Goal: Information Seeking & Learning: Learn about a topic

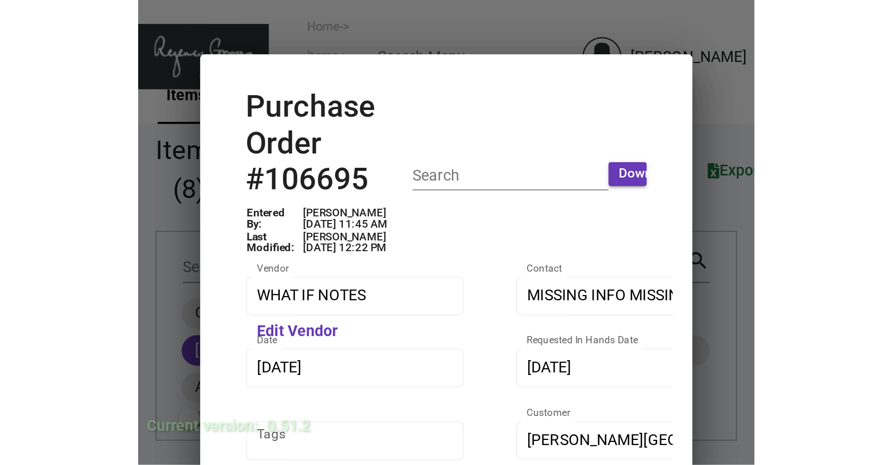
scroll to position [538, 0]
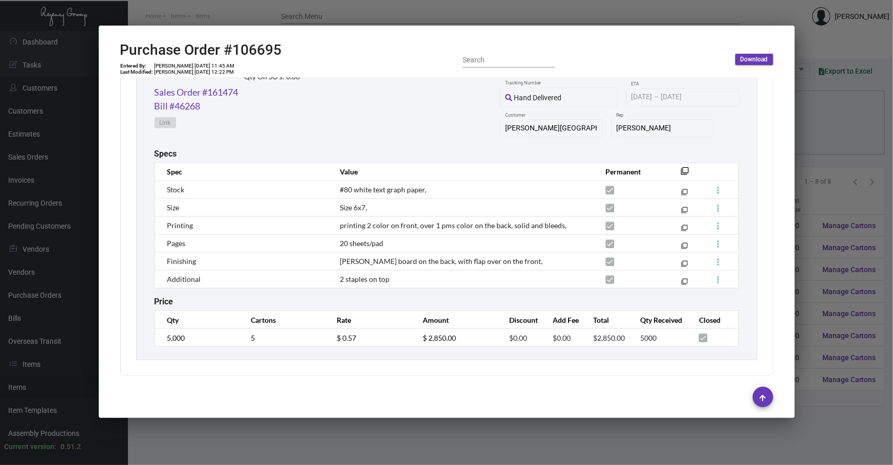
click at [803, 107] on div at bounding box center [446, 232] width 893 height 465
click at [803, 108] on div at bounding box center [446, 232] width 893 height 465
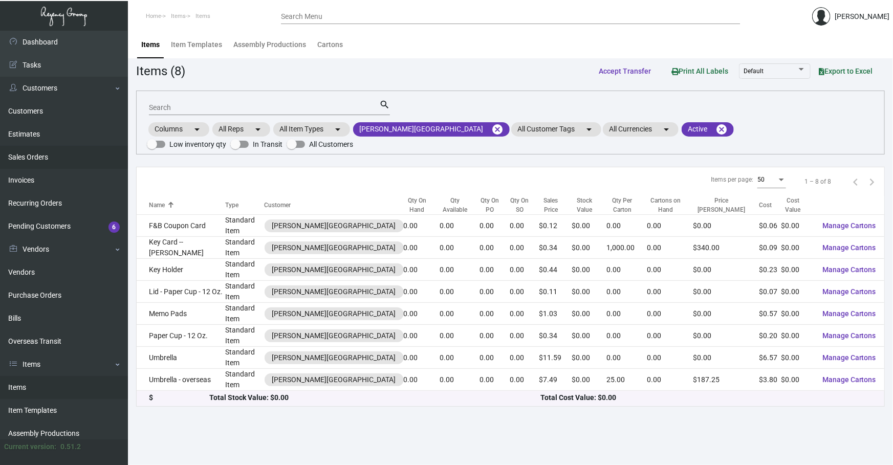
click at [65, 160] on link "Sales Orders" at bounding box center [64, 157] width 128 height 23
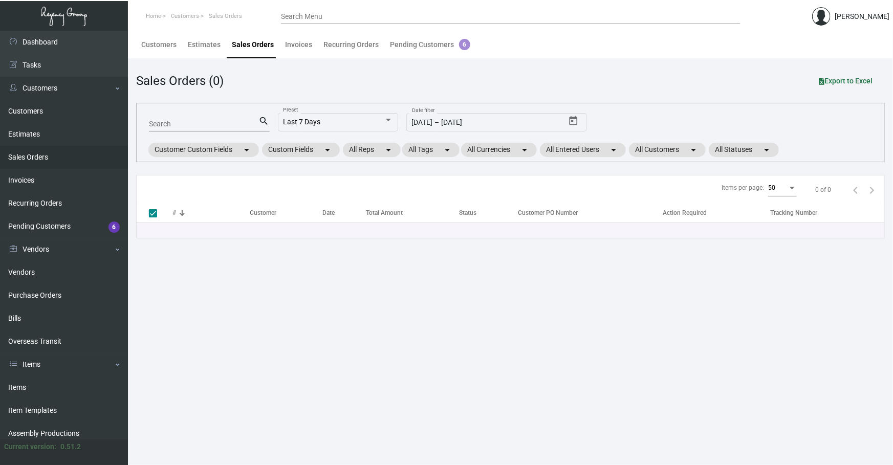
click at [198, 121] on input "Search" at bounding box center [204, 124] width 110 height 8
type input "162"
type input "16233"
checkbox input "false"
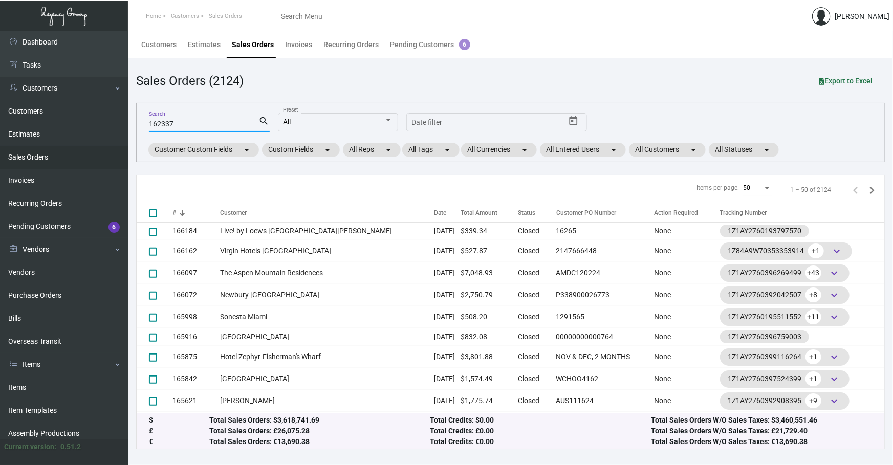
type input "162337"
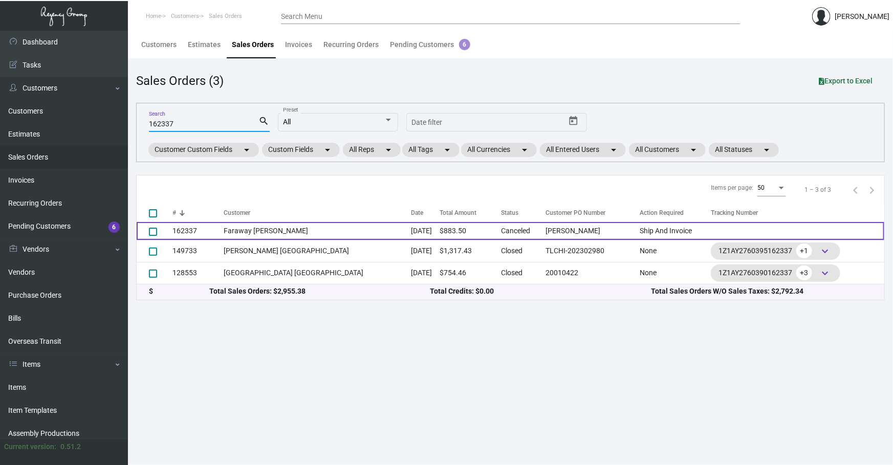
click at [333, 231] on td "Faraway [PERSON_NAME]" at bounding box center [317, 231] width 187 height 18
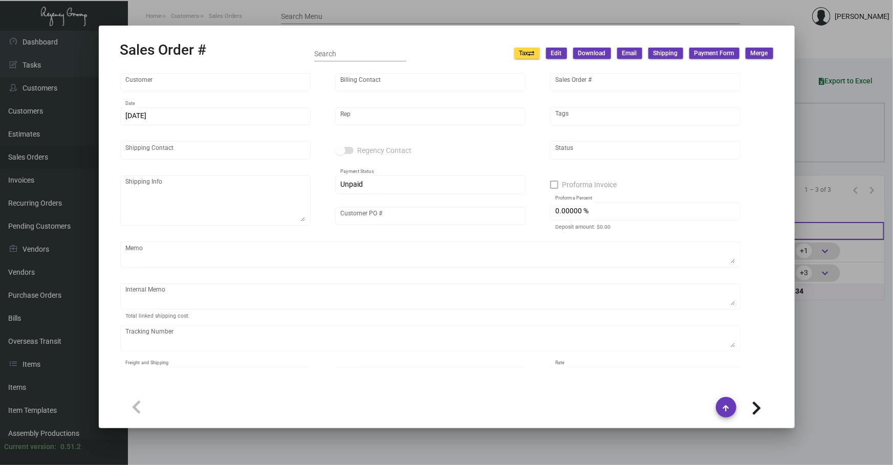
type input "Faraway [PERSON_NAME]"
type input "[PERSON_NAME]"
type input "162337"
type input "[DATE]"
type input "[PERSON_NAME]"
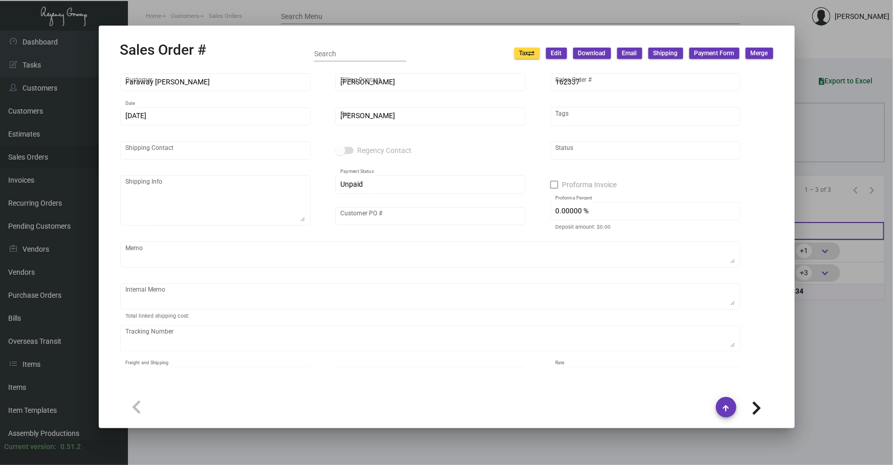
type input "[PERSON_NAME]"
type textarea "Faraway [PERSON_NAME] - [PERSON_NAME] [STREET_ADDRESS][PERSON_NAME]"
type input "[PERSON_NAME]"
checkbox input "true"
type input "100.00000 %"
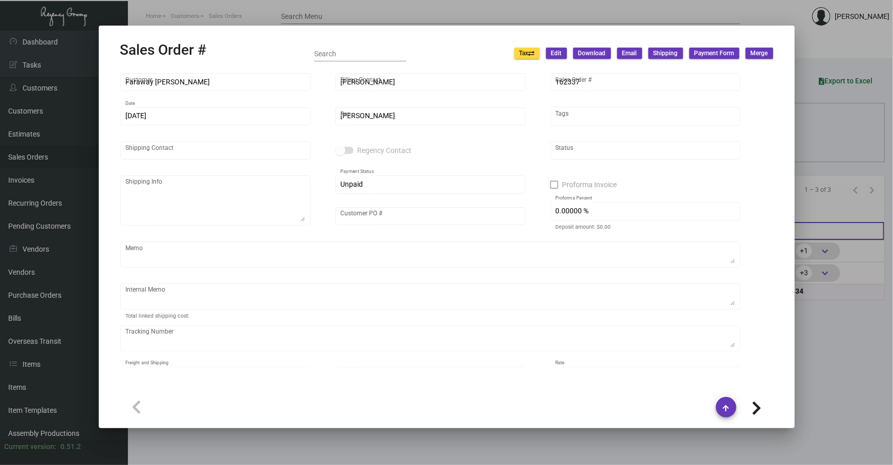
type textarea "The client only picked one color to process. This one marked as cancelled."
type input "United States Dollar $"
type input "$ 0.00"
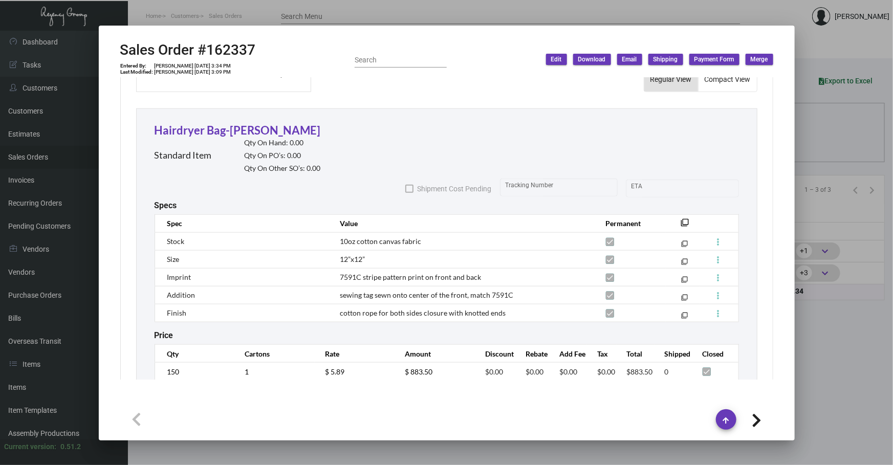
scroll to position [560, 0]
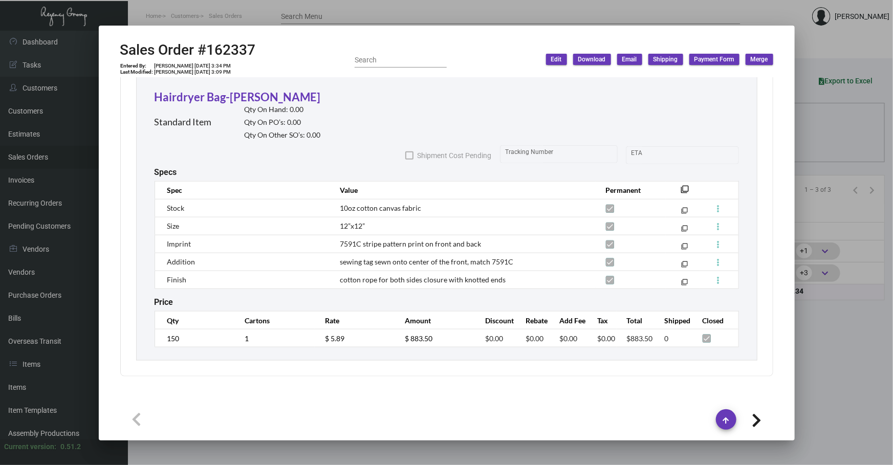
click at [812, 127] on div at bounding box center [446, 232] width 893 height 465
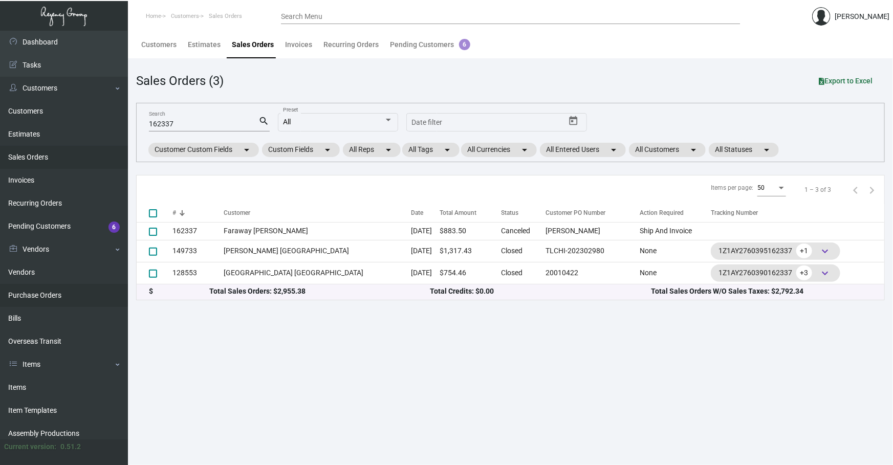
click at [34, 289] on link "Purchase Orders" at bounding box center [64, 295] width 128 height 23
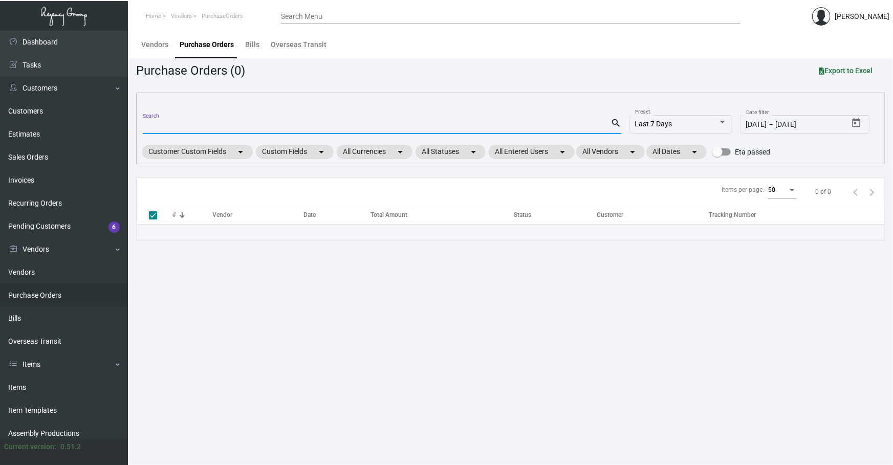
click at [276, 125] on input "Search" at bounding box center [377, 126] width 468 height 8
type input "107931"
checkbox input "false"
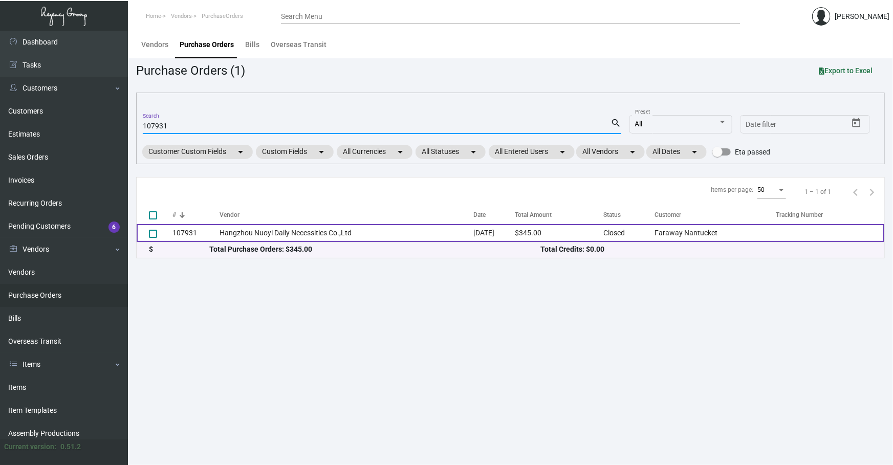
type input "107931"
click at [376, 232] on td "Hangzhou Nuoyi Daily Necessities Co.,Ltd" at bounding box center [346, 233] width 254 height 18
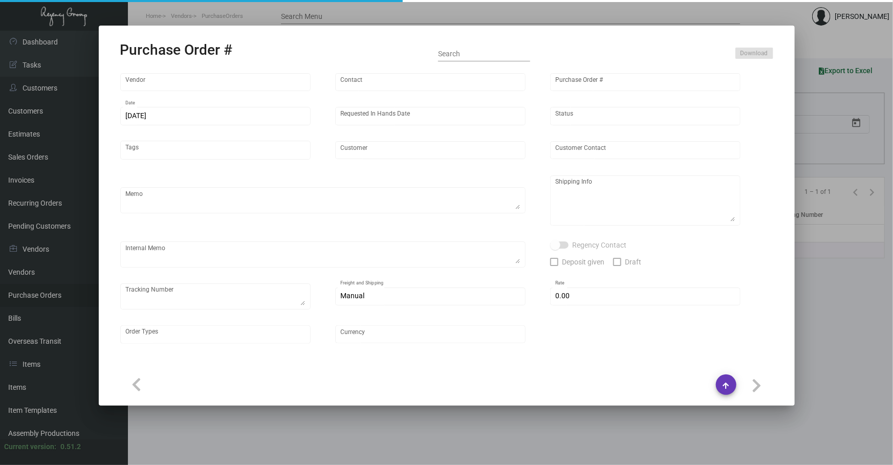
type input "Hangzhou Nuoyi Daily Necessities Co.,Ltd"
type input "[PERSON_NAME]"
type input "107931"
type input "[DATE]"
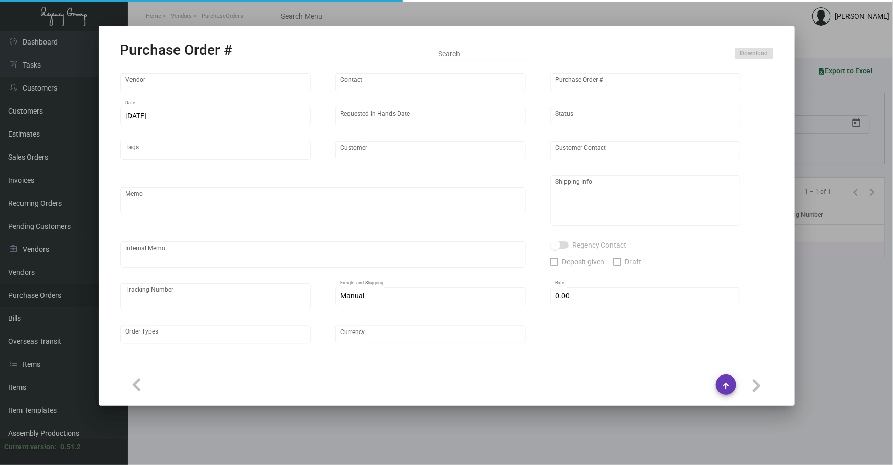
type input "Faraway Nantucket"
type textarea "Please ship by air to our NJ warehouse."
type textarea "Regency Group NJ - [PERSON_NAME] [STREET_ADDRESS]"
type textarea "Air to [GEOGRAPHIC_DATA] [DATE] - ACH down-payment rec'd $883.50"
checkbox input "true"
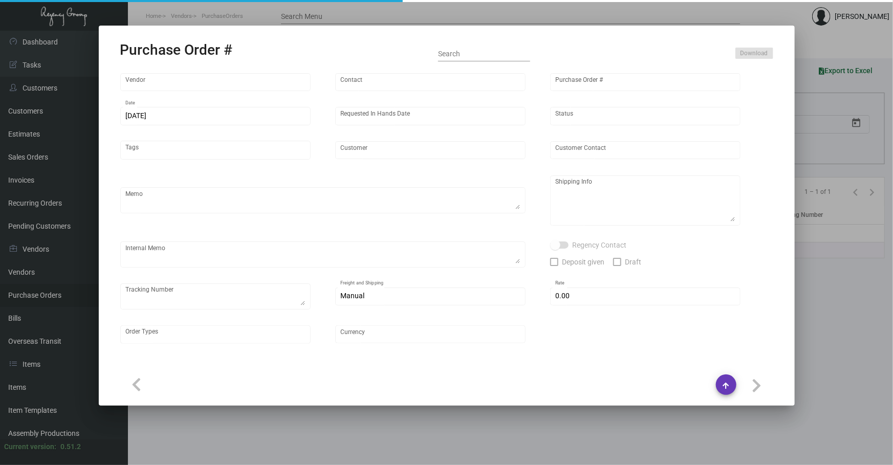
type input "$ 0.00"
type input "United States Dollar $"
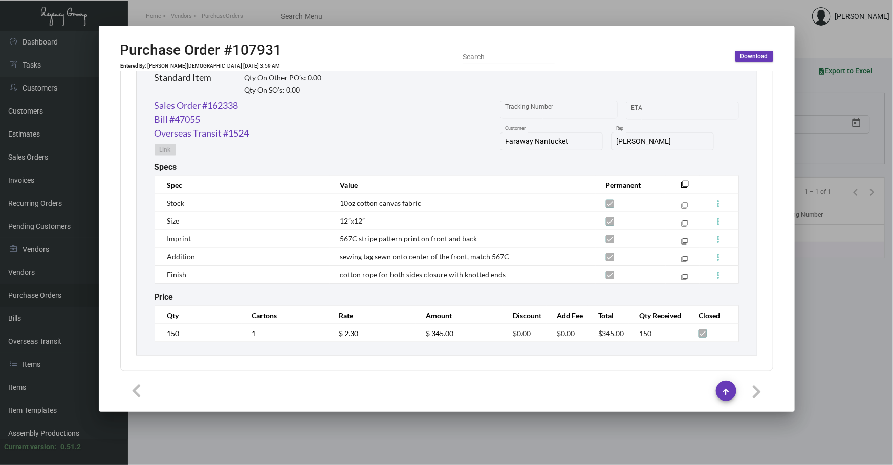
scroll to position [520, 0]
click at [834, 292] on div at bounding box center [446, 232] width 893 height 465
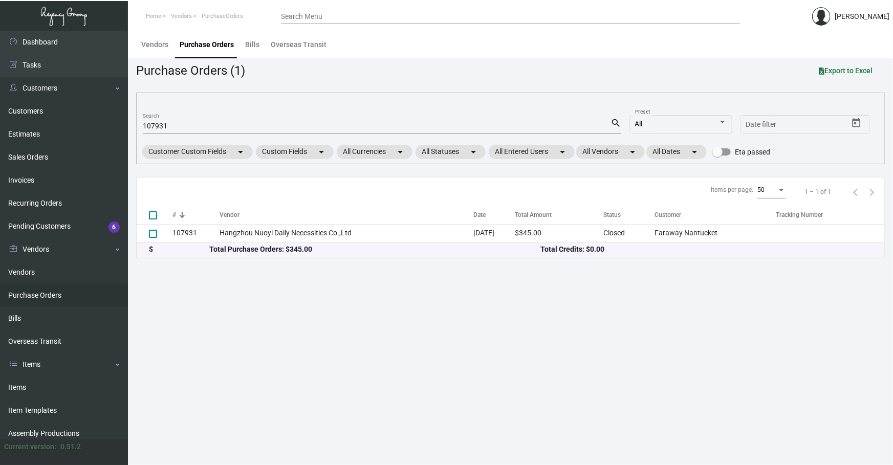
click at [832, 292] on main "Vendors Purchase Orders Bills Overseas Transit Purchase Orders (1) Export to Ex…" at bounding box center [510, 248] width 765 height 434
click at [5, 389] on link "Items" at bounding box center [64, 387] width 128 height 23
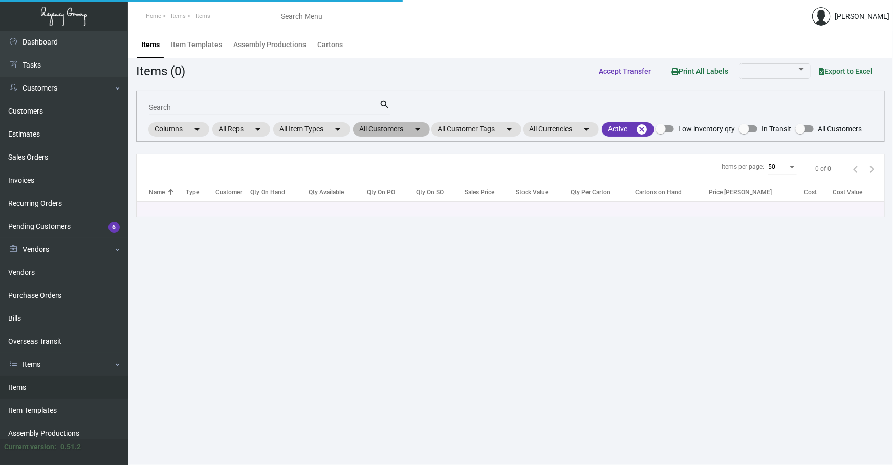
click at [374, 135] on mat-chip "All Customers arrow_drop_down" at bounding box center [391, 129] width 77 height 14
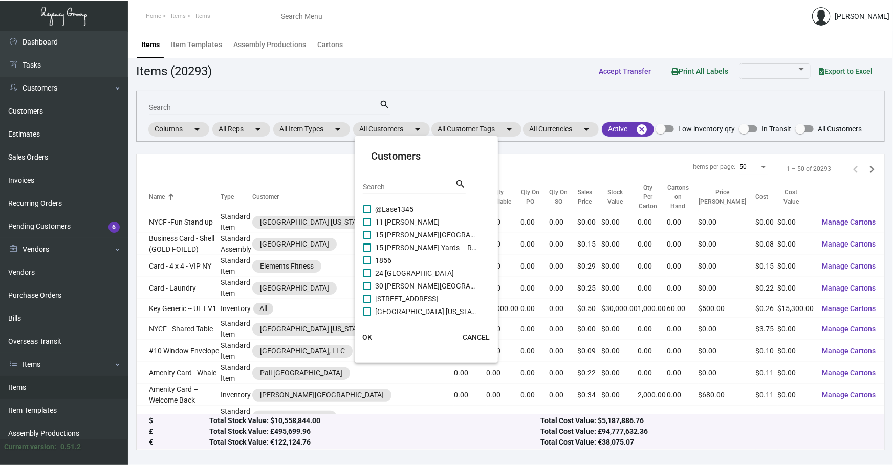
click at [377, 180] on div "Search" at bounding box center [409, 187] width 92 height 16
type input "h"
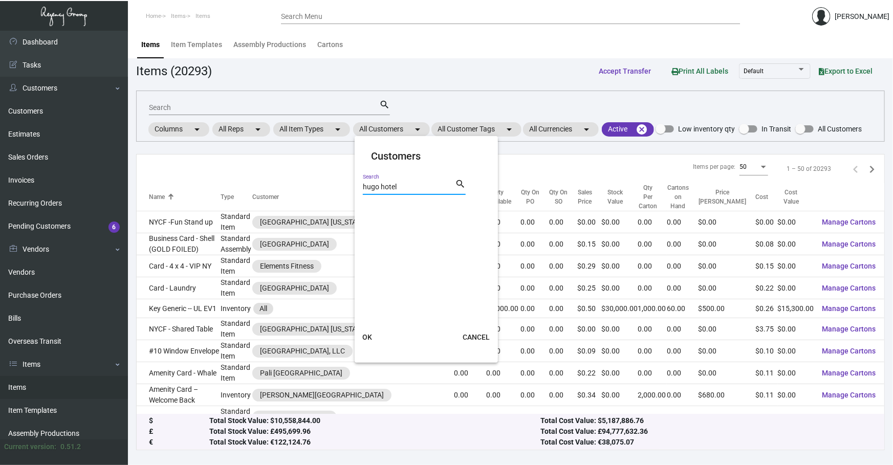
type input "hugo hotel"
click at [370, 334] on span "OK" at bounding box center [367, 337] width 10 height 8
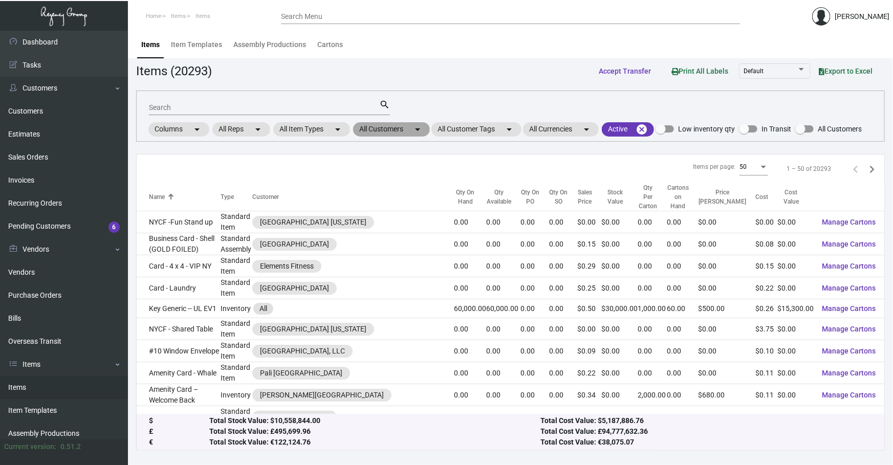
click at [419, 127] on mat-icon "arrow_drop_down" at bounding box center [417, 129] width 12 height 12
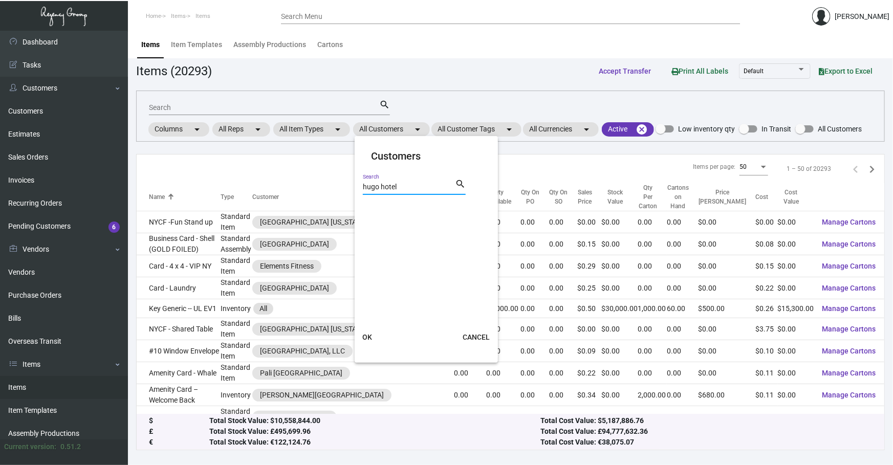
click at [409, 183] on input "hugo hotel" at bounding box center [409, 187] width 92 height 8
type input "[PERSON_NAME]"
click at [388, 209] on span "Hotel Hugo" at bounding box center [426, 209] width 102 height 12
click at [367, 213] on input "Hotel Hugo" at bounding box center [366, 213] width 1 height 1
checkbox input "true"
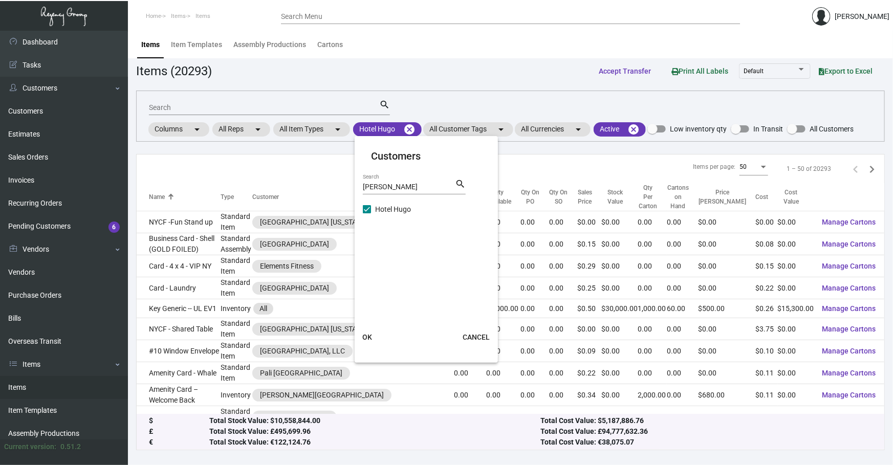
click at [370, 336] on span "OK" at bounding box center [367, 337] width 10 height 8
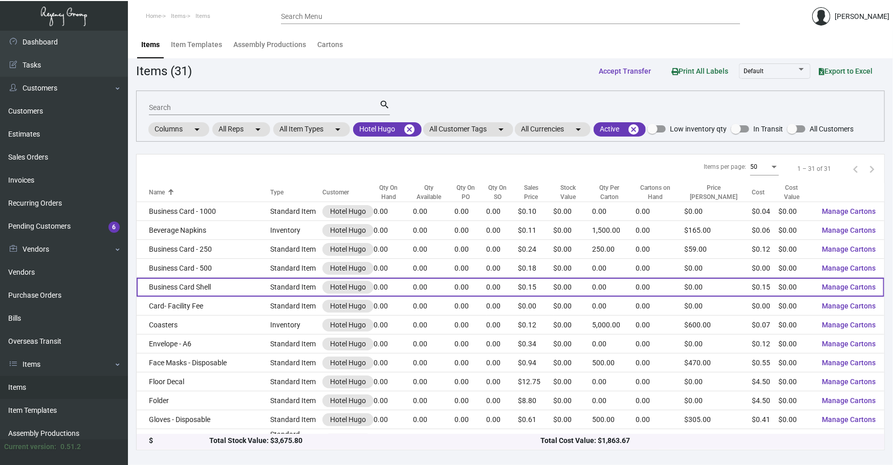
click at [266, 282] on td "Business Card Shell" at bounding box center [204, 287] width 134 height 19
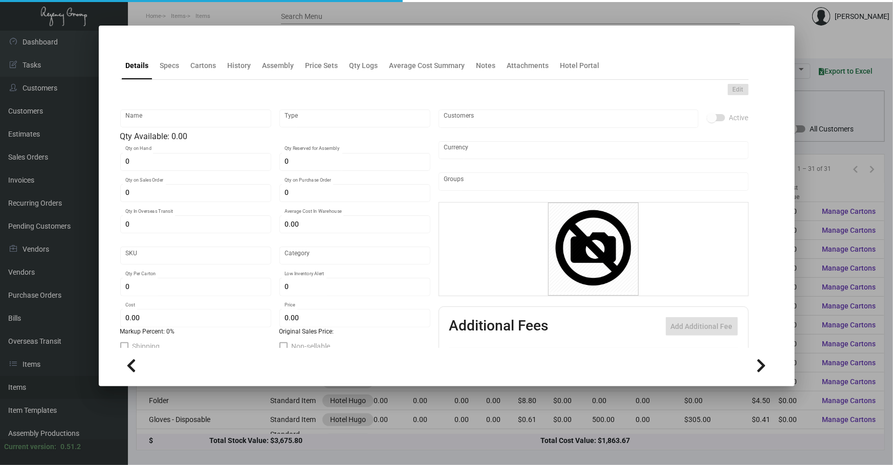
click at [235, 78] on div "Details Specs Cartons History Assembly Price Sets Qty Logs Average Cost Summary…" at bounding box center [434, 66] width 628 height 28
type input "Business Card Shell"
type input "Standard Item"
type input "$ 0.00"
type input "720-Business Card-47"
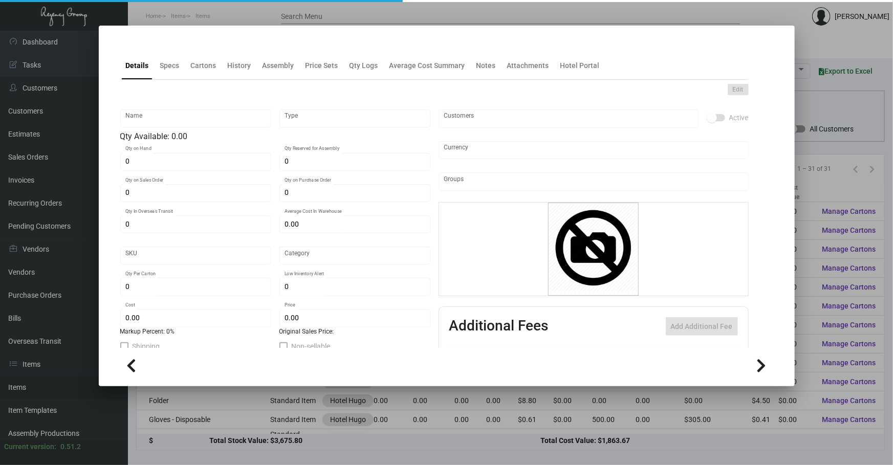
type input "Standard"
type input "$ 0.1522"
type input "$ 0.1459"
checkbox input "true"
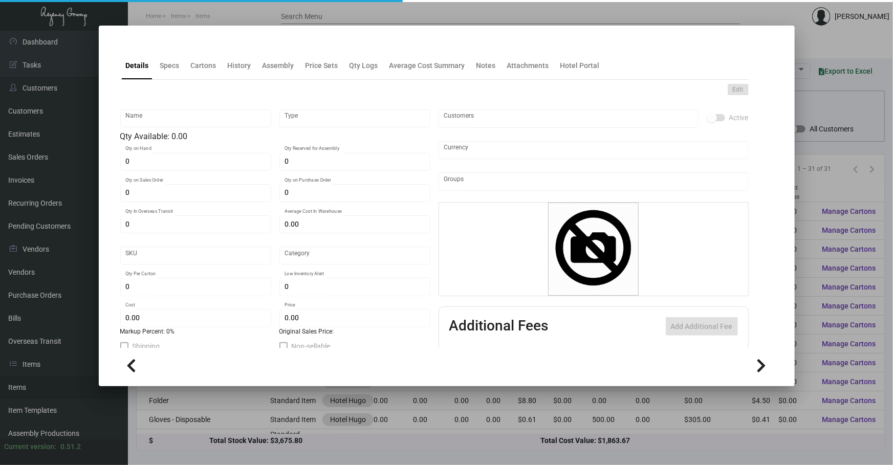
type input "United States Dollar $"
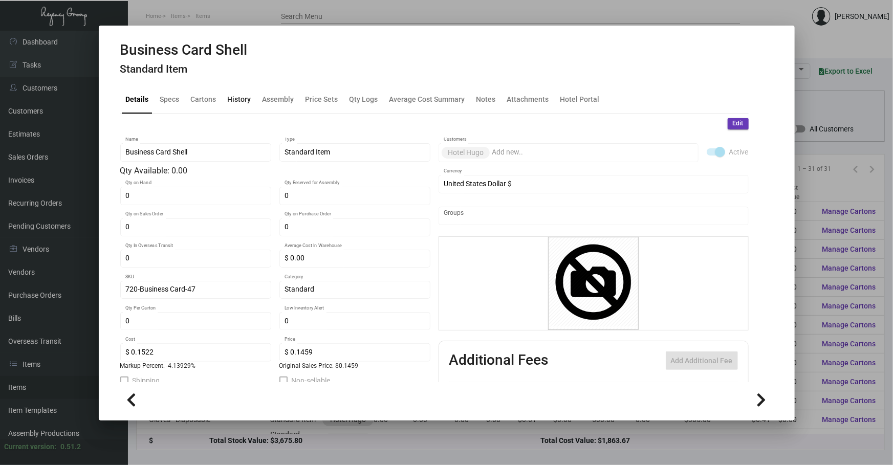
click at [244, 98] on div "History" at bounding box center [240, 99] width 24 height 11
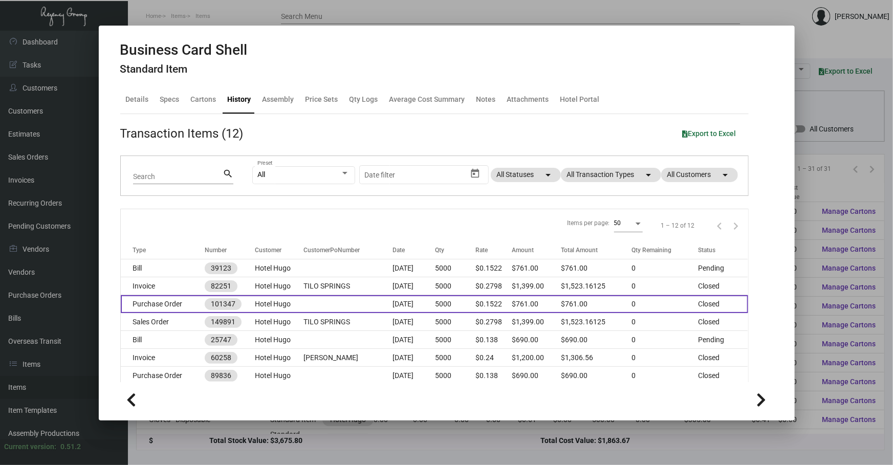
click at [481, 307] on td "$0.1522" at bounding box center [493, 304] width 36 height 18
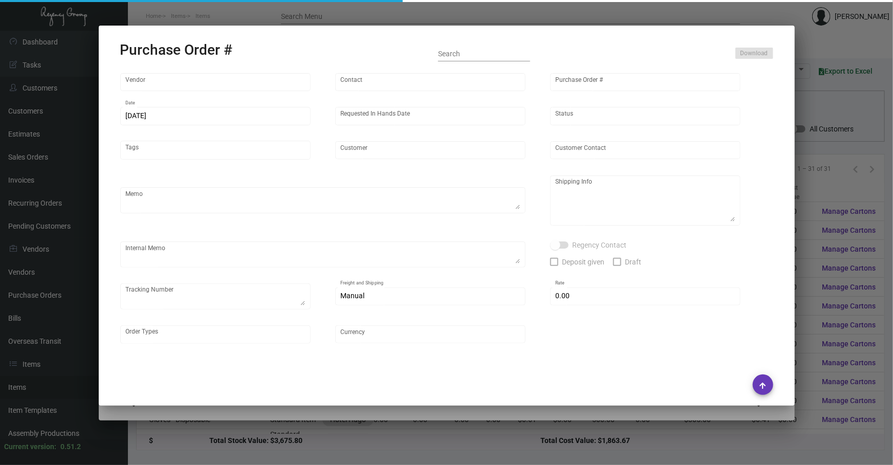
type input "BCT [US_STATE]"
type input "[PERSON_NAME]"
type input "101347"
type input "[DATE]"
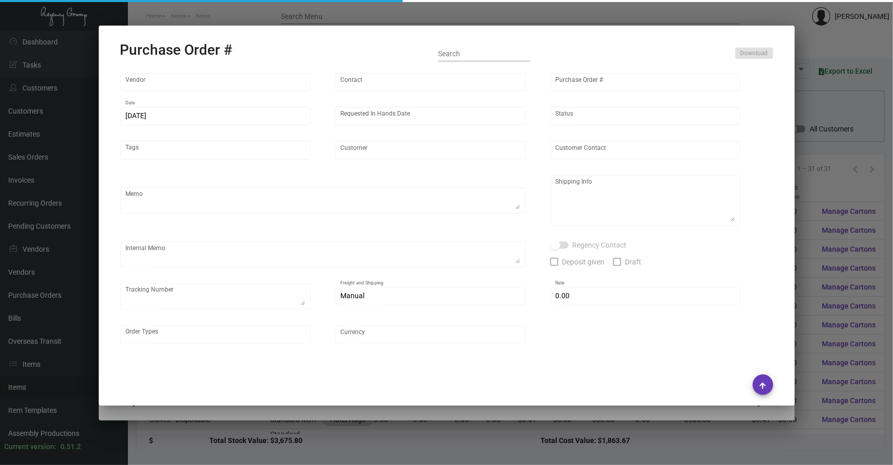
type input "Hotel Hugo"
type input "[GEOGRAPHIC_DATA]"
type textarea "Keep in house for future imprints"
type input "$ 0.00"
type input "United States Dollar $"
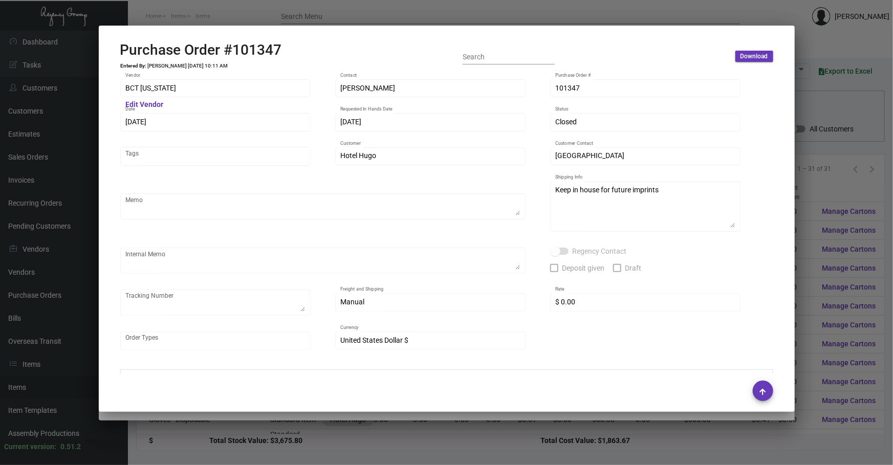
click at [810, 90] on div at bounding box center [446, 232] width 893 height 465
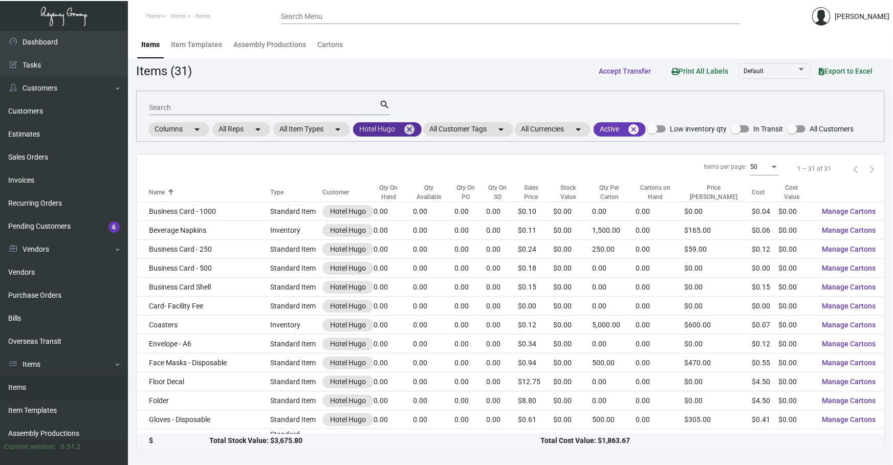
click at [413, 133] on mat-icon "cancel" at bounding box center [409, 129] width 12 height 12
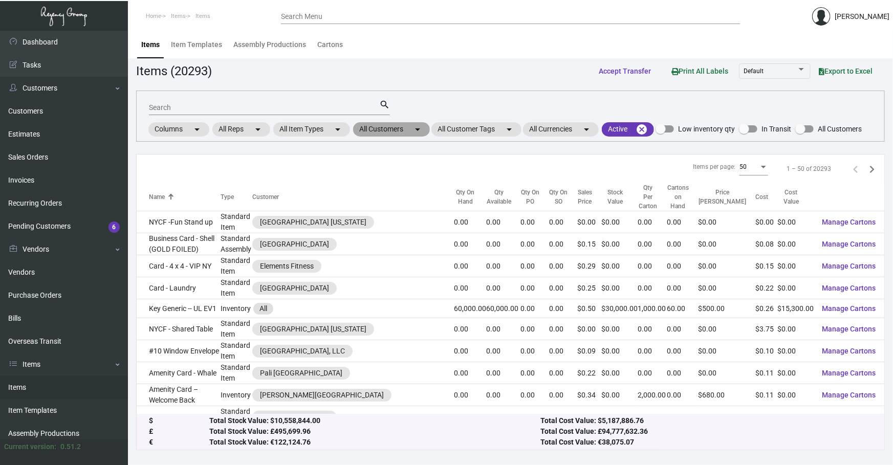
click at [383, 122] on mat-chip "All Customers arrow_drop_down" at bounding box center [391, 129] width 77 height 14
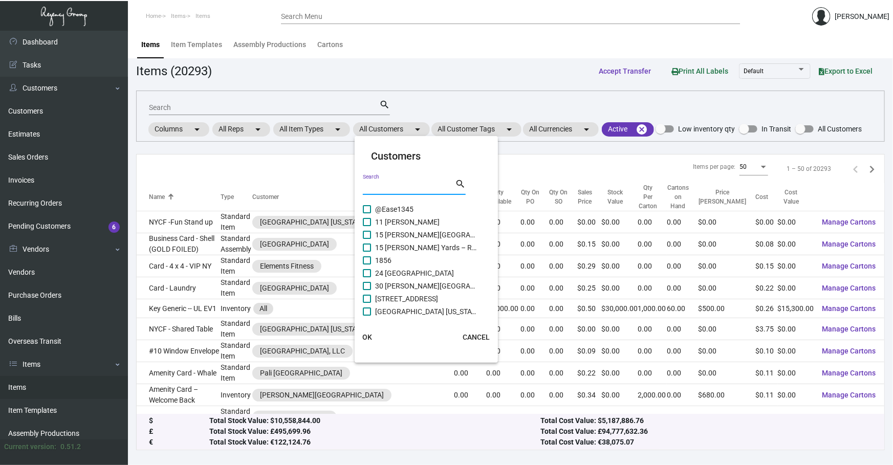
click at [403, 186] on input "Search" at bounding box center [409, 187] width 92 height 8
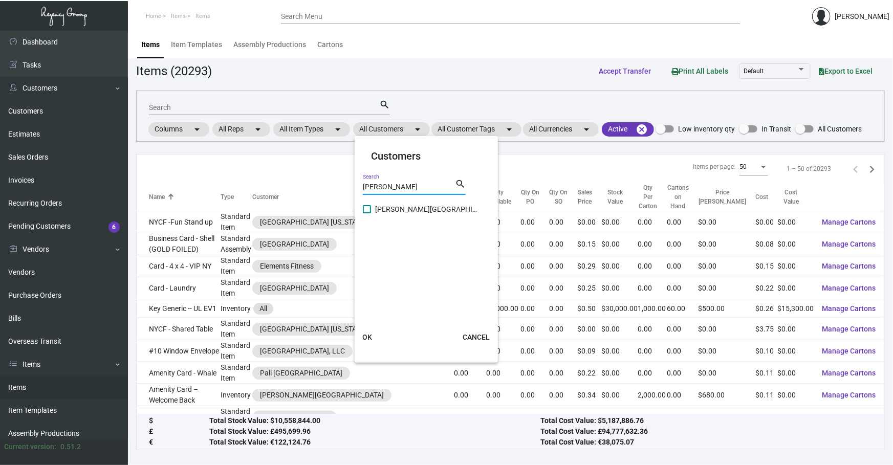
type input "[PERSON_NAME]"
click at [411, 208] on span "[PERSON_NAME][GEOGRAPHIC_DATA]" at bounding box center [426, 209] width 102 height 12
click at [367, 213] on input "[PERSON_NAME][GEOGRAPHIC_DATA]" at bounding box center [366, 213] width 1 height 1
checkbox input "true"
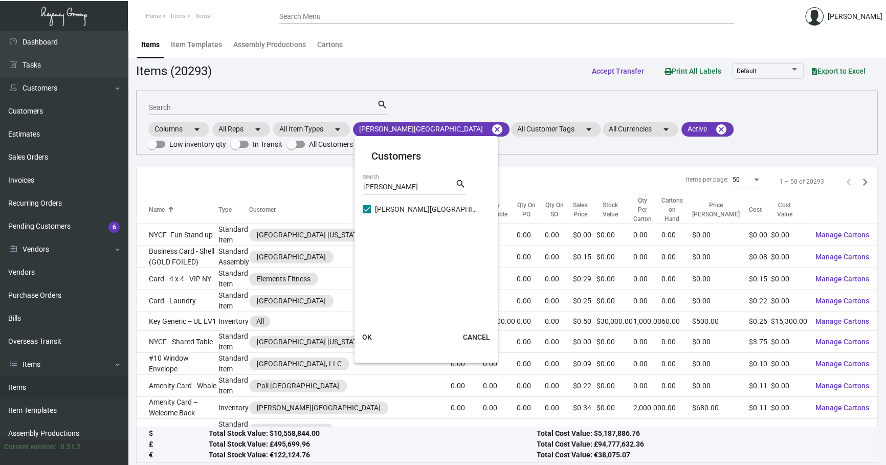
click at [372, 337] on button "OK" at bounding box center [366, 337] width 33 height 18
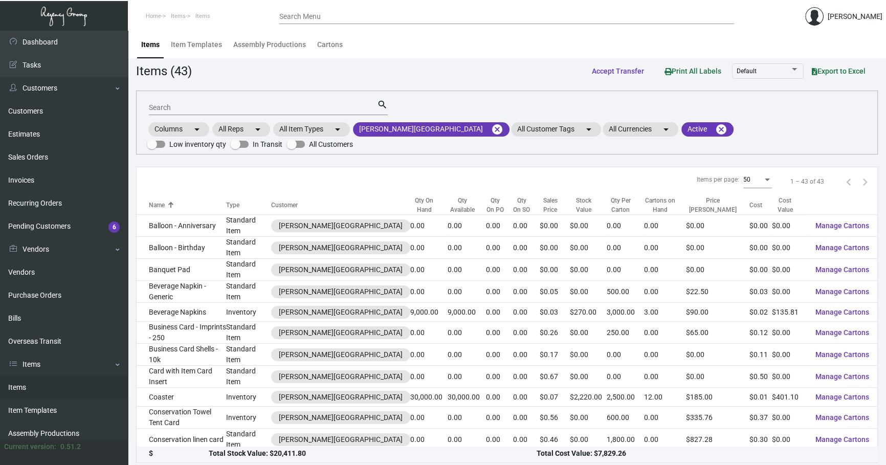
click at [275, 112] on div "Search" at bounding box center [263, 107] width 228 height 16
type input "o"
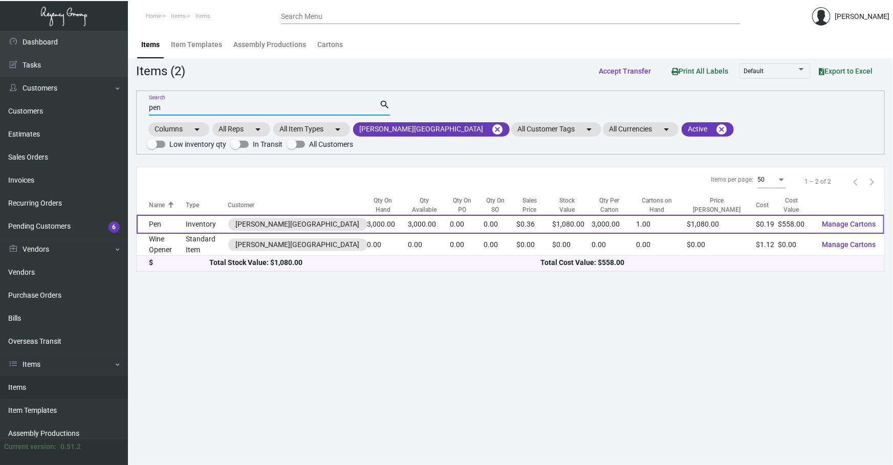
type input "pen"
click at [222, 221] on td "Inventory" at bounding box center [207, 224] width 42 height 19
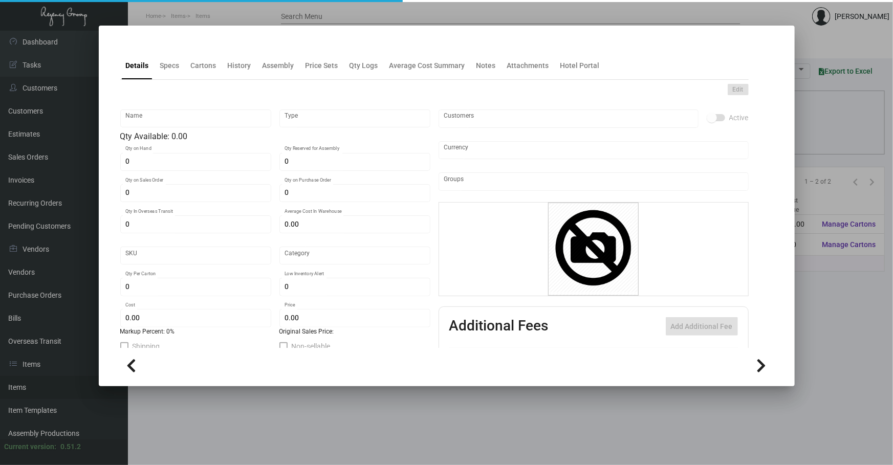
type input "Pen"
type input "Inventory"
type input "3,000"
type input "$ 0.186"
type input "2253"
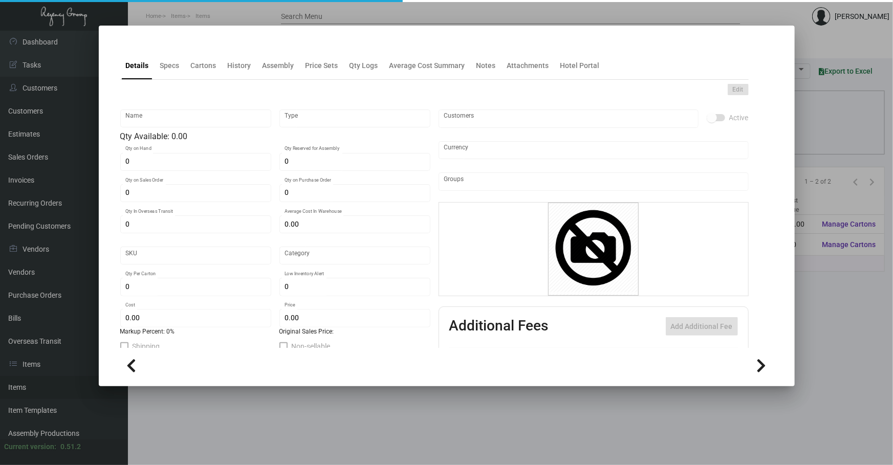
type input "Standard"
type input "3,000"
type input "$ 0.186"
type input "$ 0.36"
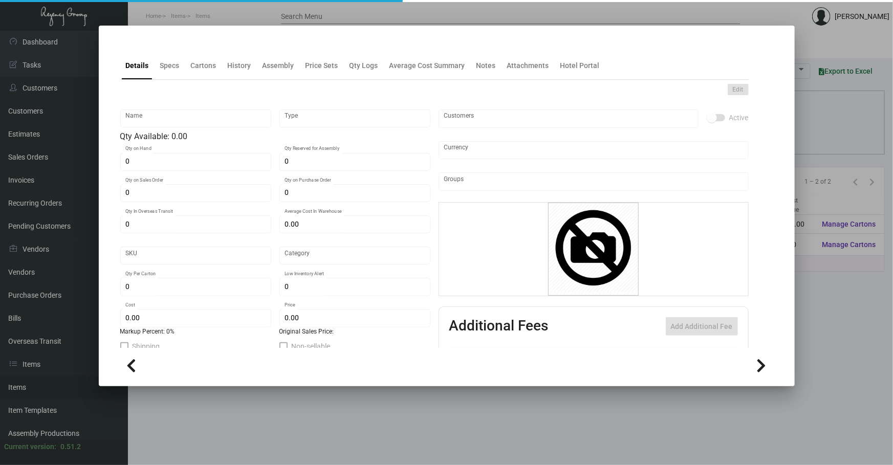
type textarea "Pen – Aniston style blue with gold accents logo in copper color ***PACK 500/BOX…"
type textarea "Pen – Aniston style blue with gold accents logo in copper color"
checkbox input "true"
type input "United States Dollar $"
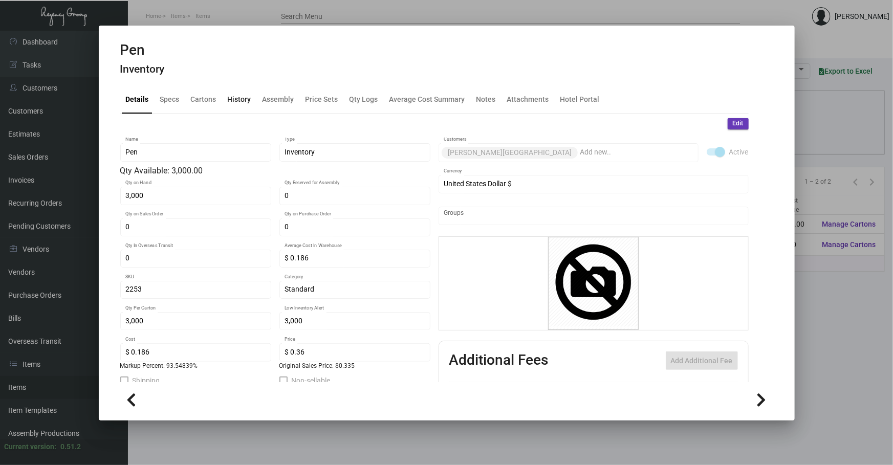
click at [248, 104] on div "History" at bounding box center [240, 99] width 24 height 11
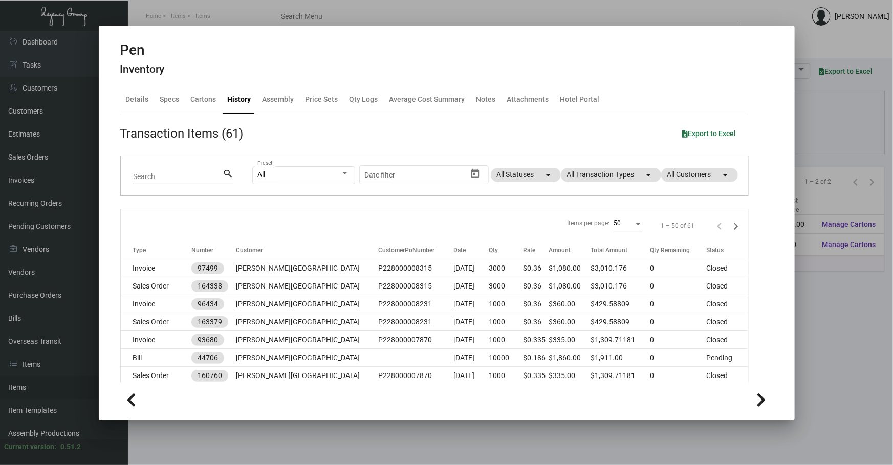
click at [629, 161] on div "All Preset Start date – Date filter All Statuses arrow_drop_down All Transactio…" at bounding box center [493, 176] width 483 height 40
click at [629, 167] on div "All Preset Start date – Date filter All Statuses arrow_drop_down All Transactio…" at bounding box center [493, 176] width 483 height 40
click at [629, 175] on mat-chip "All Transaction Types arrow_drop_down" at bounding box center [611, 175] width 100 height 14
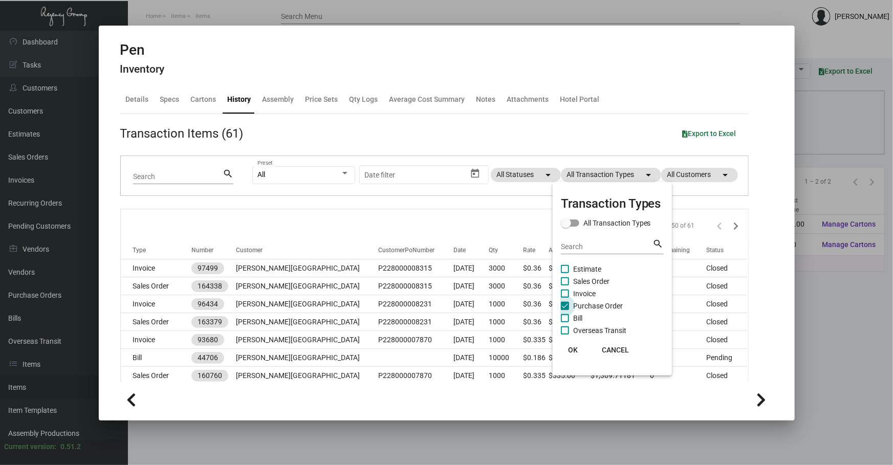
click at [584, 306] on span "Purchase Order" at bounding box center [598, 306] width 50 height 12
click at [565, 310] on input "Purchase Order" at bounding box center [564, 310] width 1 height 1
click at [584, 306] on span "Purchase Order" at bounding box center [598, 306] width 50 height 12
click at [565, 310] on input "Purchase Order" at bounding box center [564, 310] width 1 height 1
checkbox input "true"
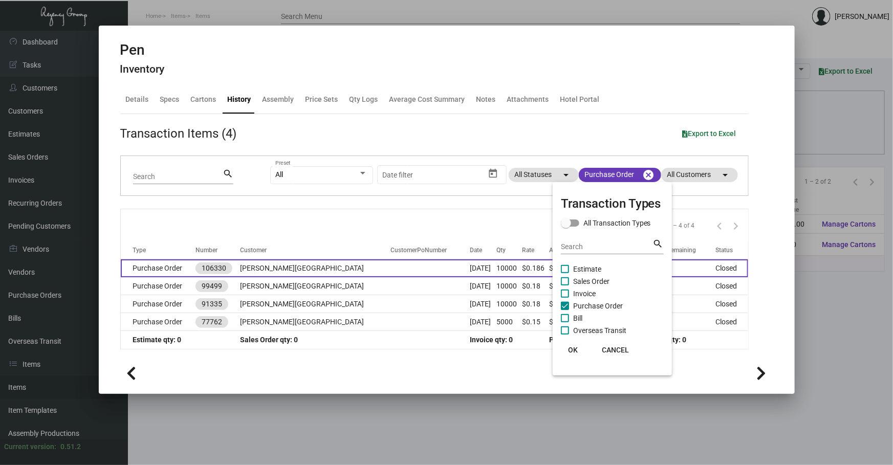
click at [266, 259] on div at bounding box center [446, 232] width 893 height 465
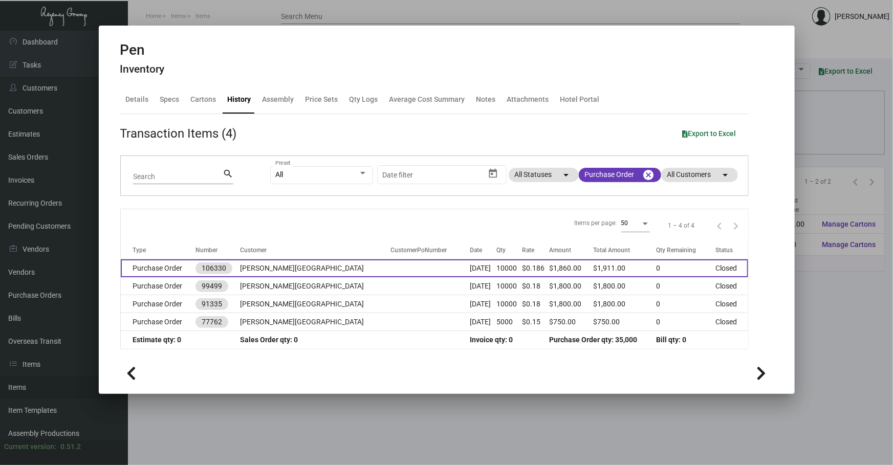
click at [390, 261] on td at bounding box center [429, 268] width 79 height 18
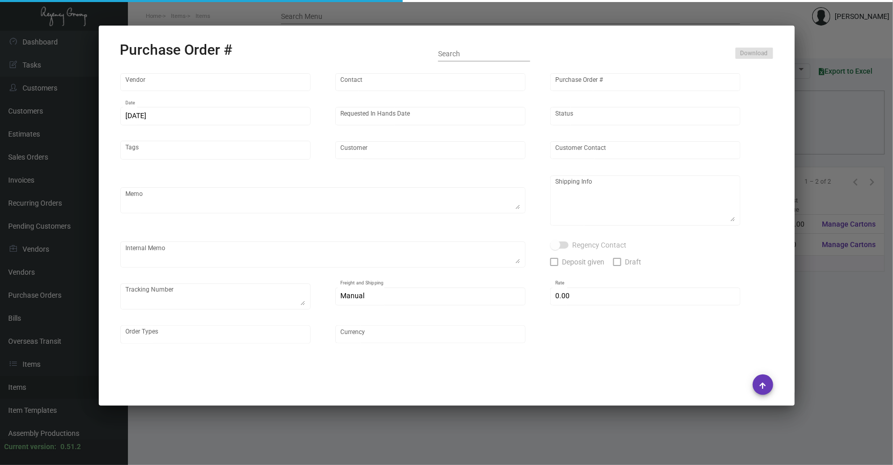
type input "Access Line"
type input "Order Entry"
type input "106330"
type input "[DATE]"
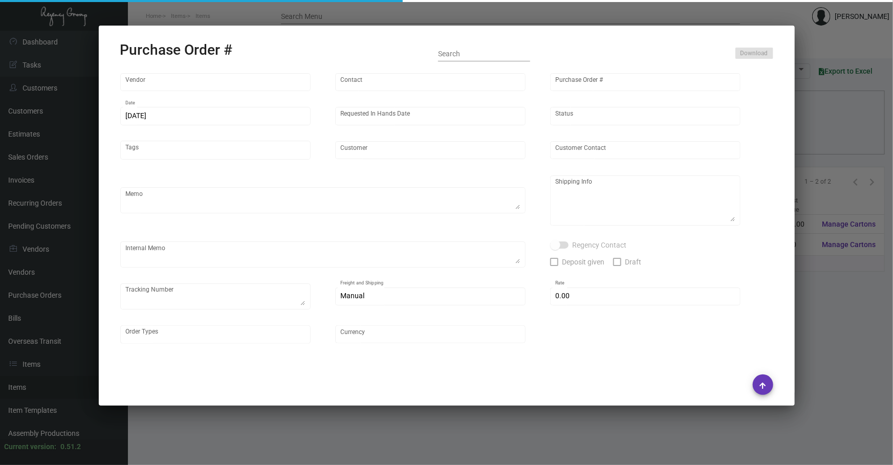
type input "[PERSON_NAME][GEOGRAPHIC_DATA]"
type textarea "BLIND Ship via UPS Ground Acct# 1AY276."
type textarea "Regency Group NJ - [PERSON_NAME] [STREET_ADDRESS]"
type textarea "TSW CC [DATE] 6205 TSW CC [DATE] REISSUED WE NEW CARD 1246"
checkbox input "true"
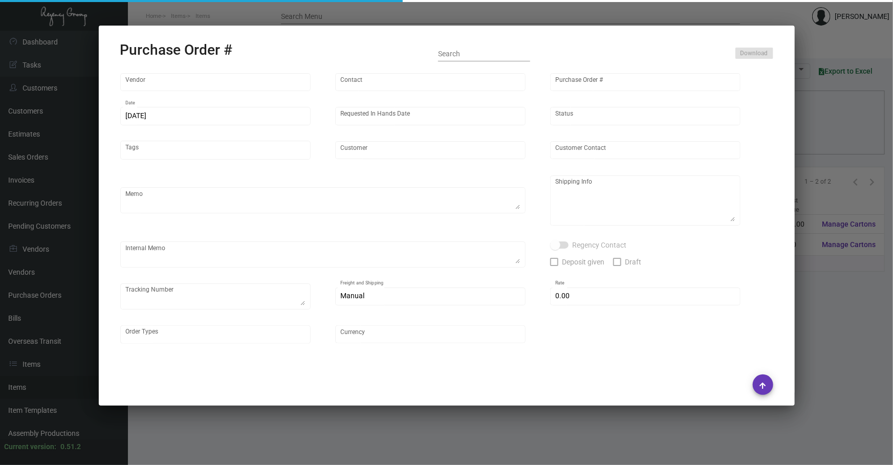
checkbox input "true"
type input "$ 7.00"
type input "United States Dollar $"
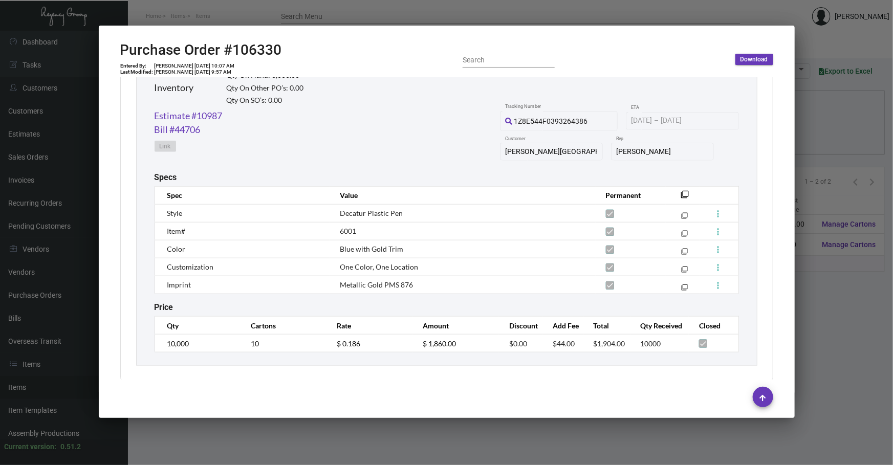
scroll to position [520, 0]
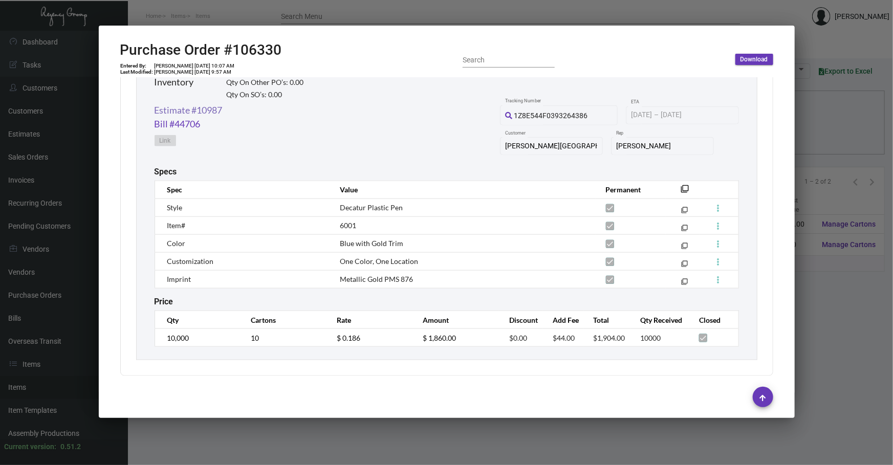
click at [204, 112] on link "Estimate #10987" at bounding box center [189, 110] width 68 height 14
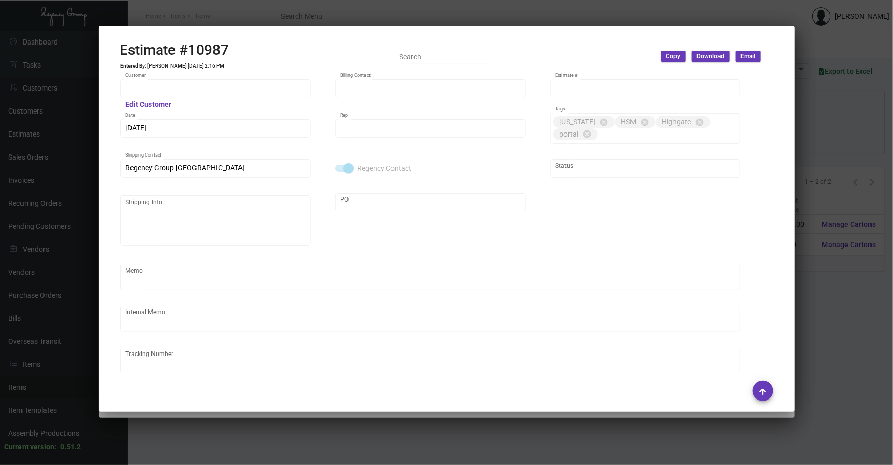
type input "[PERSON_NAME][GEOGRAPHIC_DATA]"
type input "[PERSON_NAME]"
type input "10987"
type input "[DATE]"
type input "[PERSON_NAME]"
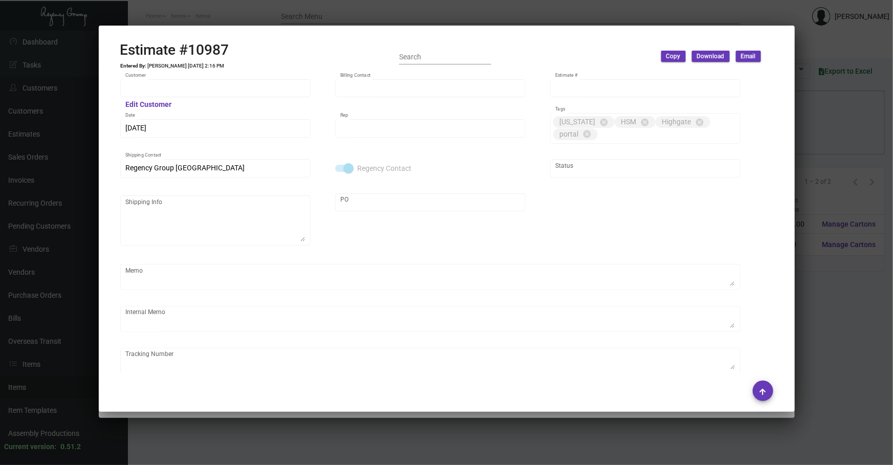
checkbox input "true"
type input "United States Dollar $"
type input "$ 0.00"
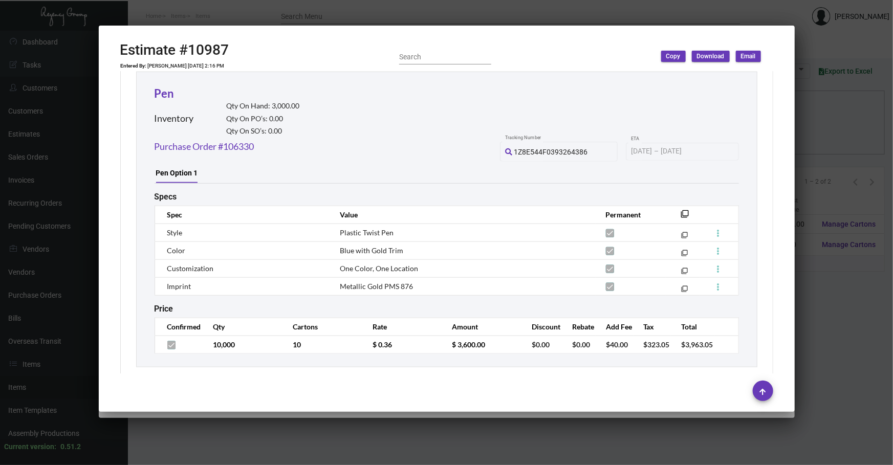
scroll to position [574, 0]
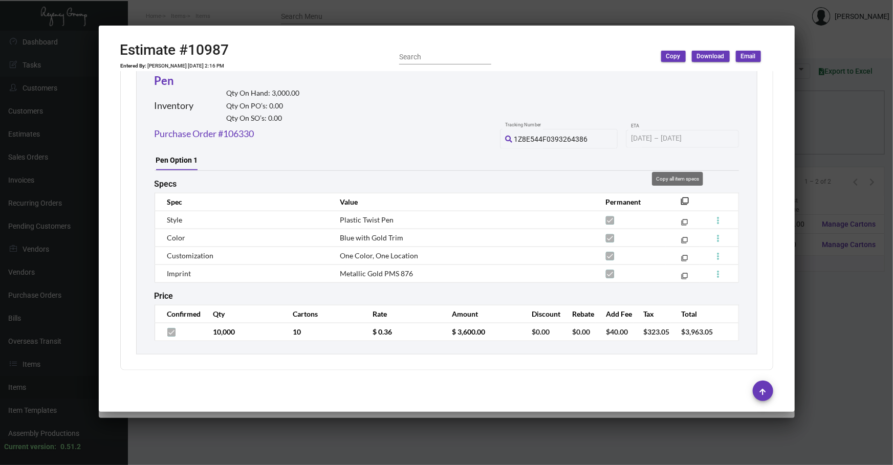
click at [681, 200] on mat-icon "filter_none" at bounding box center [685, 204] width 8 height 8
click at [831, 134] on div at bounding box center [446, 232] width 893 height 465
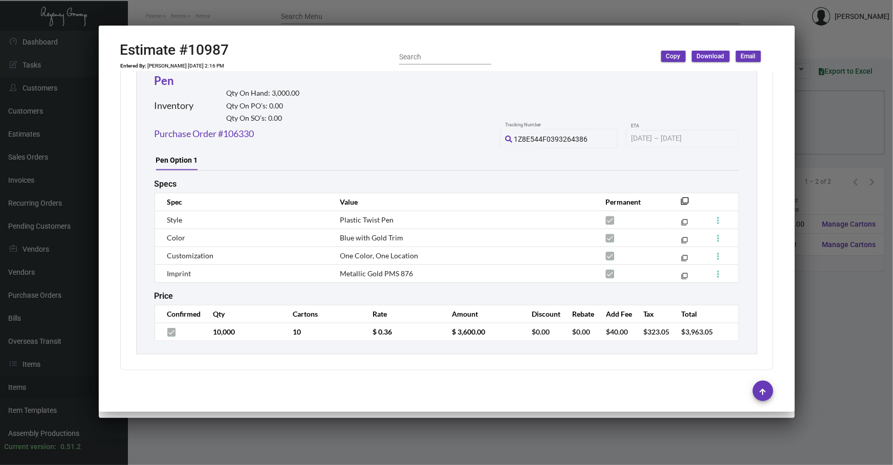
click at [831, 134] on div at bounding box center [446, 232] width 893 height 465
click at [830, 134] on div at bounding box center [446, 232] width 893 height 465
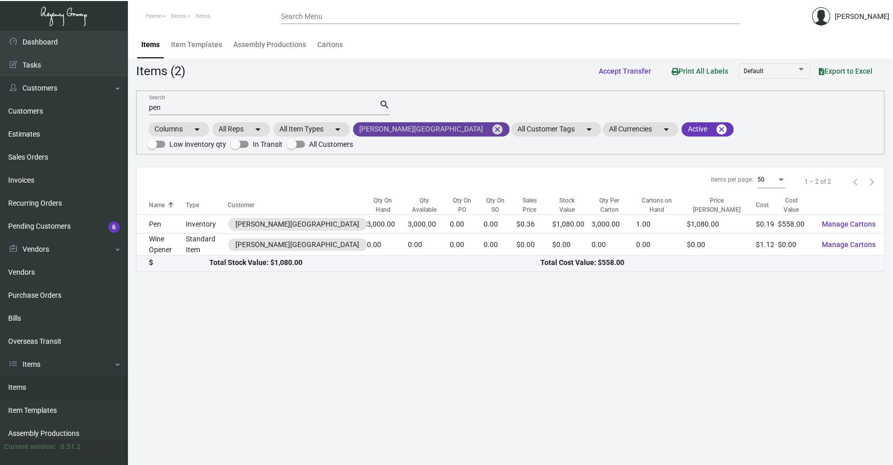
click at [491, 123] on mat-icon "cancel" at bounding box center [497, 129] width 12 height 12
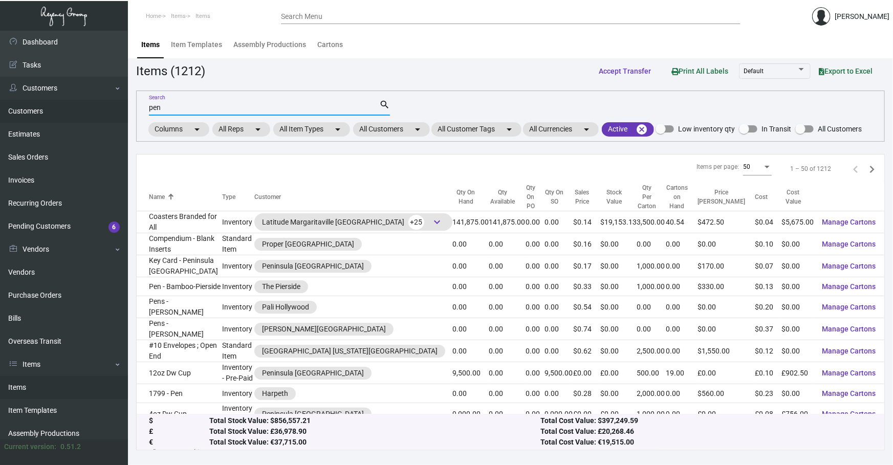
drag, startPoint x: 266, startPoint y: 111, endPoint x: 5, endPoint y: 106, distance: 260.4
click at [107, 108] on div "Dashboard Dashboard Tasks Customers Customers Estimates Sales Orders Invoices R…" at bounding box center [446, 248] width 893 height 434
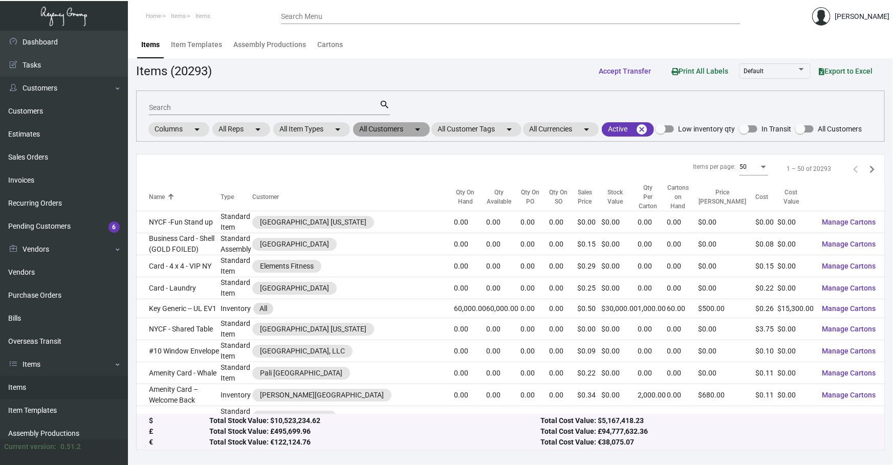
click at [414, 129] on mat-icon "arrow_drop_down" at bounding box center [417, 129] width 12 height 12
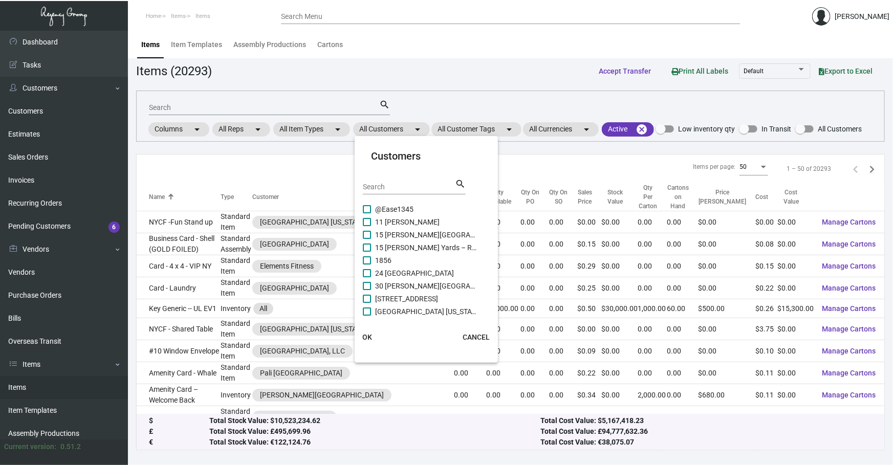
click at [420, 184] on input "Search" at bounding box center [409, 187] width 92 height 8
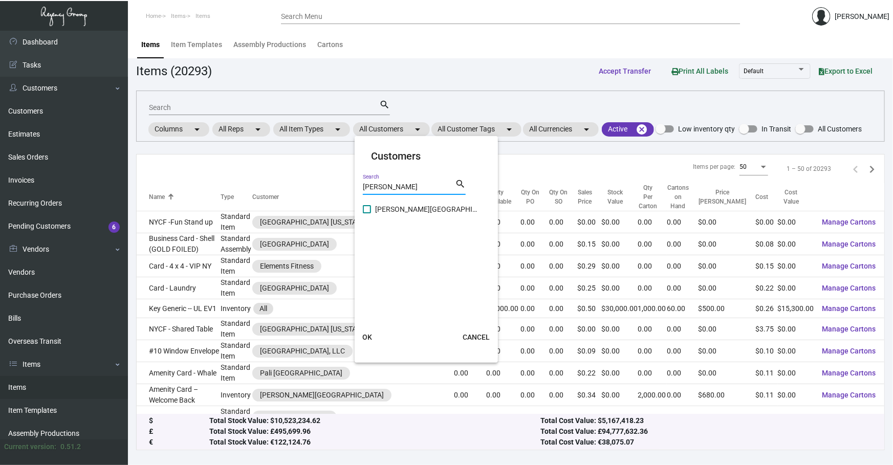
type input "[PERSON_NAME]"
click at [389, 211] on span "[PERSON_NAME][GEOGRAPHIC_DATA]" at bounding box center [426, 209] width 102 height 12
click at [367, 213] on input "[PERSON_NAME][GEOGRAPHIC_DATA]" at bounding box center [366, 213] width 1 height 1
checkbox input "true"
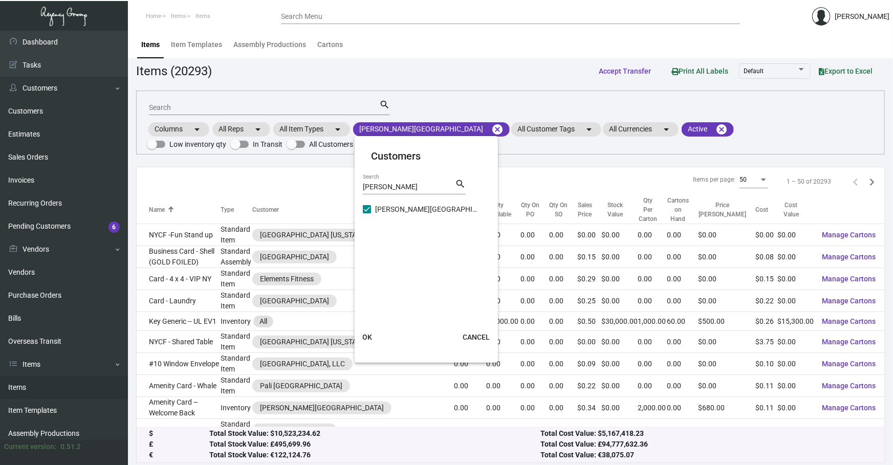
click at [371, 334] on span "OK" at bounding box center [367, 337] width 10 height 8
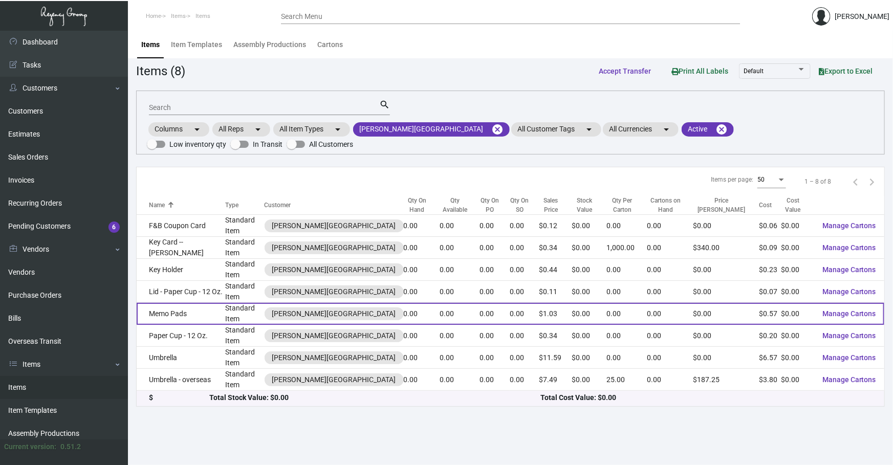
click at [225, 303] on td "Memo Pads" at bounding box center [181, 314] width 89 height 22
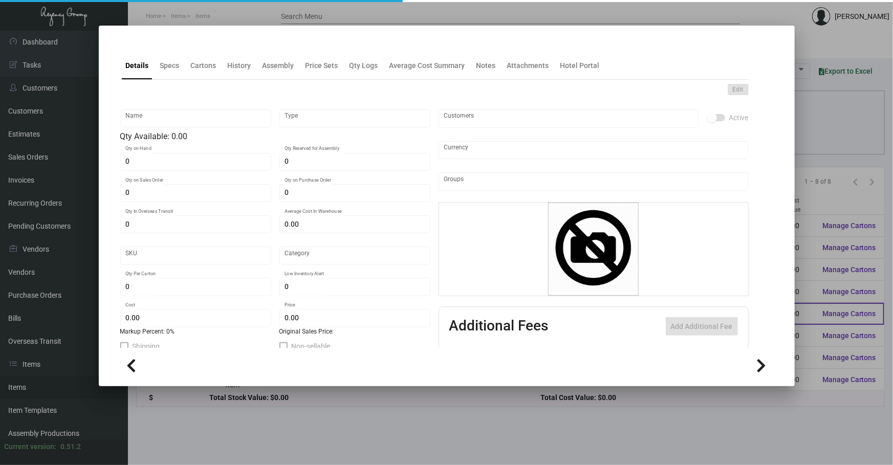
type input "Memo Pads"
type input "Standard Item"
type input "$ 0.00"
type input "955-Notepad-67"
type input "Standard"
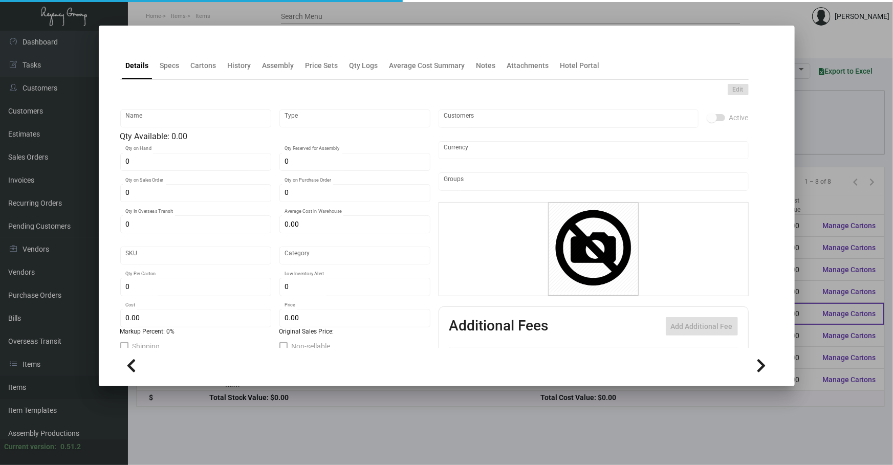
type input "$ 0.57"
type input "$ 1.03"
checkbox input "true"
type input "United States Dollar $"
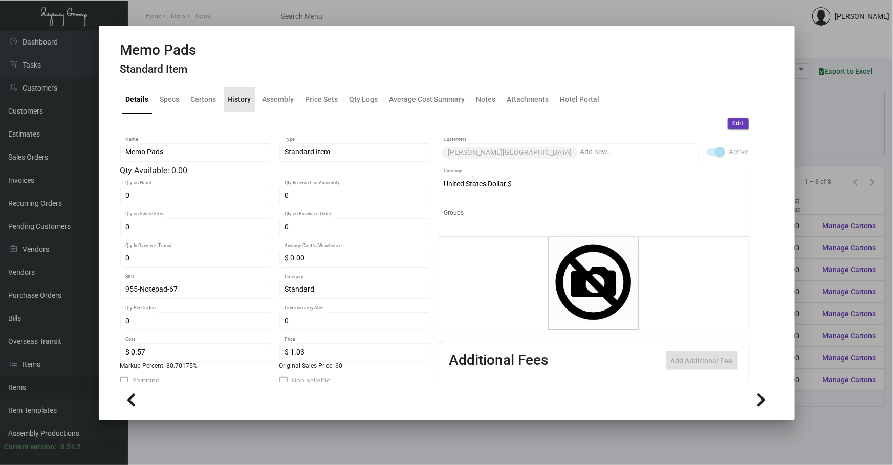
click at [243, 99] on div "History" at bounding box center [240, 99] width 24 height 11
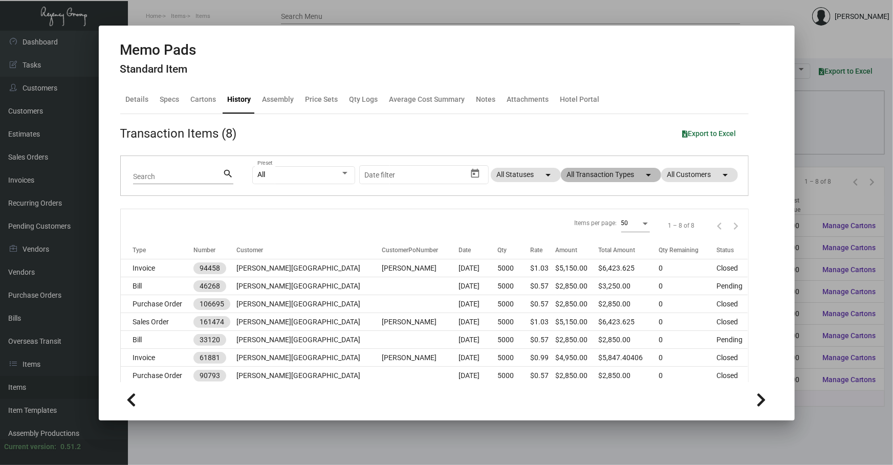
click at [617, 179] on mat-chip "All Transaction Types arrow_drop_down" at bounding box center [611, 175] width 100 height 14
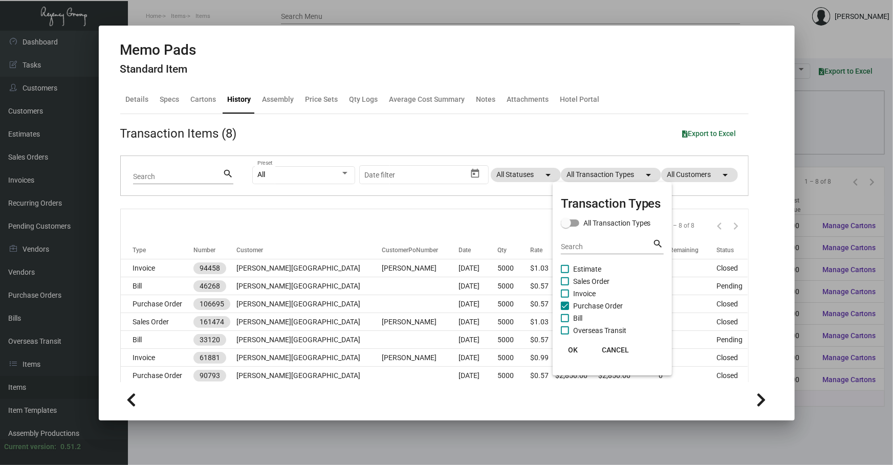
click at [413, 210] on div at bounding box center [446, 232] width 893 height 465
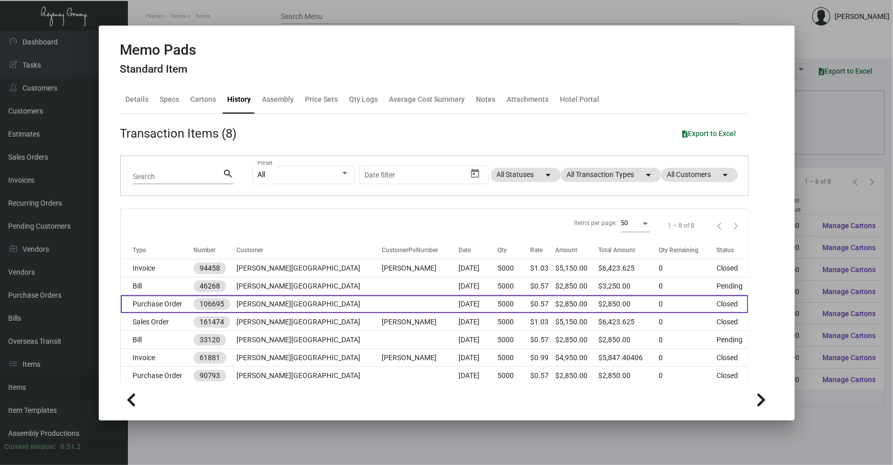
click at [382, 310] on td at bounding box center [420, 304] width 77 height 18
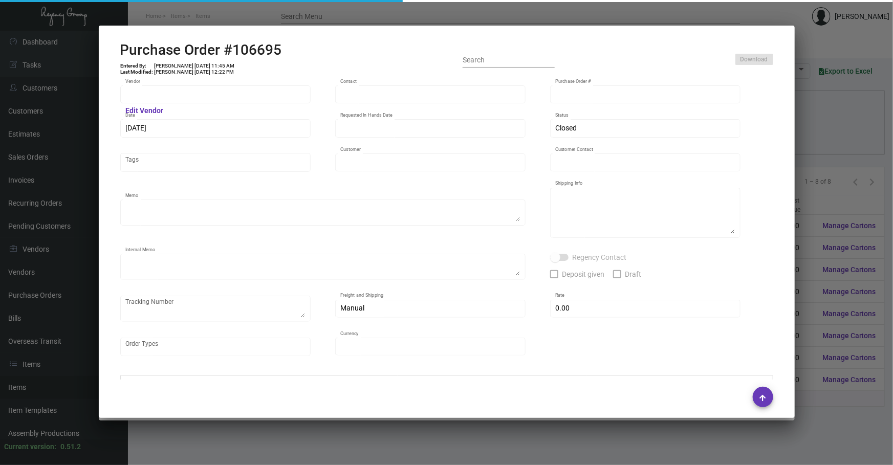
type input "WHAT IF NOTES"
type input "MISSING INFO MISSING INFO"
type input "106695"
type input "[DATE]"
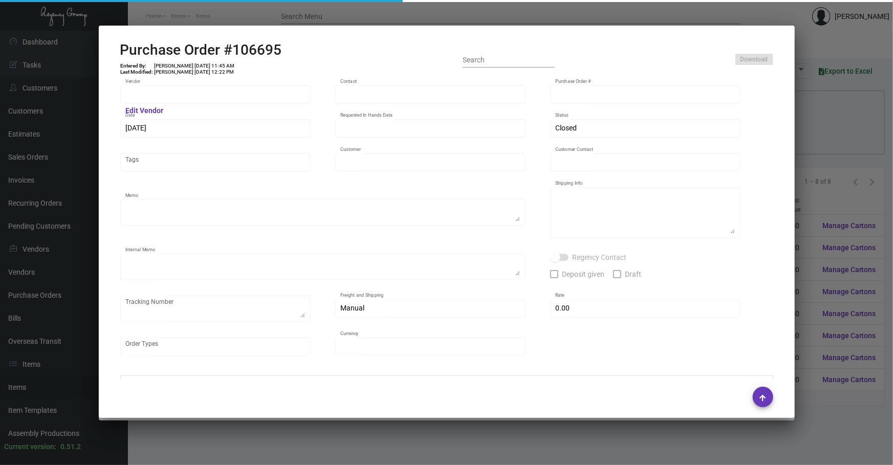
type input "[PERSON_NAME][GEOGRAPHIC_DATA]"
type input "[PERSON_NAME]"
type textarea "Reorder - Purchase Order #90793 / Please reach out to SH for UPS labels."
type textarea "[PERSON_NAME][GEOGRAPHIC_DATA] - [PERSON_NAME] [STREET_ADDRESS][US_STATE]"
type textarea "8/8 - Requested ESD. 8/9 - "No fishing date yet. Waiting for paper." 8/13 - Req…"
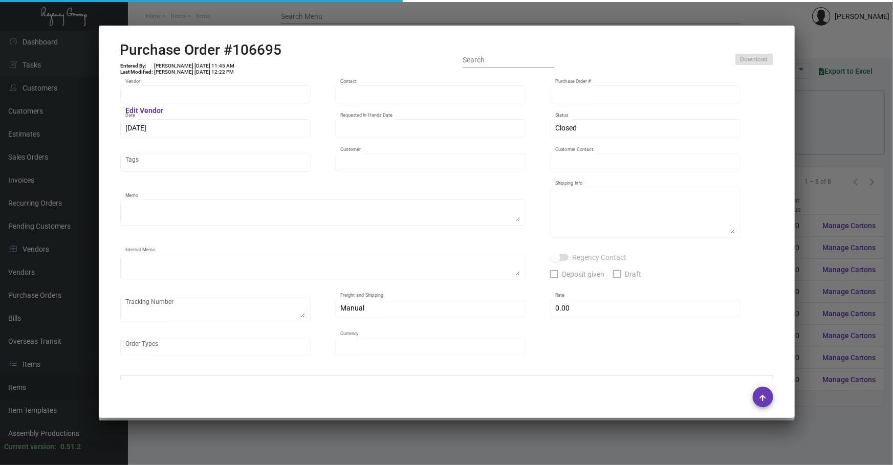
type input "$ 0.00"
type input "United States Dollar $"
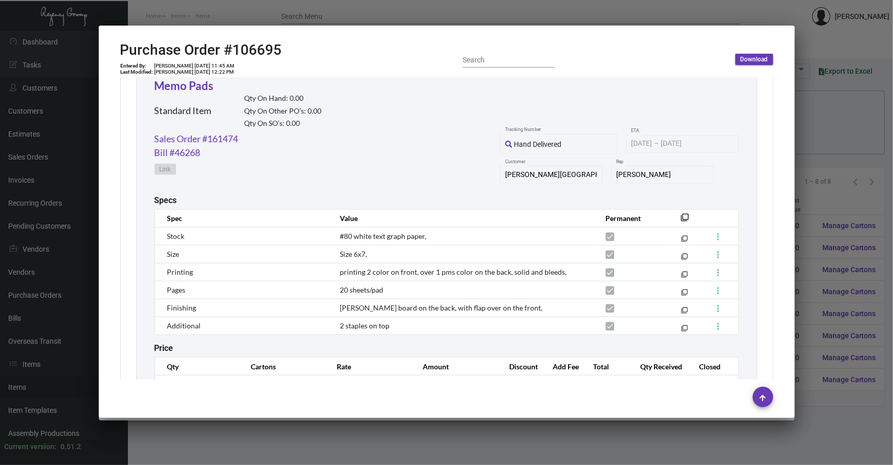
scroll to position [538, 0]
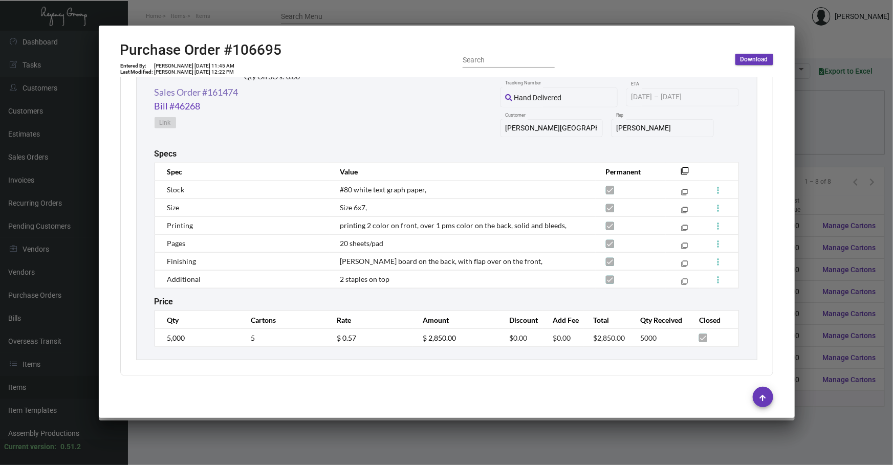
click at [225, 87] on link "Sales Order #161474" at bounding box center [197, 92] width 84 height 14
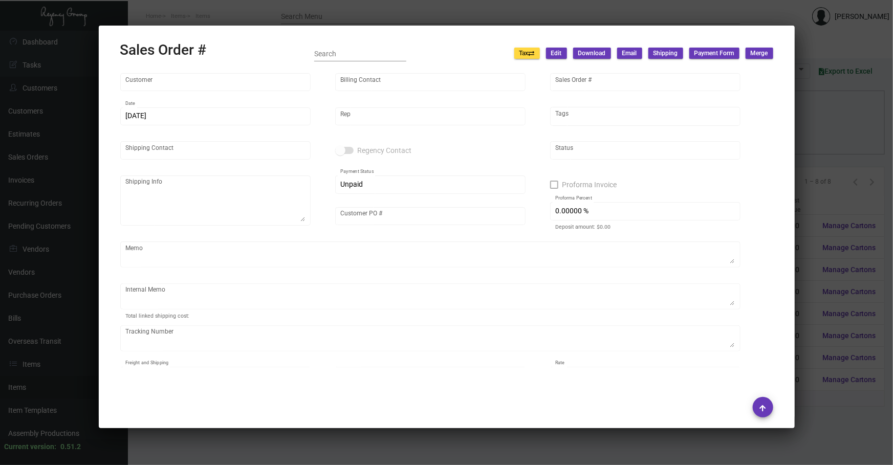
type input "[PERSON_NAME][GEOGRAPHIC_DATA]"
type input "AP Billing"
type input "161474"
type input "[DATE]"
type input "[PERSON_NAME]"
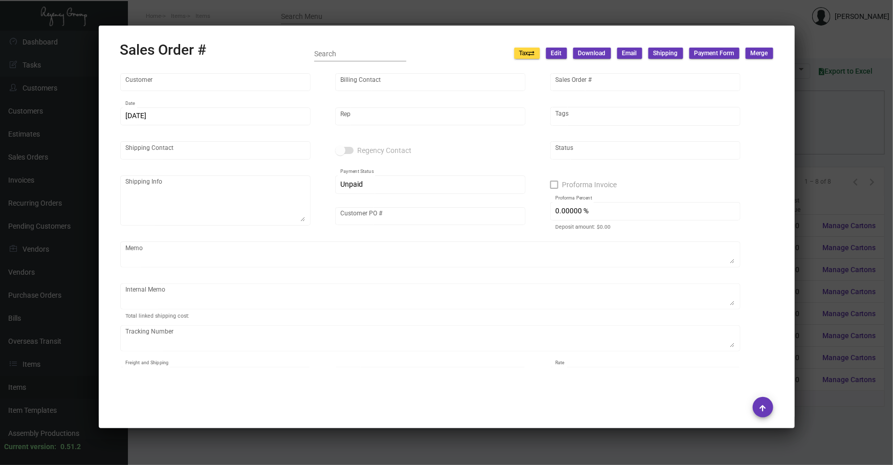
type input "[PERSON_NAME]"
type textarea "[PERSON_NAME][GEOGRAPHIC_DATA] - [PERSON_NAME] [STREET_ADDRESS][US_STATE]"
type input "[PERSON_NAME]"
type input "United States Dollar $"
type input "$ 750.00"
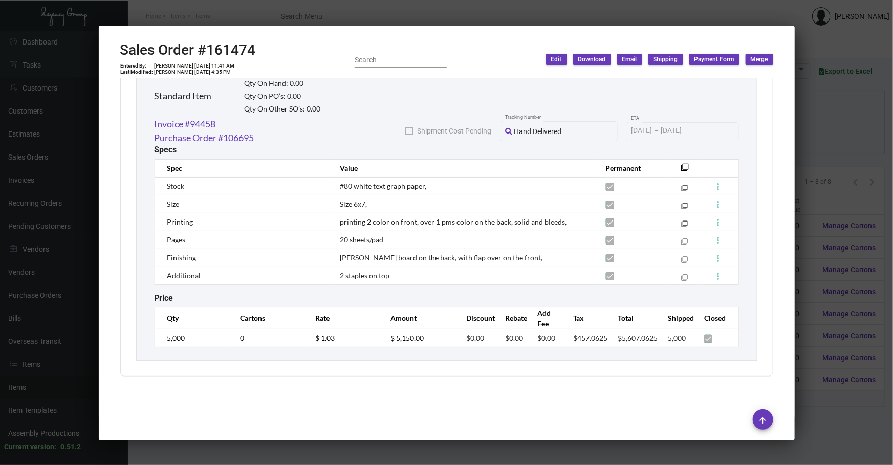
scroll to position [599, 0]
click at [813, 180] on div at bounding box center [446, 232] width 893 height 465
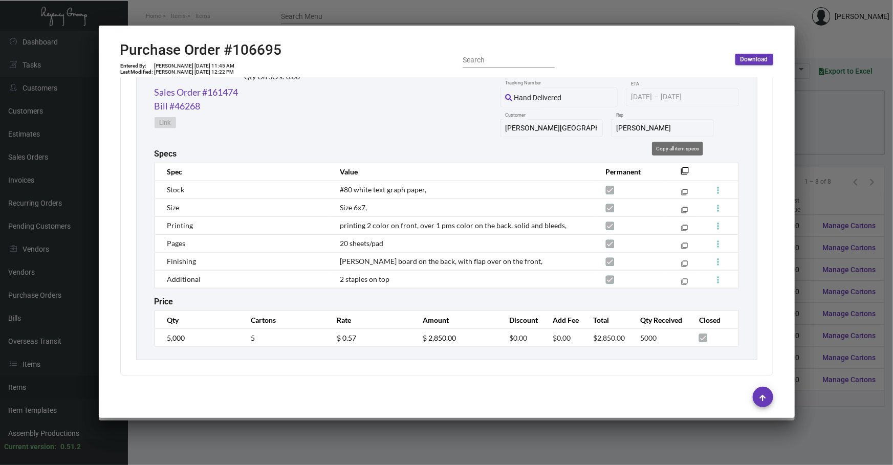
click at [681, 170] on mat-icon "filter_none" at bounding box center [685, 174] width 8 height 8
click at [435, 435] on div at bounding box center [446, 232] width 893 height 465
click at [438, 433] on div at bounding box center [446, 232] width 893 height 465
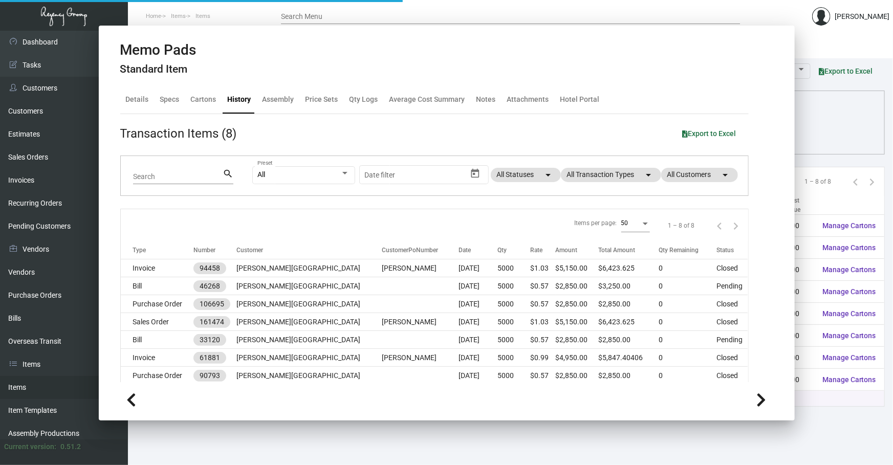
click at [437, 432] on main "Items Item Templates Assembly Productions Cartons Items (8) Accept Transfer Pri…" at bounding box center [510, 248] width 765 height 434
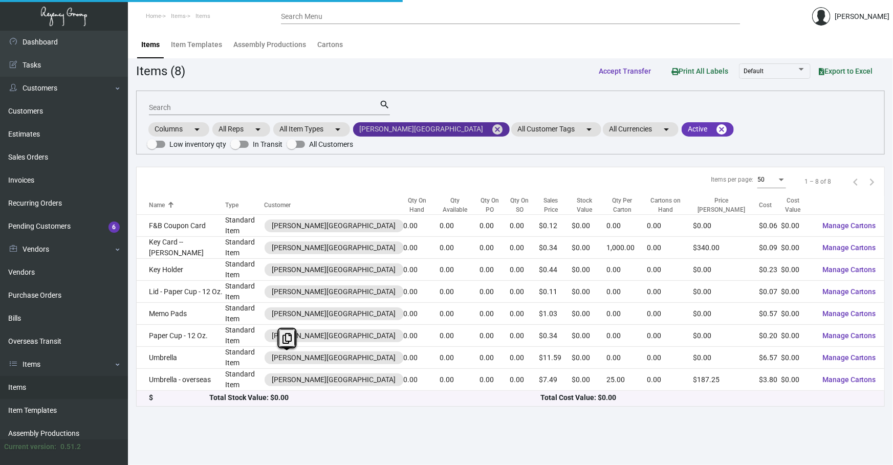
click at [491, 128] on mat-icon "cancel" at bounding box center [497, 129] width 12 height 12
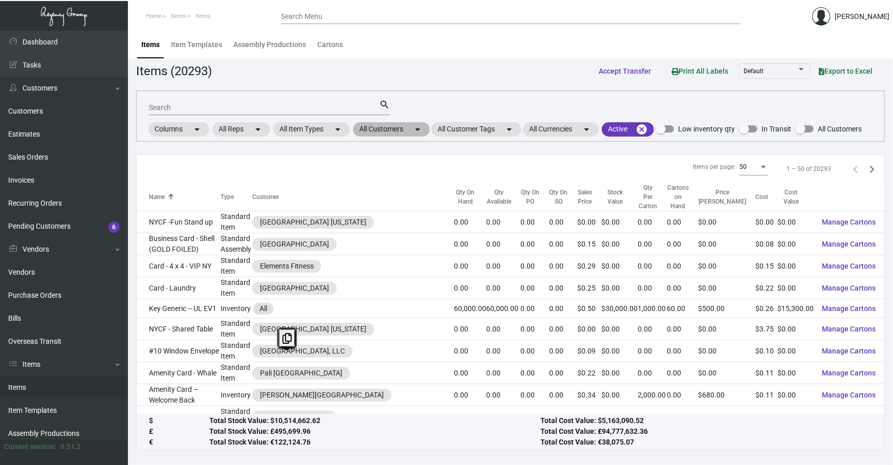
click at [403, 134] on mat-chip "All Customers arrow_drop_down" at bounding box center [391, 129] width 77 height 14
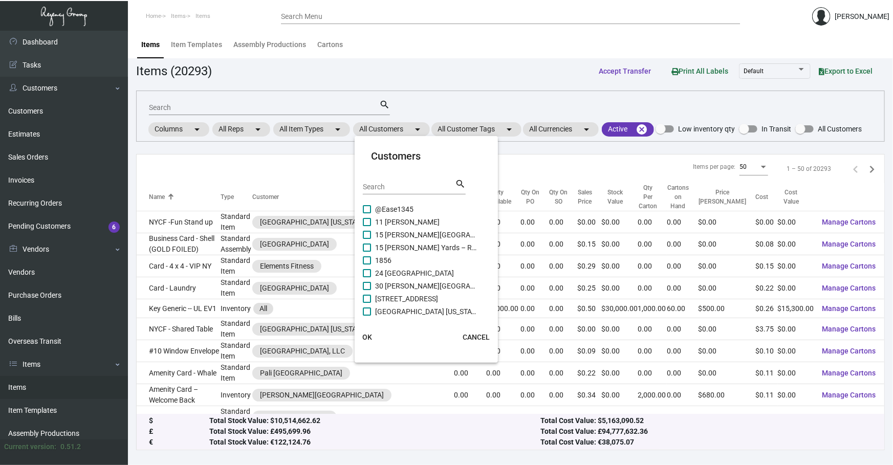
click at [392, 185] on input "Search" at bounding box center [409, 187] width 92 height 8
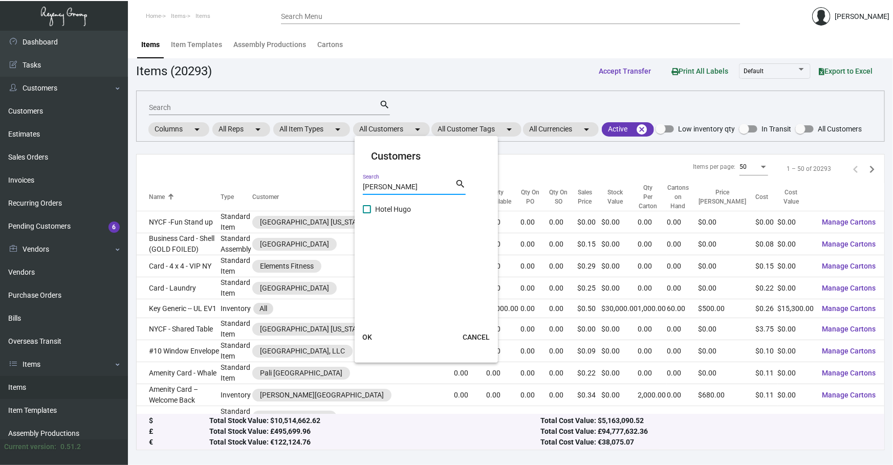
type input "[PERSON_NAME]"
click at [389, 205] on span "Hotel Hugo" at bounding box center [426, 209] width 102 height 12
click at [367, 213] on input "Hotel Hugo" at bounding box center [366, 213] width 1 height 1
checkbox input "true"
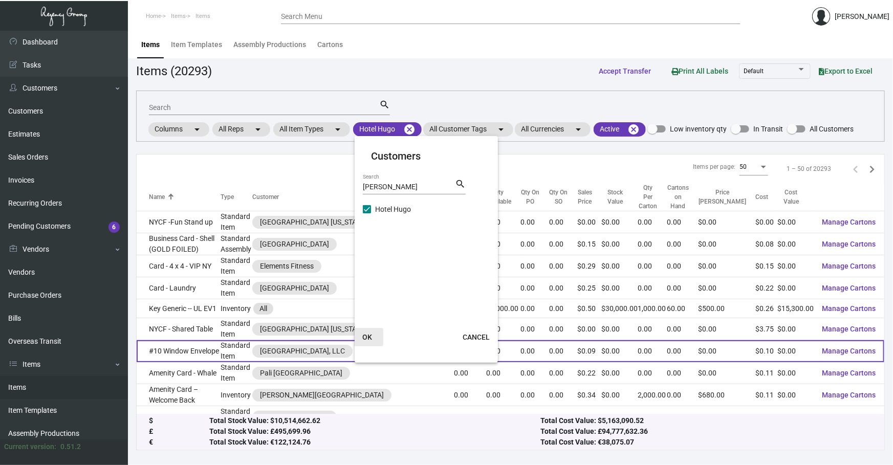
click at [367, 338] on span "OK" at bounding box center [367, 337] width 10 height 8
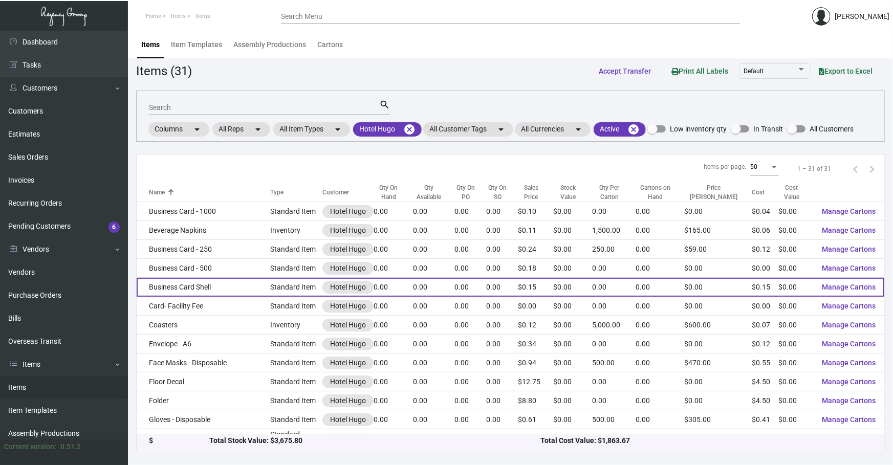
click at [250, 289] on td "Business Card Shell" at bounding box center [204, 287] width 134 height 19
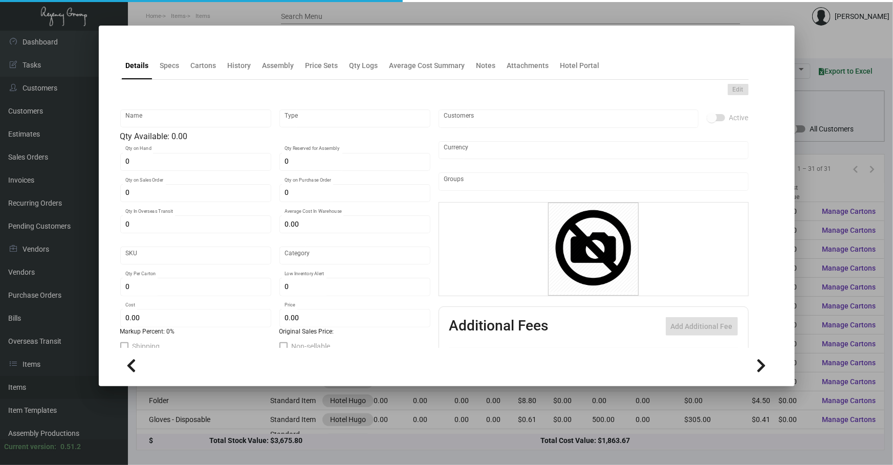
type input "Business Card Shell"
type input "Standard Item"
type input "$ 0.00"
type input "720-Business Card-47"
type input "Standard"
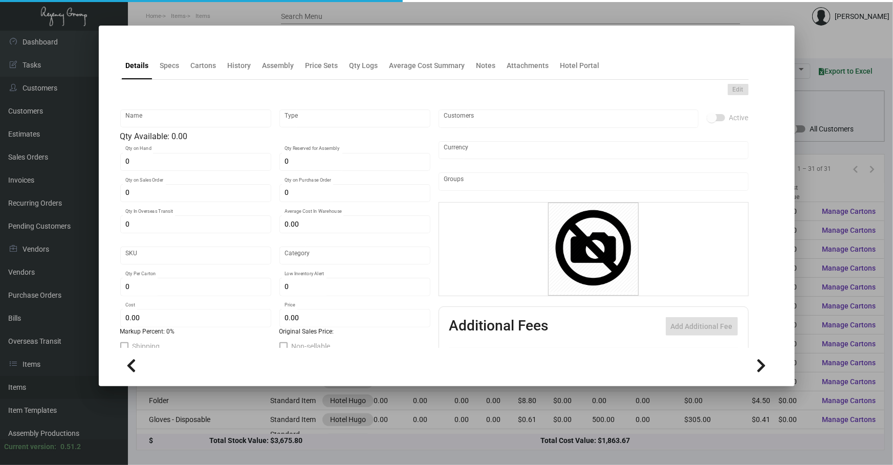
type input "$ 0.1522"
type input "$ 0.1459"
checkbox input "true"
type input "United States Dollar $"
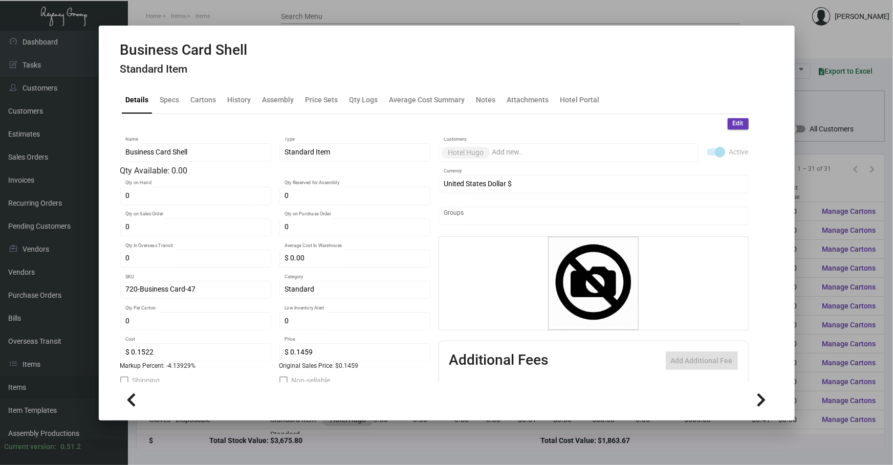
click at [169, 64] on h4 "Standard Item" at bounding box center [183, 69] width 127 height 13
click at [173, 100] on div "Specs" at bounding box center [169, 99] width 19 height 11
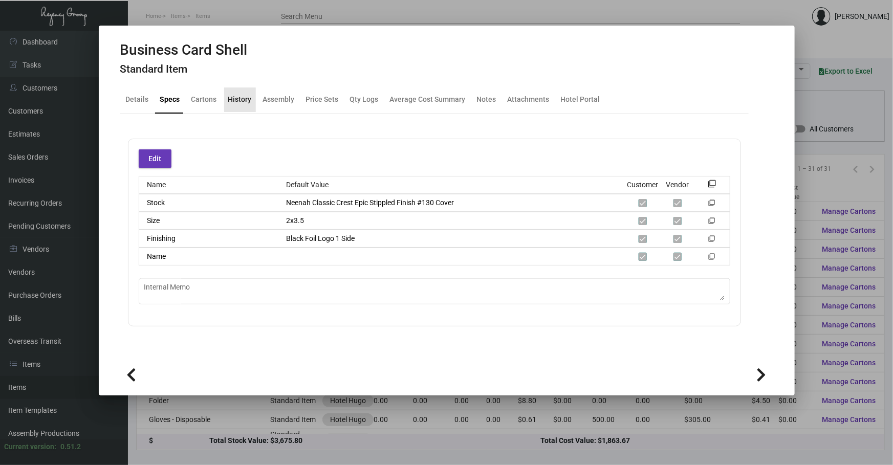
click at [243, 97] on div "History" at bounding box center [240, 99] width 24 height 11
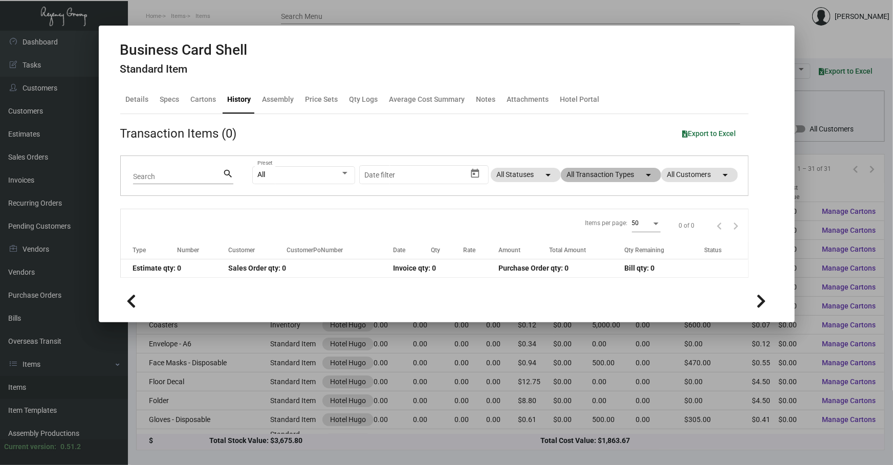
click at [620, 181] on mat-chip "All Transaction Types arrow_drop_down" at bounding box center [611, 175] width 100 height 14
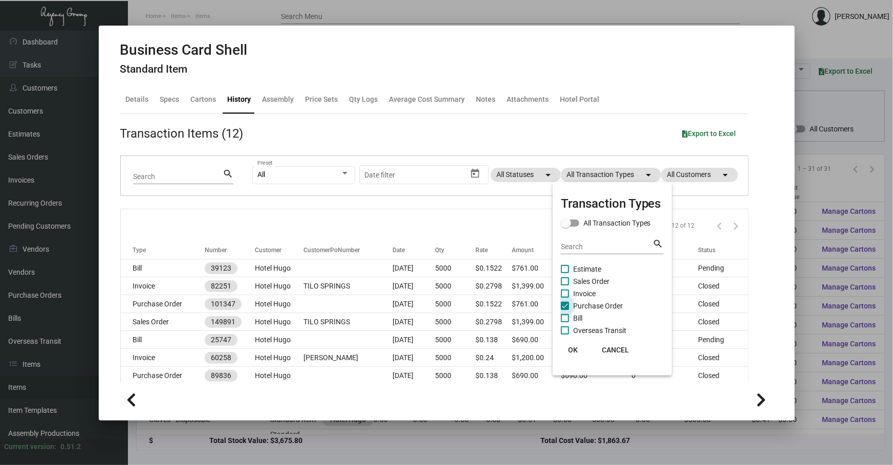
click at [605, 307] on span "Purchase Order" at bounding box center [598, 306] width 50 height 12
click at [565, 310] on input "Purchase Order" at bounding box center [564, 310] width 1 height 1
click at [605, 307] on span "Purchase Order" at bounding box center [598, 306] width 50 height 12
click at [565, 310] on input "Purchase Order" at bounding box center [564, 310] width 1 height 1
checkbox input "true"
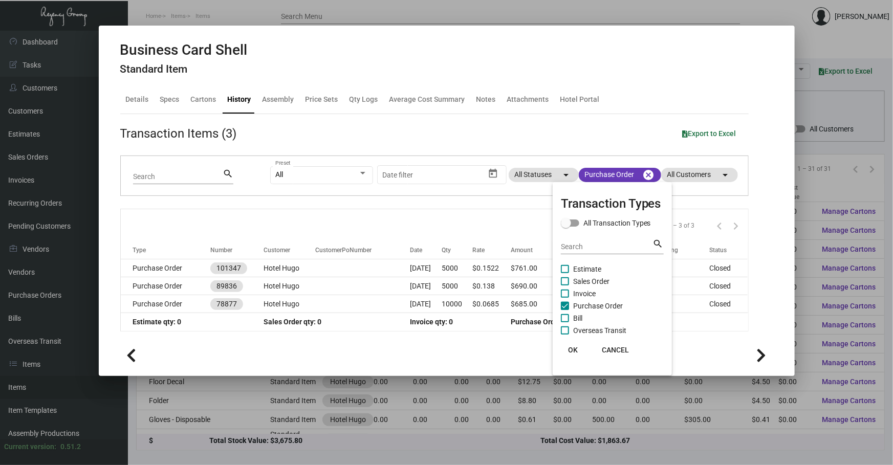
click at [511, 227] on div at bounding box center [446, 232] width 893 height 465
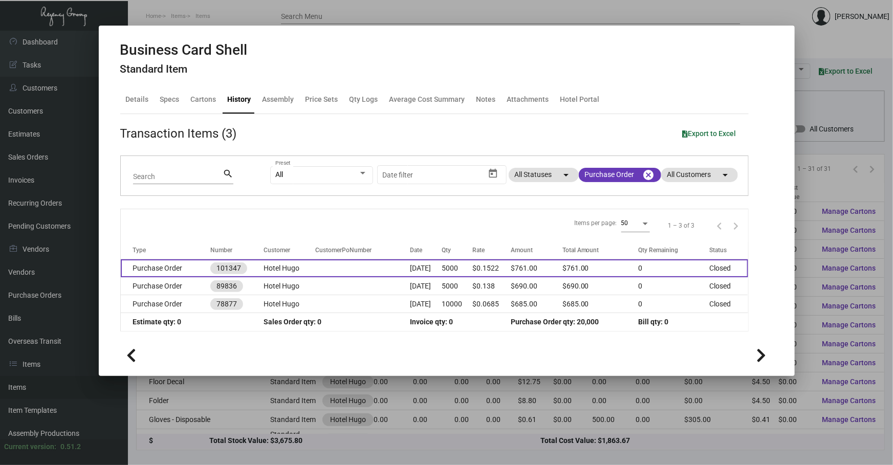
click at [485, 270] on td "$0.1522" at bounding box center [491, 268] width 38 height 18
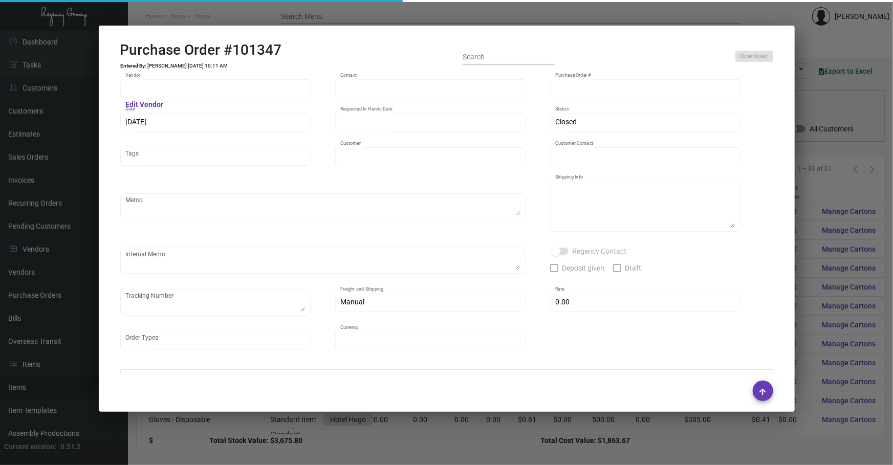
type input "BCT [US_STATE]"
type input "[PERSON_NAME]"
type input "101347"
type input "[DATE]"
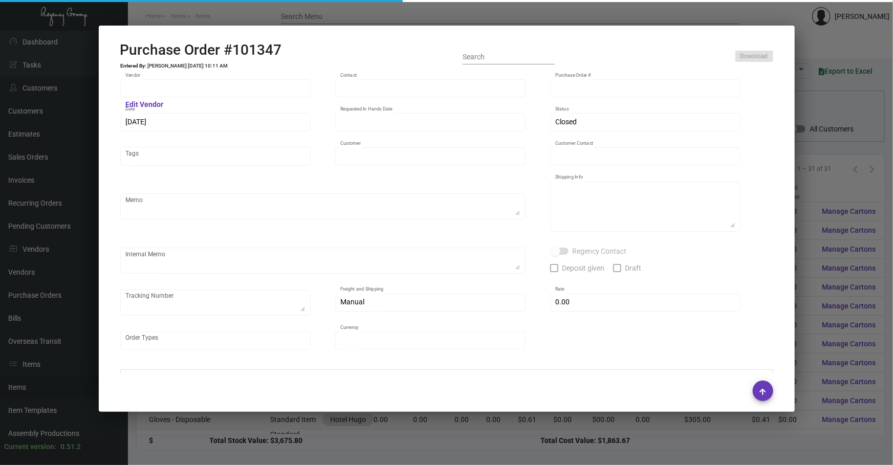
type input "Hotel Hugo"
type input "[GEOGRAPHIC_DATA]"
type textarea "Keep in house for future imprints"
type input "$ 0.00"
type input "United States Dollar $"
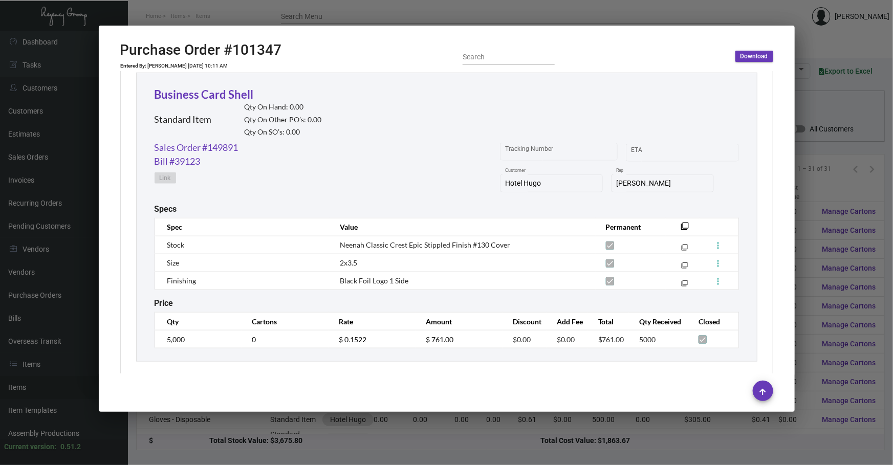
scroll to position [484, 0]
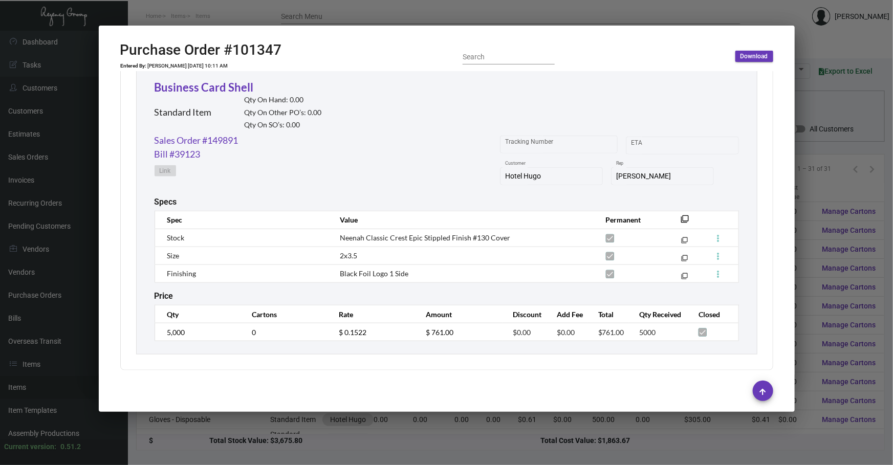
click at [394, 450] on div at bounding box center [446, 232] width 893 height 465
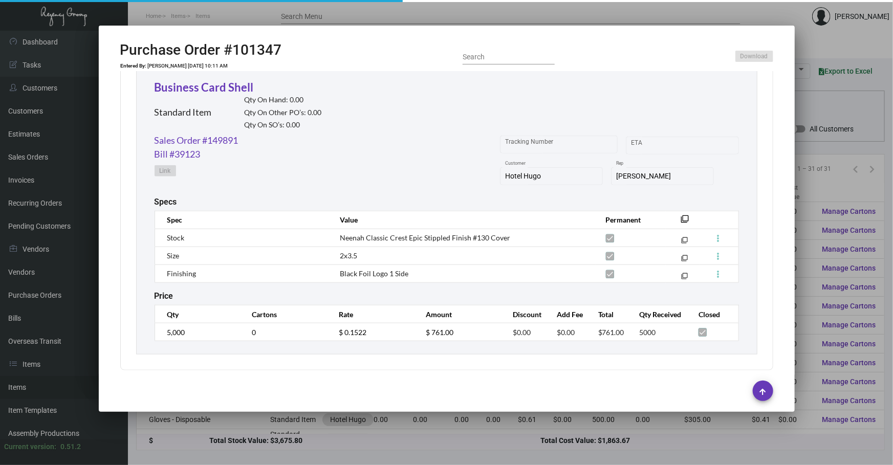
click at [394, 450] on div at bounding box center [446, 232] width 893 height 465
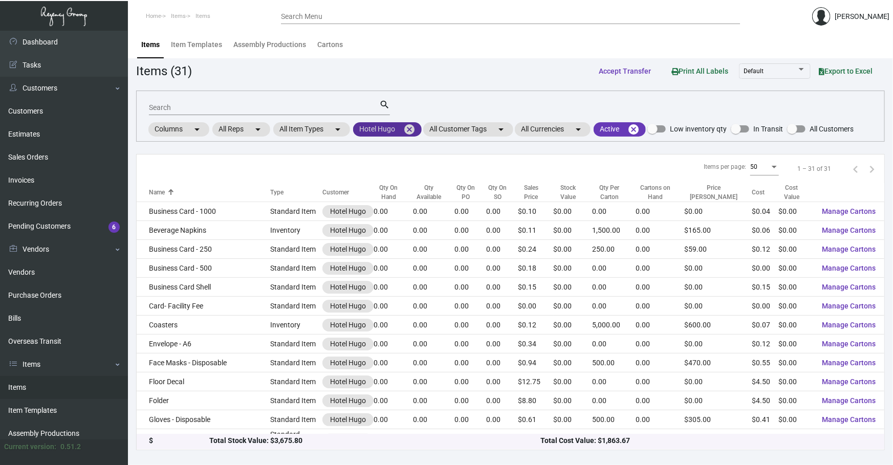
click at [415, 132] on mat-icon "cancel" at bounding box center [409, 129] width 12 height 12
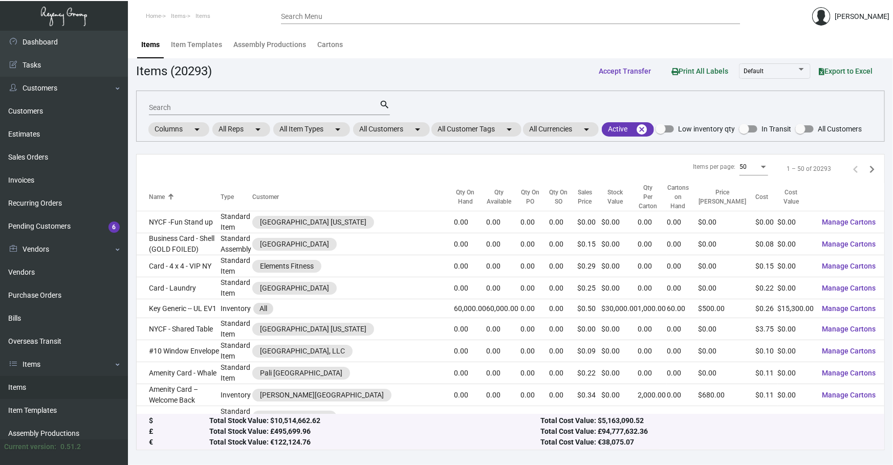
click at [340, 112] on div "Search" at bounding box center [264, 107] width 230 height 16
type input "h"
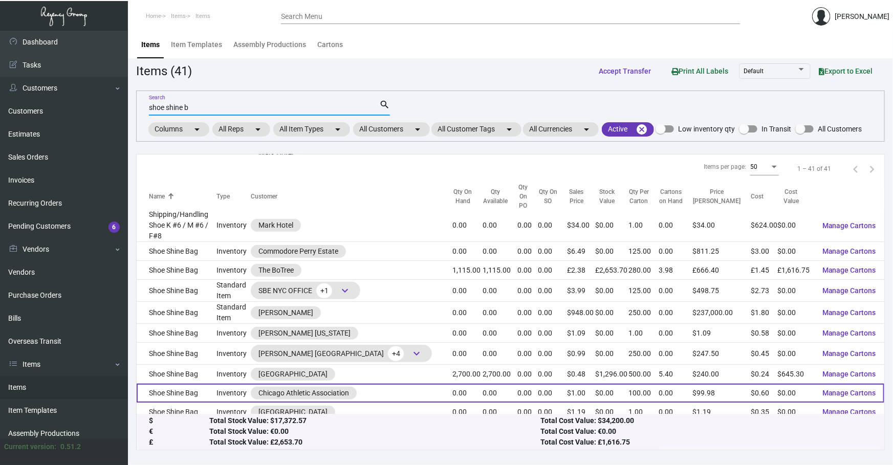
scroll to position [263, 0]
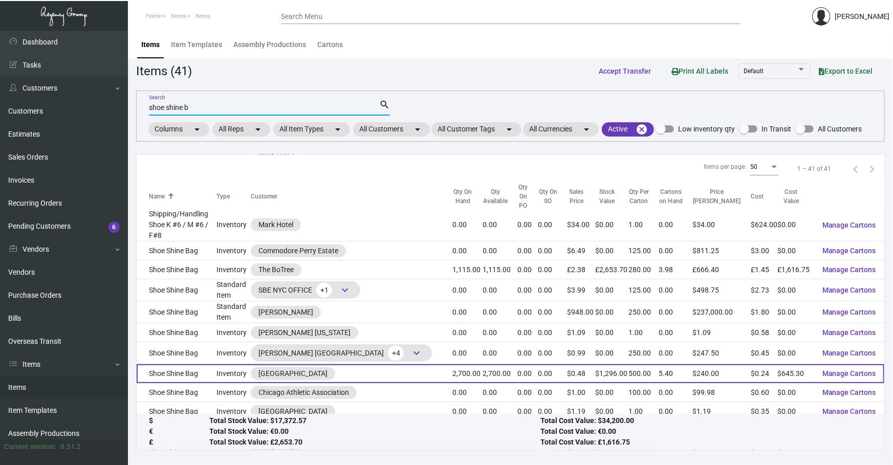
type input "shoe shine b"
click at [199, 364] on td "Shoe Shine Bag" at bounding box center [177, 373] width 80 height 19
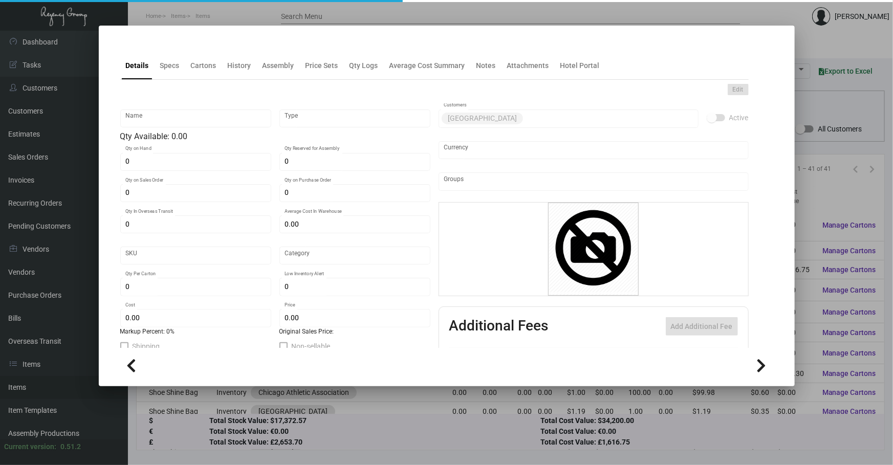
type input "Shoe Shine Bag"
type input "Inventory"
type input "2,700"
type input "$ 0.00"
type input "902-Garment Bag-39"
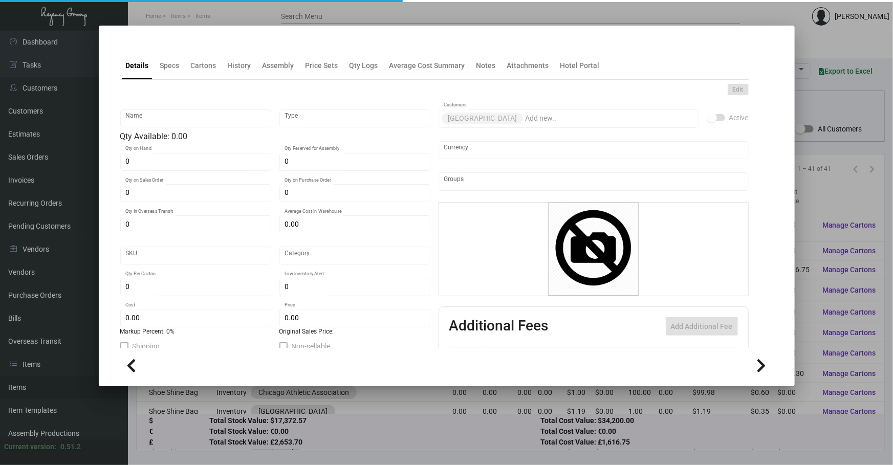
type input "Standard"
type input "500"
type input "$ 0.239"
type input "$ 0.48"
checkbox input "true"
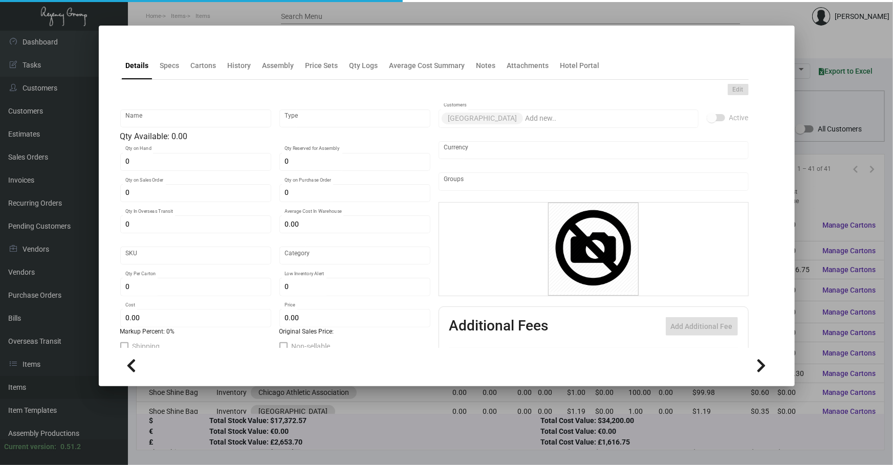
checkbox input "true"
type input "United States Dollar $"
click at [164, 75] on ng-component "Details Specs Cartons History Assembly Price Sets Qty Logs Average Cost Summary…" at bounding box center [446, 211] width 653 height 341
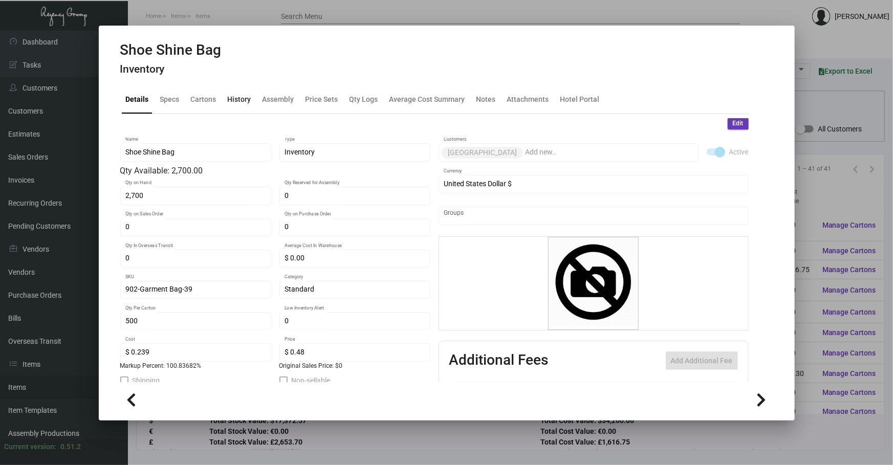
click at [236, 102] on div "History" at bounding box center [240, 99] width 24 height 11
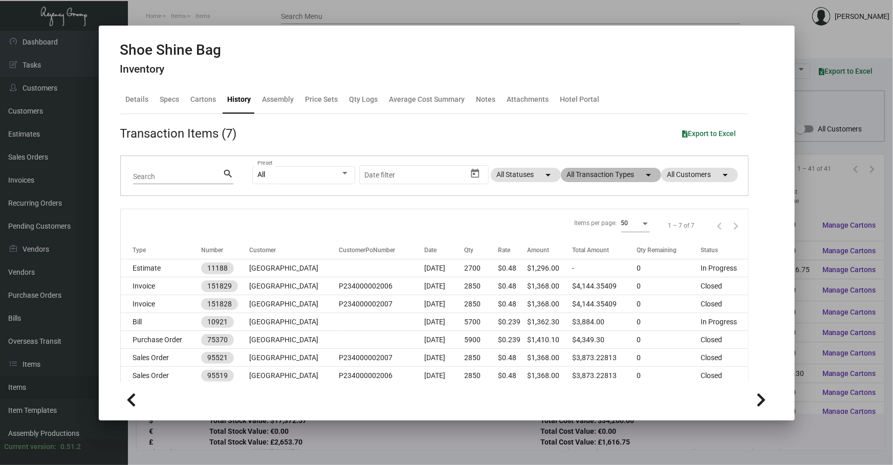
click at [586, 178] on mat-chip "All Transaction Types arrow_drop_down" at bounding box center [611, 175] width 100 height 14
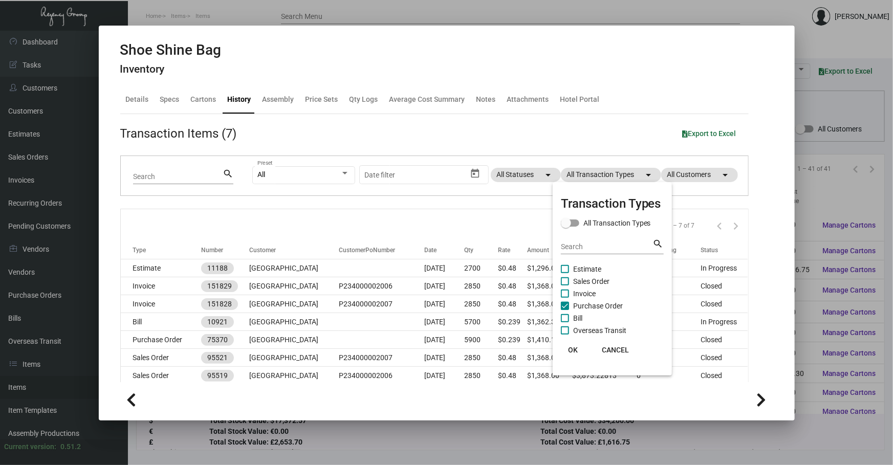
click at [614, 305] on span "Purchase Order" at bounding box center [598, 306] width 50 height 12
click at [565, 310] on input "Purchase Order" at bounding box center [564, 310] width 1 height 1
click at [615, 303] on span "Purchase Order" at bounding box center [598, 306] width 50 height 12
click at [565, 310] on input "Purchase Order" at bounding box center [564, 310] width 1 height 1
checkbox input "true"
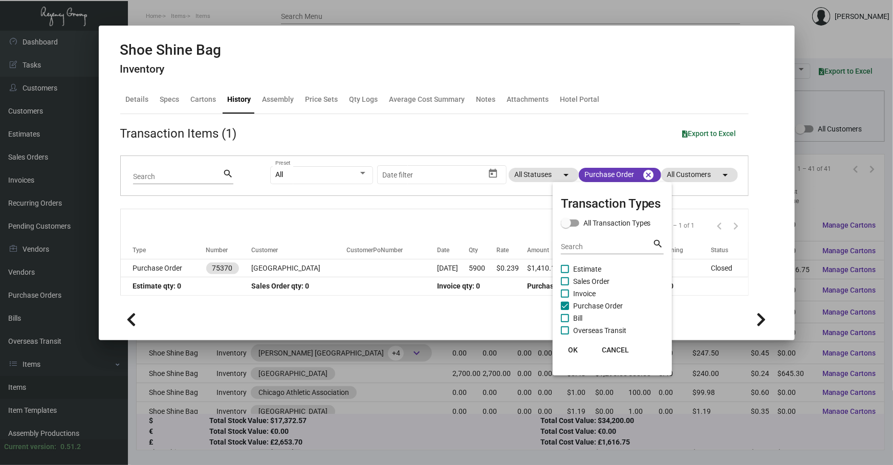
click at [301, 223] on div at bounding box center [446, 232] width 893 height 465
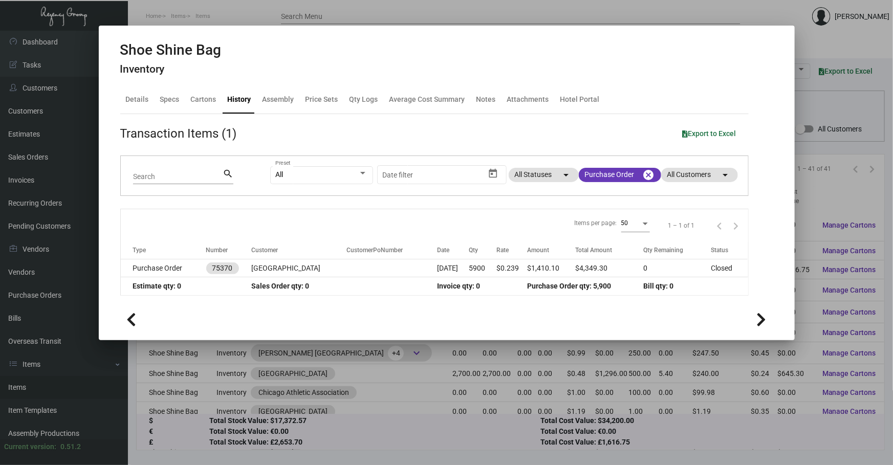
click at [322, 255] on th "Customer" at bounding box center [298, 250] width 95 height 18
click at [331, 263] on td "[GEOGRAPHIC_DATA]" at bounding box center [298, 268] width 95 height 18
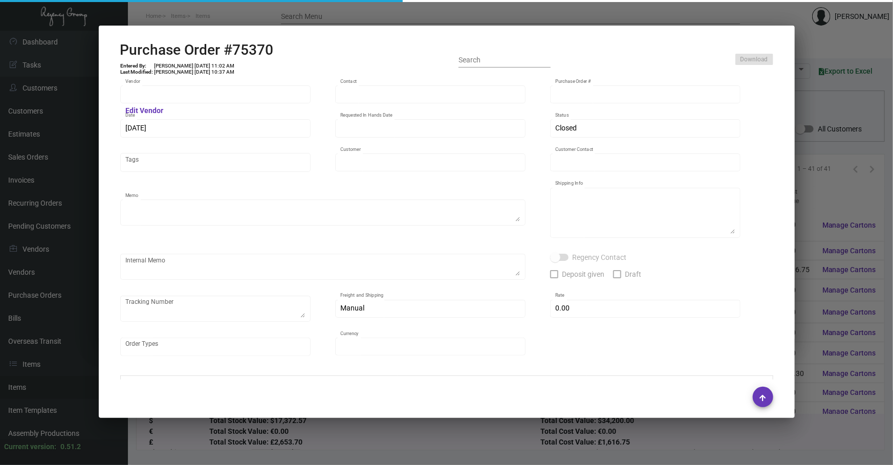
type input "Supreme Poly Plastics, Inc."
type input "[PERSON_NAME] SupremePoly"
type input "75370"
type input "[DATE]"
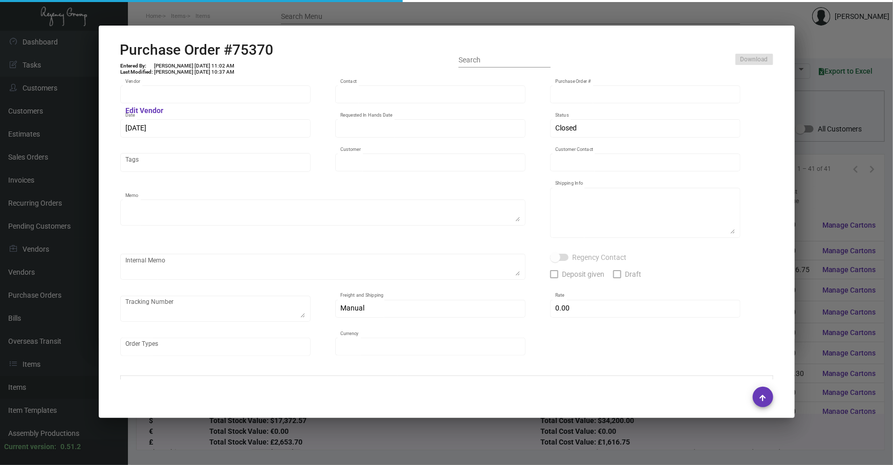
type input "[GEOGRAPHIC_DATA]"
type input "[PERSON_NAME]"
type textarea "Sales Order #95519 Sales Order #95521"
type textarea "[GEOGRAPHIC_DATA] [PERSON_NAME][GEOGRAPHIC_DATA][STREET_ADDRESS][US_STATE]"
type input "$ 0.00"
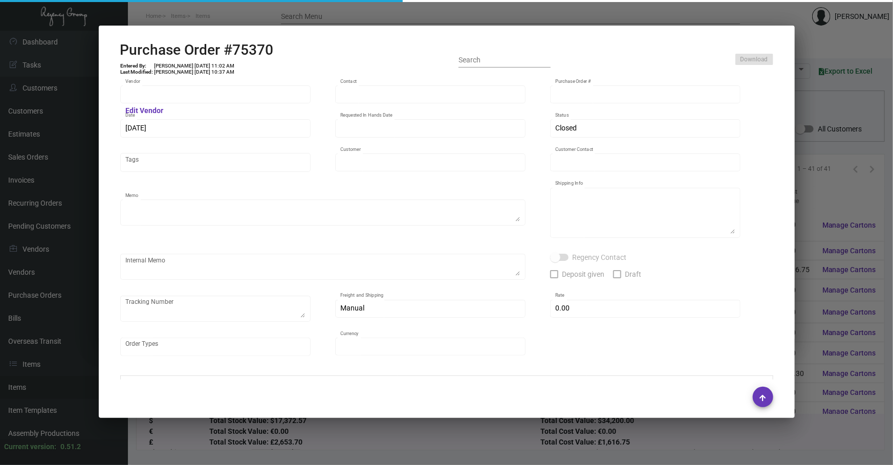
type input "United States Dollar $"
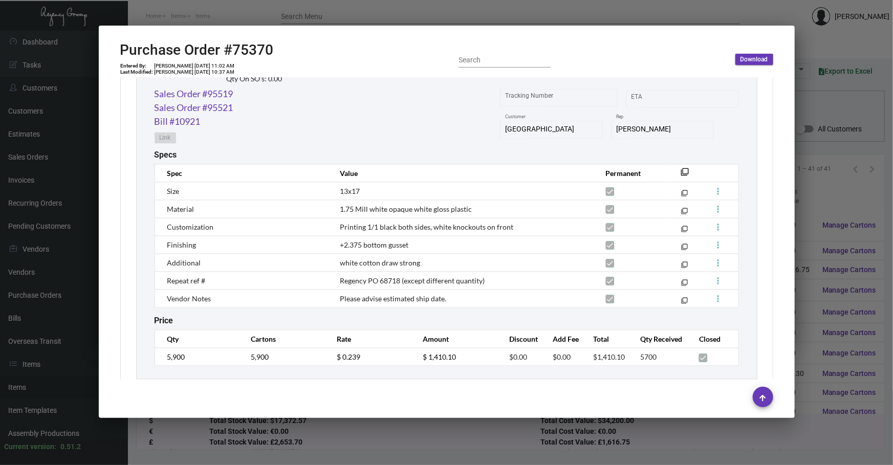
scroll to position [952, 0]
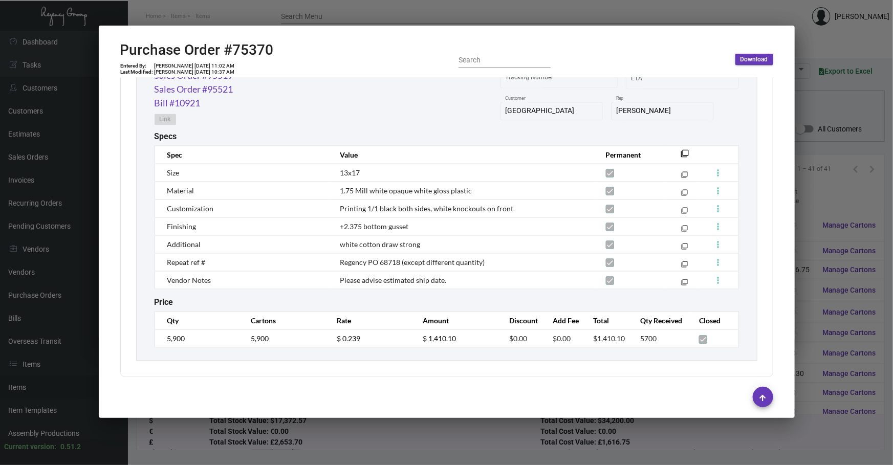
click at [407, 445] on div at bounding box center [446, 232] width 893 height 465
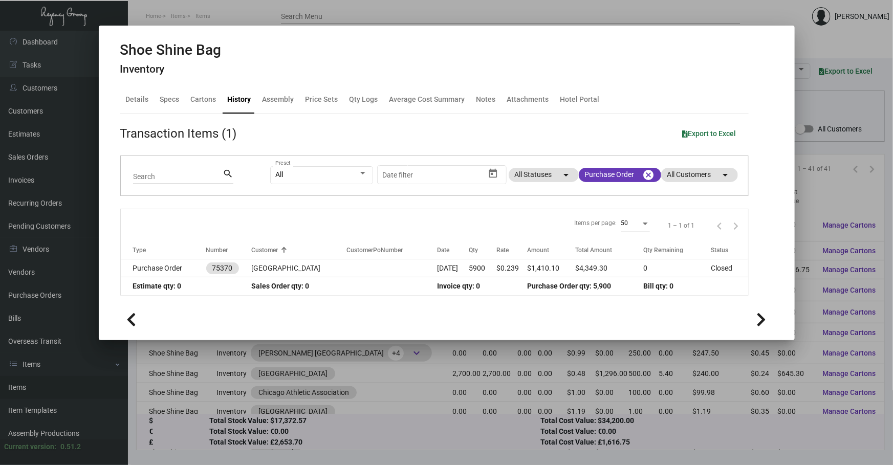
click at [190, 395] on div at bounding box center [446, 232] width 893 height 465
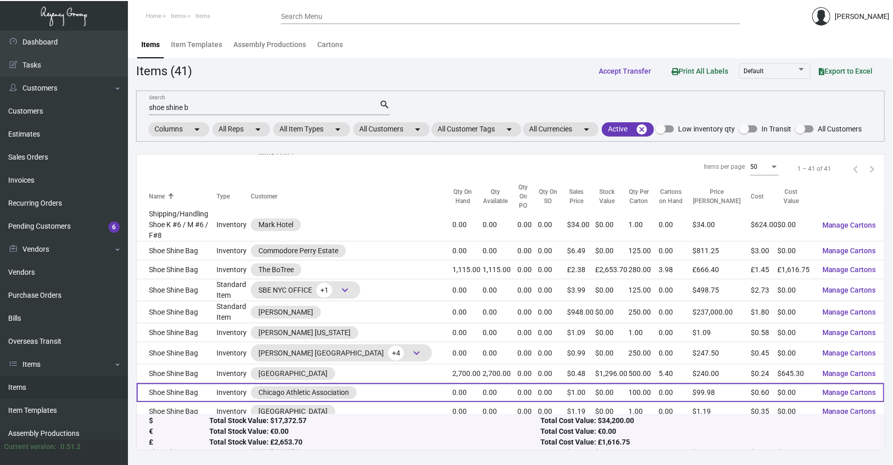
click at [202, 383] on td "Shoe Shine Bag" at bounding box center [177, 392] width 80 height 19
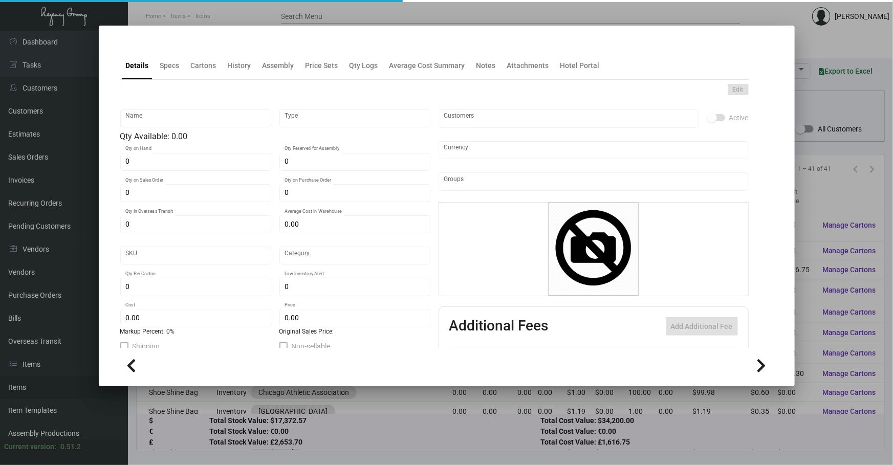
type input "Shoe Shine Bag"
type input "Inventory"
type input "$ 0.00"
type input "855"
type input "Standard"
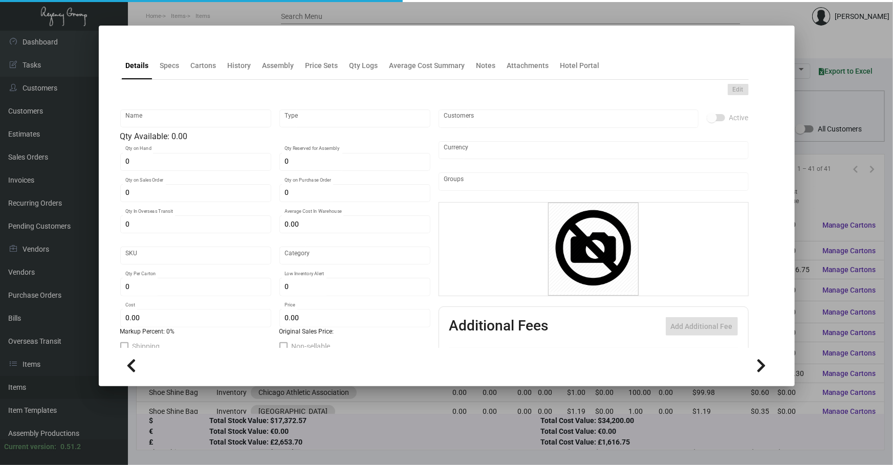
type input "100"
type input "$ 0.60"
type input "$ 0.9998"
type textarea "Shoe Shine Bag: Size 10.5” x 5” x 17”, Euro white color paper bag material, pri…"
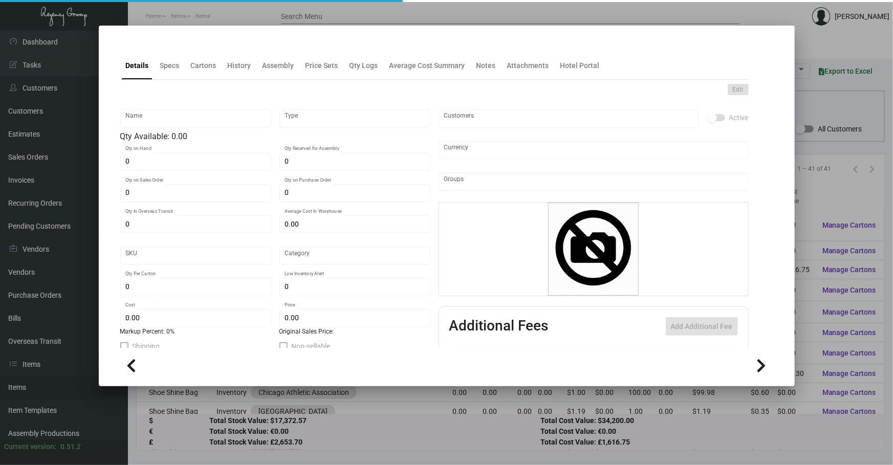
checkbox input "true"
type input "United States Dollar $"
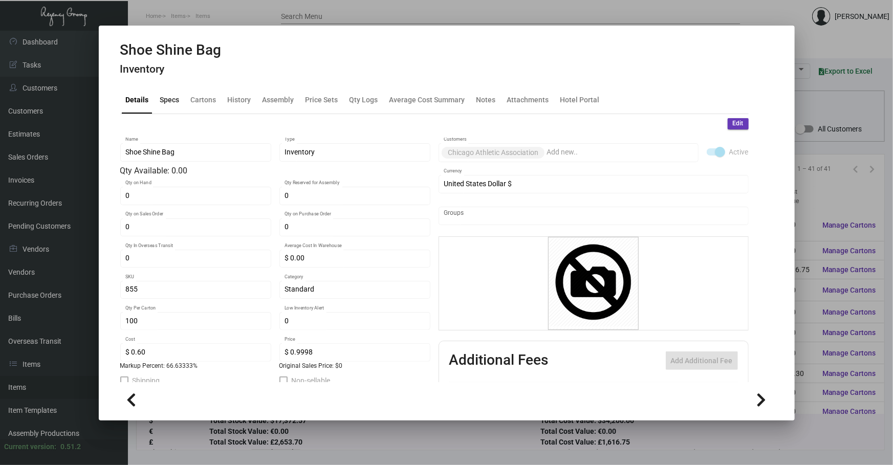
click at [174, 96] on div "Specs" at bounding box center [169, 99] width 19 height 11
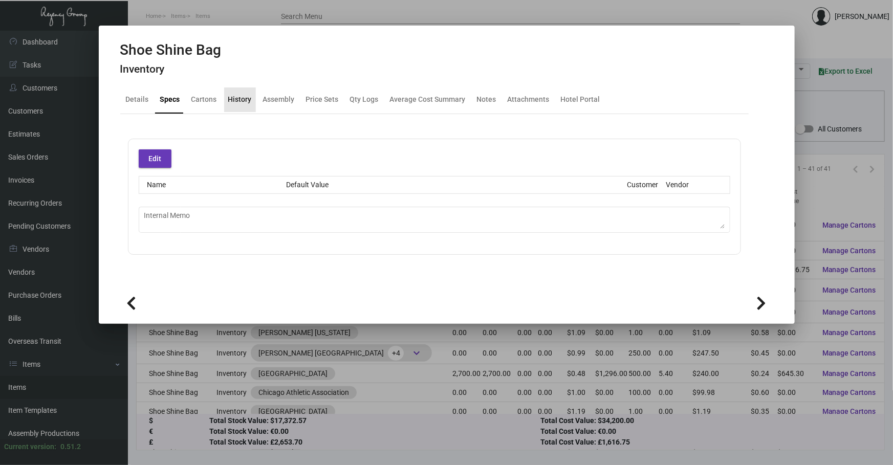
click at [246, 100] on div "History" at bounding box center [240, 99] width 24 height 11
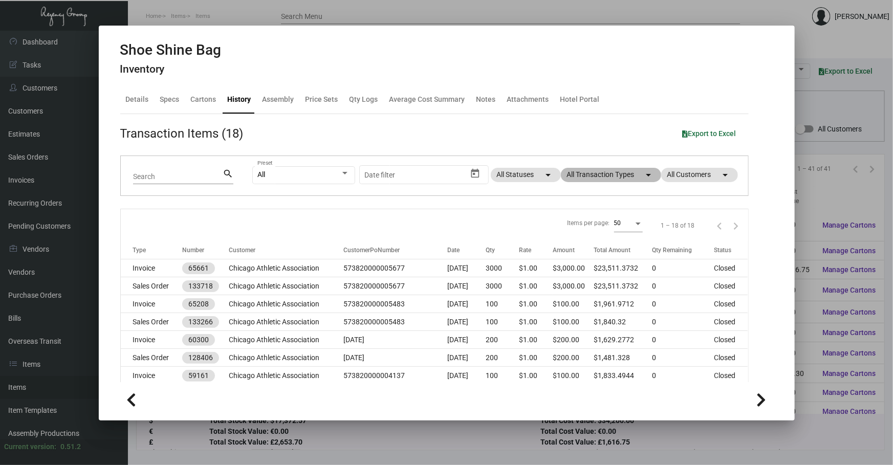
click at [586, 170] on mat-chip "All Transaction Types arrow_drop_down" at bounding box center [611, 175] width 100 height 14
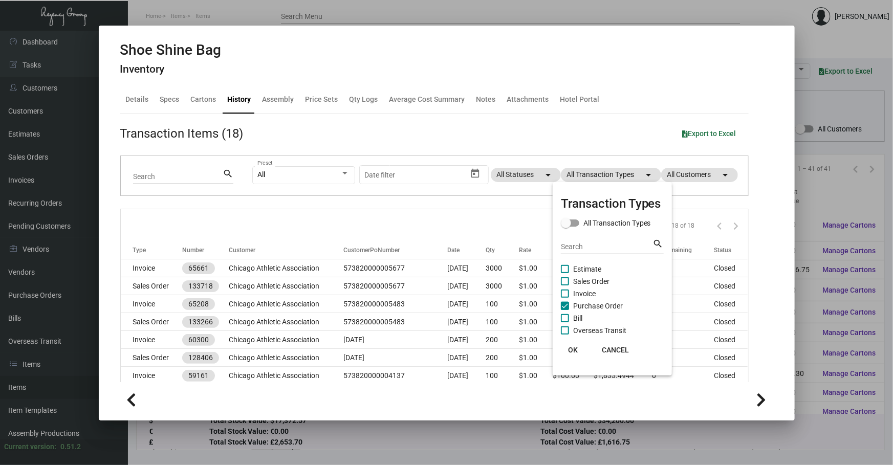
click at [593, 307] on span "Purchase Order" at bounding box center [598, 306] width 50 height 12
click at [565, 310] on input "Purchase Order" at bounding box center [564, 310] width 1 height 1
click at [593, 307] on span "Purchase Order" at bounding box center [598, 306] width 50 height 12
click at [565, 310] on input "Purchase Order" at bounding box center [564, 310] width 1 height 1
checkbox input "true"
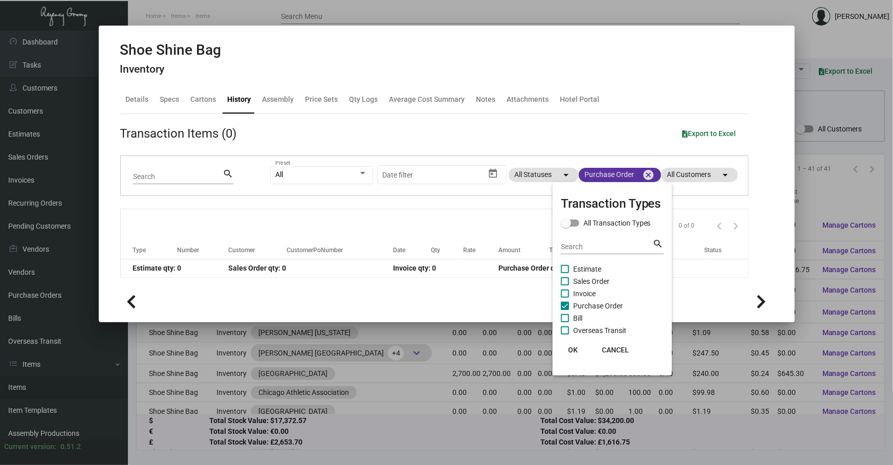
click at [649, 171] on div at bounding box center [446, 232] width 893 height 465
click at [648, 171] on mat-icon "cancel" at bounding box center [649, 175] width 12 height 12
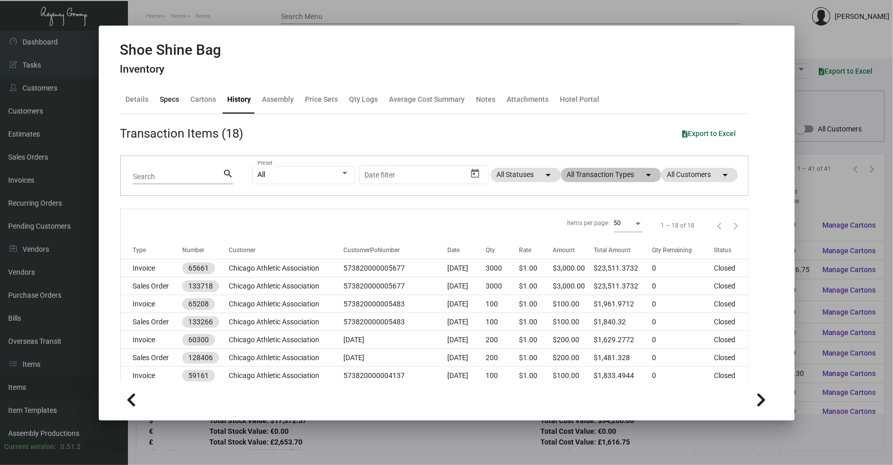
click at [182, 91] on div "Specs" at bounding box center [170, 99] width 28 height 25
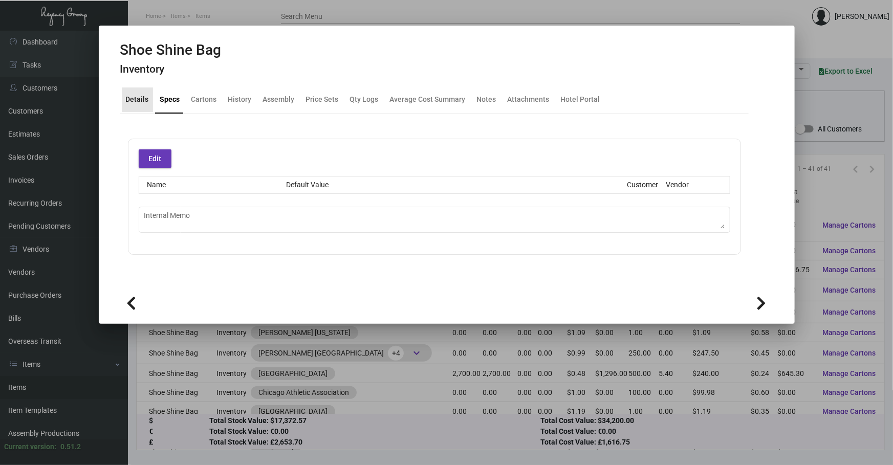
click at [144, 97] on div "Details" at bounding box center [137, 99] width 23 height 11
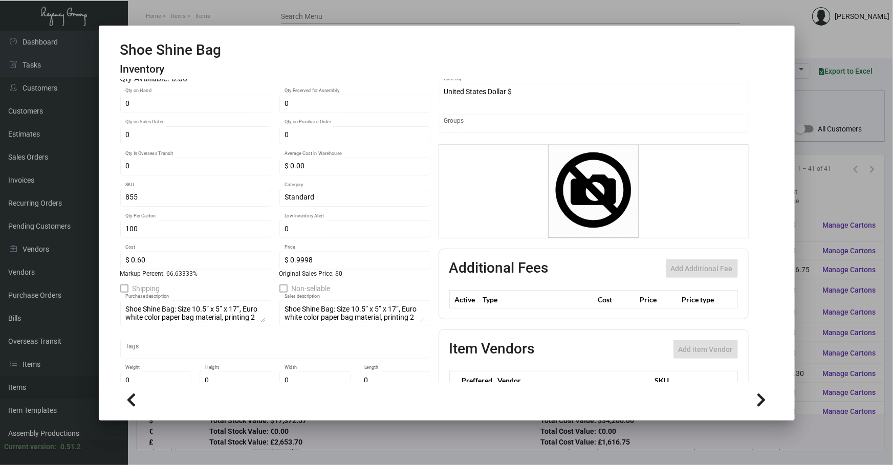
scroll to position [108, 0]
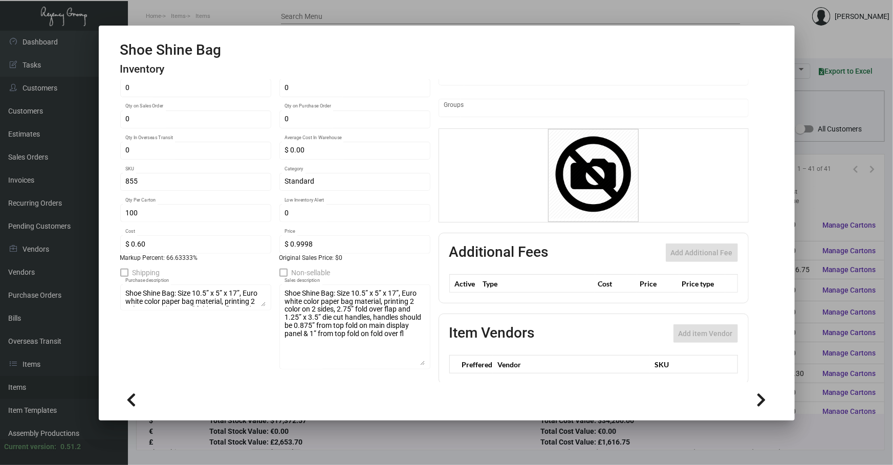
click at [427, 362] on div "Shoe Shine Bag Name Inventory Type Qty Available: 0.00 0 Qty on Hand 0 Qty Rese…" at bounding box center [434, 243] width 628 height 427
click at [360, 445] on div at bounding box center [446, 232] width 893 height 465
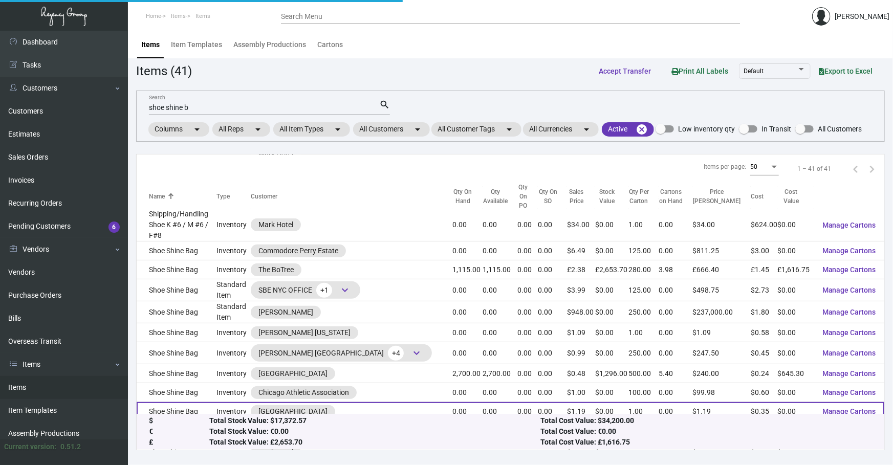
click at [199, 402] on td "Shoe Shine Bag" at bounding box center [177, 411] width 80 height 19
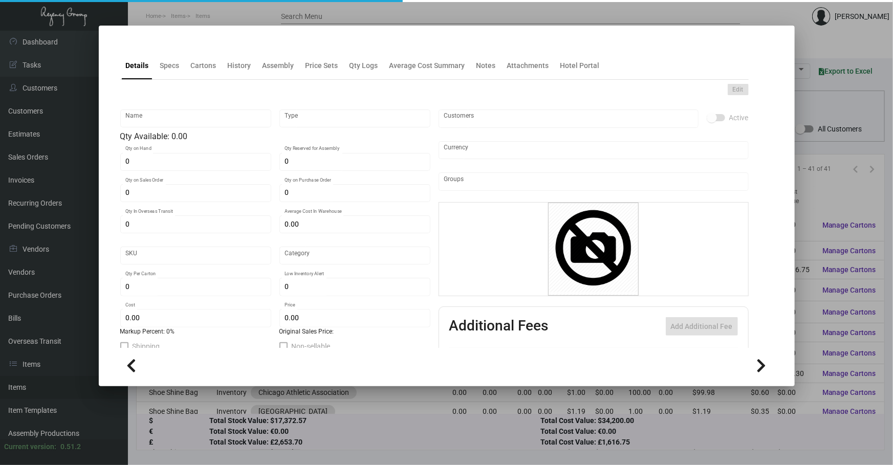
type input "Shoe Shine Bag"
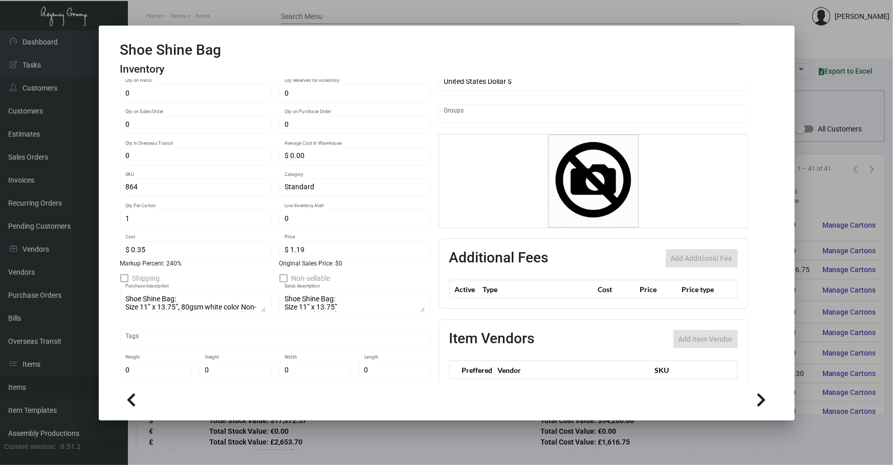
scroll to position [128, 0]
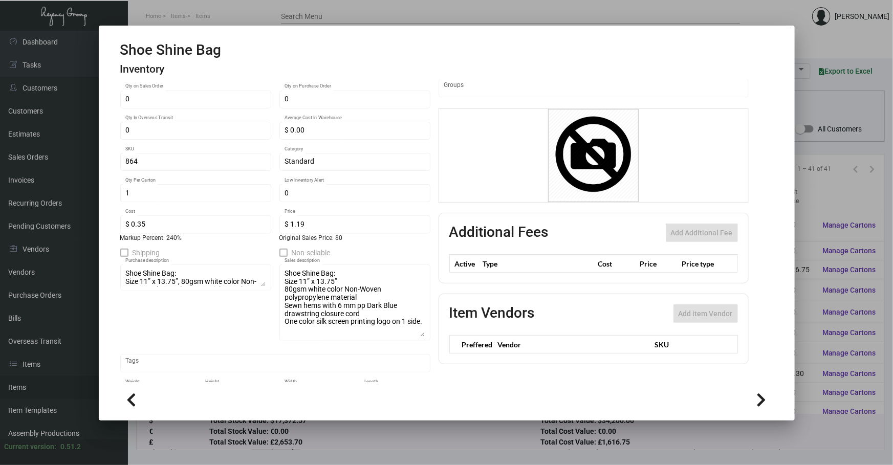
click at [423, 332] on div "Shoe Shine Bag: Size 11” x 13.75” 80gsm white color Non-Woven polypropylene mat…" at bounding box center [354, 302] width 151 height 78
click at [357, 441] on div at bounding box center [446, 232] width 893 height 465
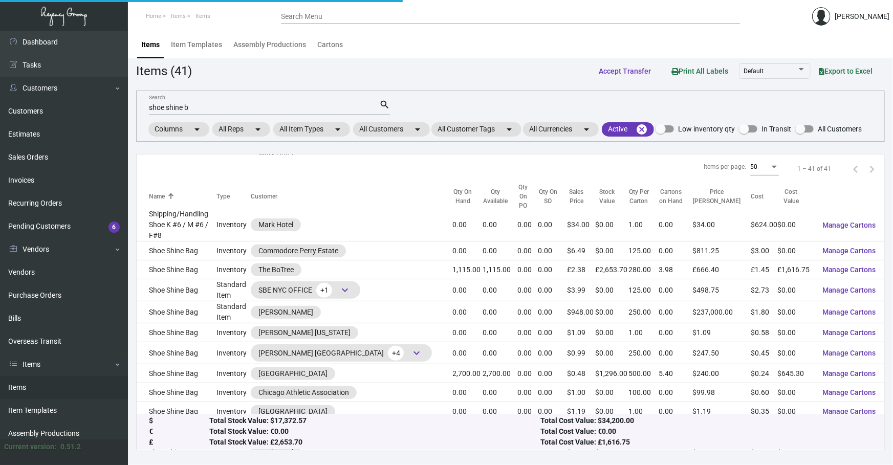
click at [365, 433] on div "Total Stock Value: €0.00" at bounding box center [375, 432] width 332 height 11
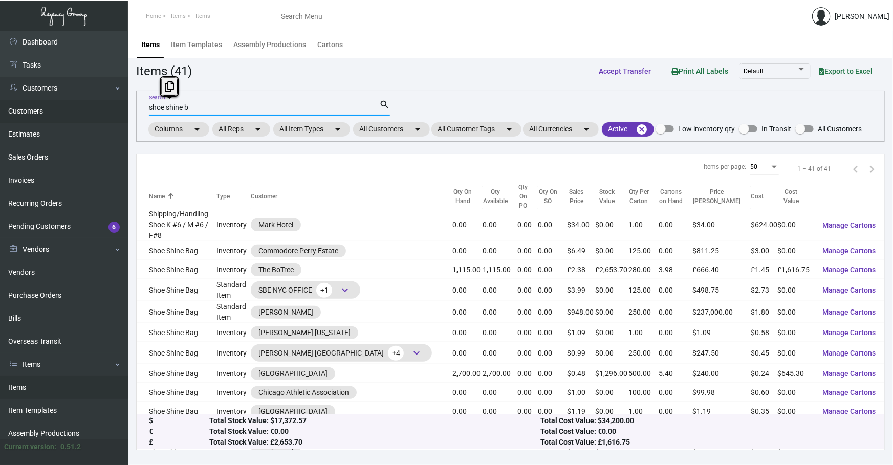
drag, startPoint x: 332, startPoint y: 111, endPoint x: 0, endPoint y: 102, distance: 331.6
click at [0, 102] on div "Dashboard Dashboard Tasks Customers Customers Estimates Sales Orders Invoices R…" at bounding box center [446, 248] width 893 height 434
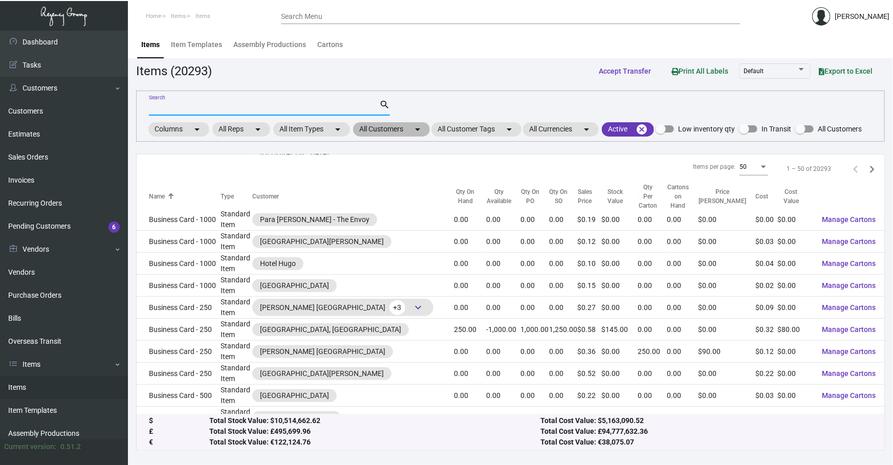
click at [409, 130] on mat-chip "All Customers arrow_drop_down" at bounding box center [391, 129] width 77 height 14
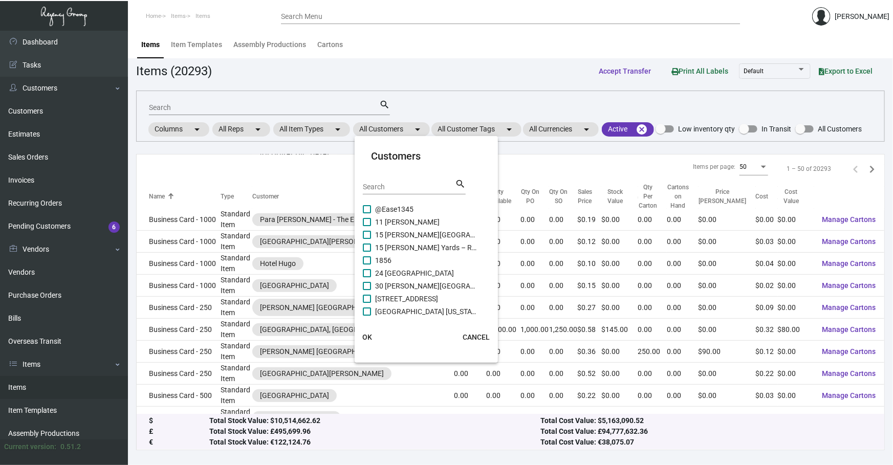
click at [401, 181] on div "Search" at bounding box center [409, 187] width 92 height 16
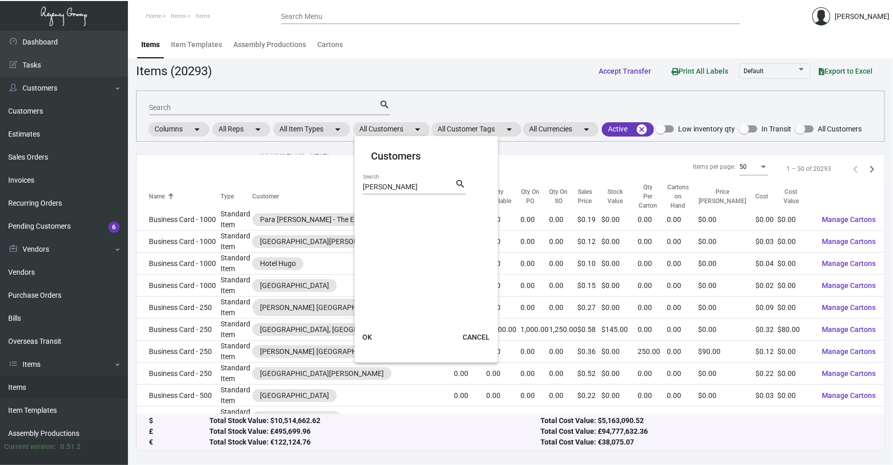
click at [393, 191] on div "hugo Search" at bounding box center [409, 187] width 92 height 16
click at [405, 190] on input "[PERSON_NAME]" at bounding box center [409, 187] width 92 height 8
click at [399, 206] on span "Hotel Hugo" at bounding box center [426, 209] width 102 height 12
click at [367, 213] on input "Hotel Hugo" at bounding box center [366, 213] width 1 height 1
click at [366, 333] on span "OK" at bounding box center [367, 337] width 10 height 8
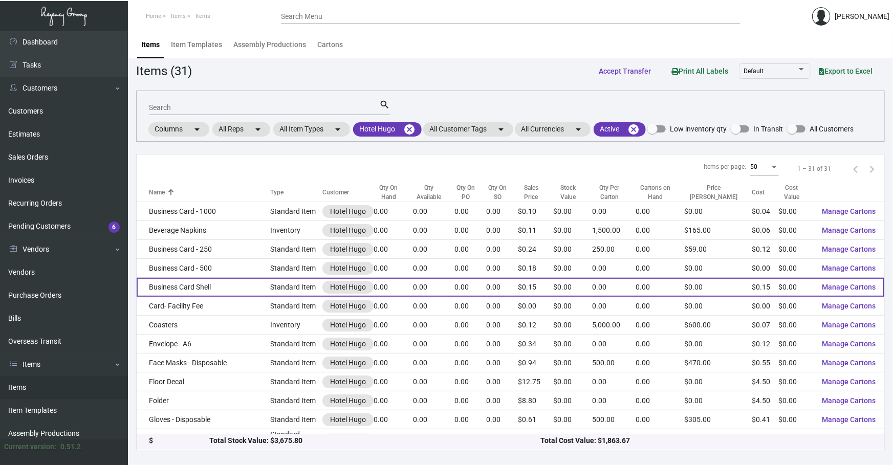
click at [294, 281] on td "Standard Item" at bounding box center [296, 287] width 52 height 19
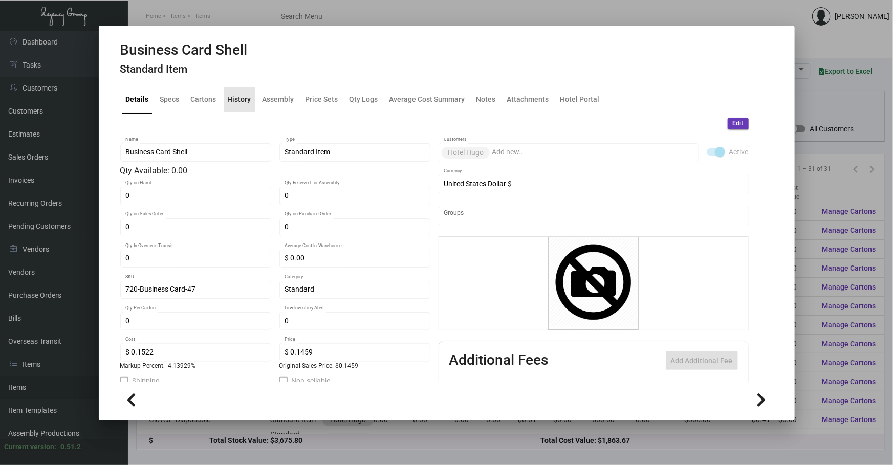
click at [224, 103] on div "History" at bounding box center [240, 99] width 32 height 25
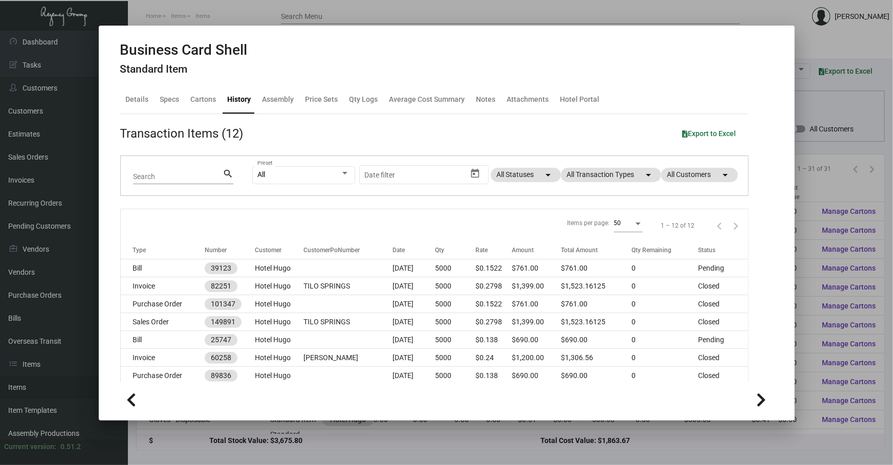
click at [632, 160] on div "All Preset Start date – Date filter All Statuses arrow_drop_down All Transactio…" at bounding box center [493, 176] width 483 height 40
click at [628, 168] on mat-chip "All Transaction Types arrow_drop_down" at bounding box center [611, 175] width 100 height 14
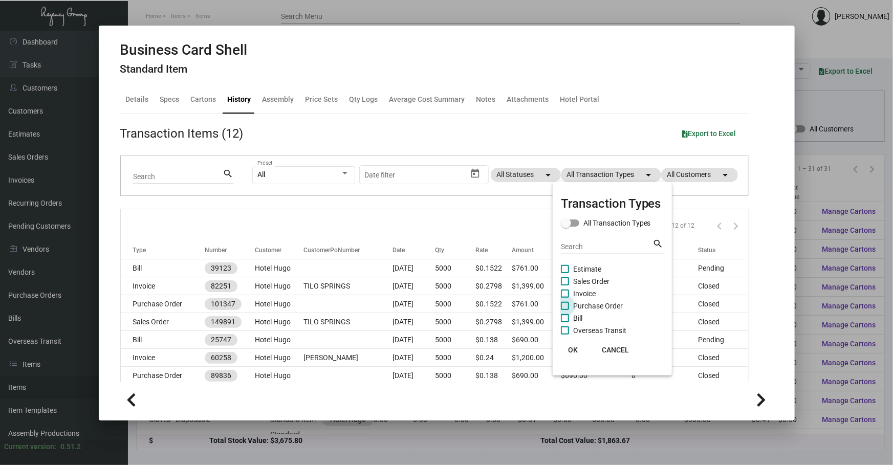
click at [583, 302] on span "Purchase Order" at bounding box center [598, 306] width 50 height 12
click at [565, 310] on input "Purchase Order" at bounding box center [564, 310] width 1 height 1
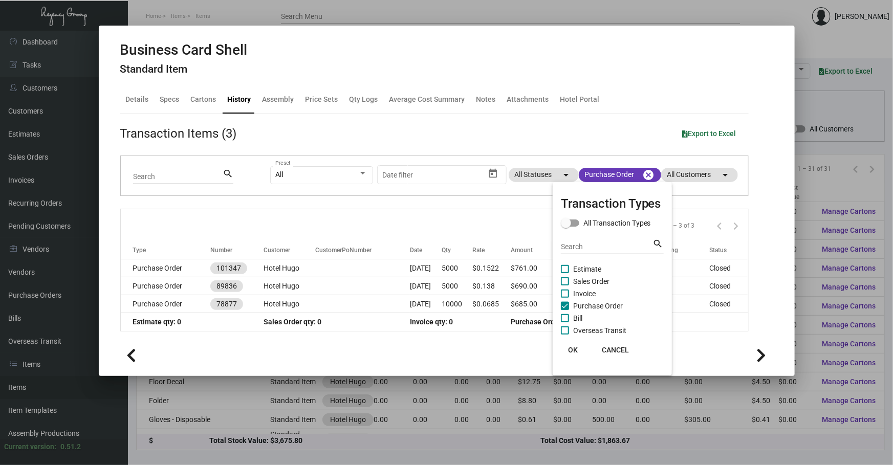
click at [315, 260] on div at bounding box center [446, 232] width 893 height 465
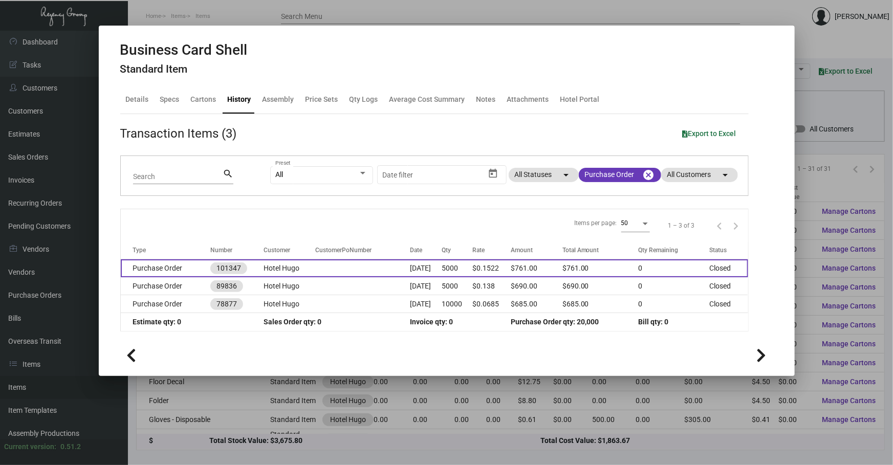
click at [319, 261] on td at bounding box center [362, 268] width 95 height 18
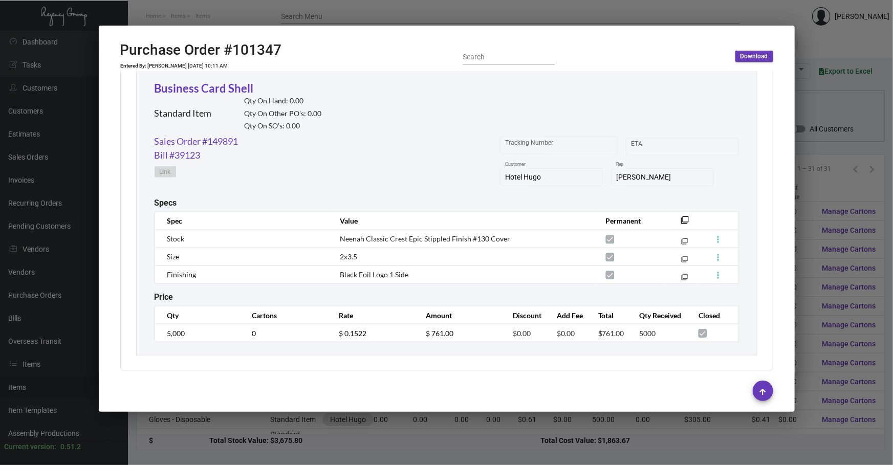
scroll to position [484, 0]
click at [684, 214] on th "filter_none" at bounding box center [683, 220] width 34 height 18
click at [681, 218] on mat-icon "filter_none" at bounding box center [685, 222] width 8 height 8
click at [234, 137] on link "Sales Order #149891" at bounding box center [197, 141] width 84 height 14
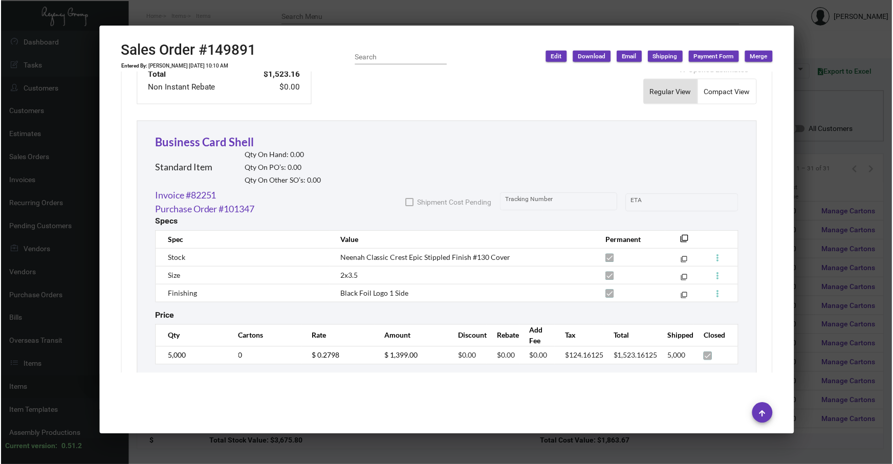
scroll to position [533, 0]
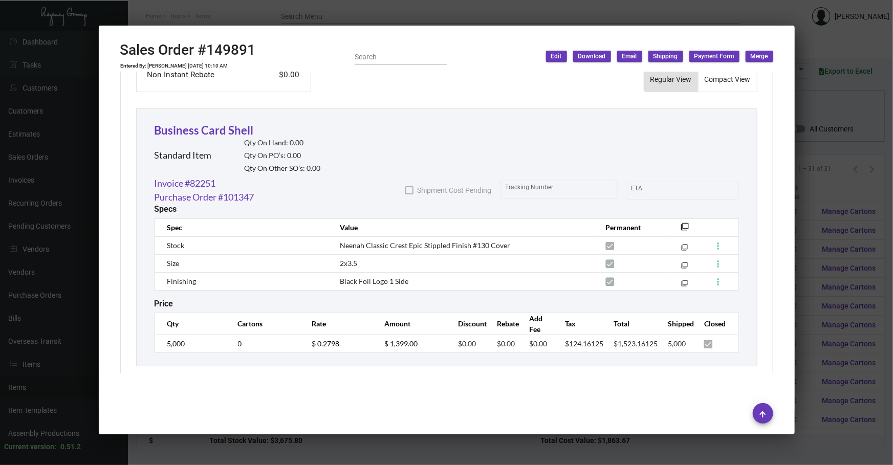
click at [357, 460] on div at bounding box center [446, 232] width 893 height 465
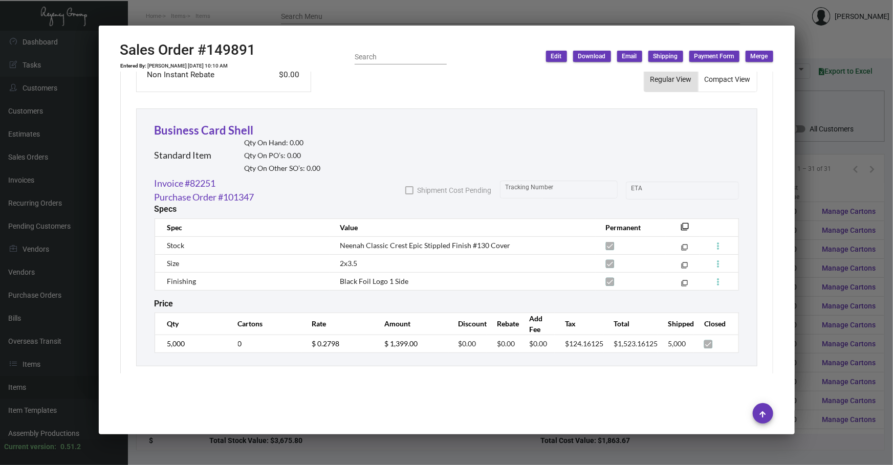
click at [357, 460] on div at bounding box center [446, 232] width 893 height 465
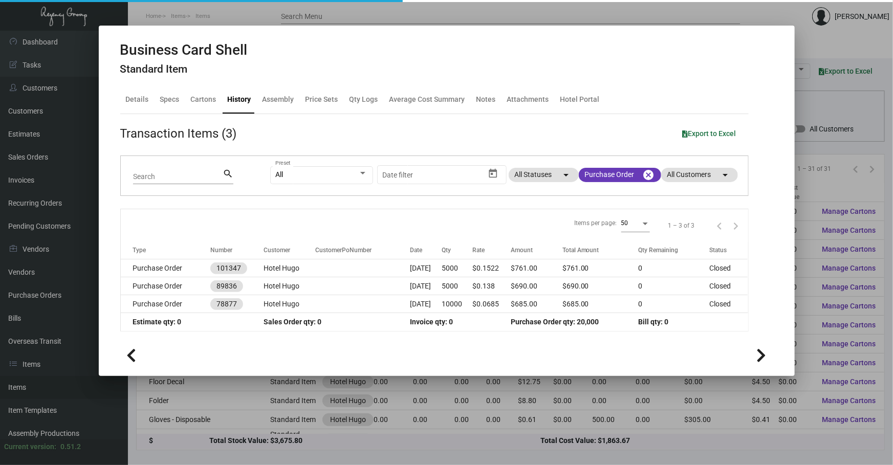
click at [357, 460] on div at bounding box center [446, 232] width 893 height 465
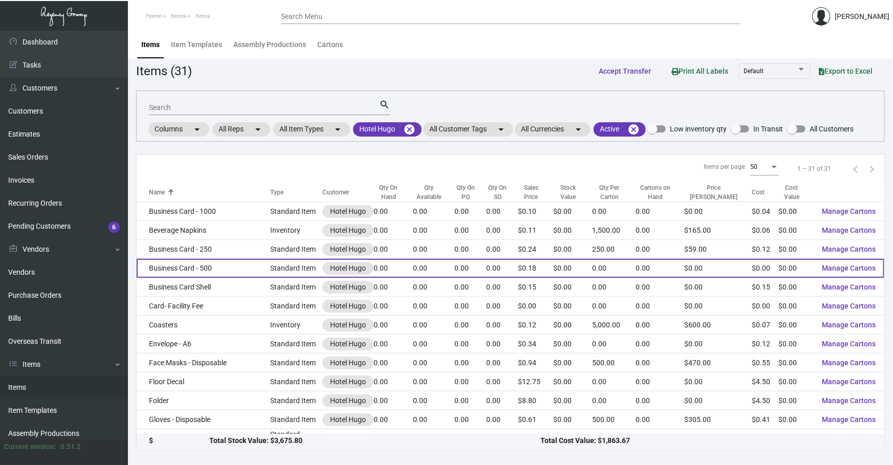
click at [212, 260] on td "Business Card - 500" at bounding box center [204, 268] width 134 height 19
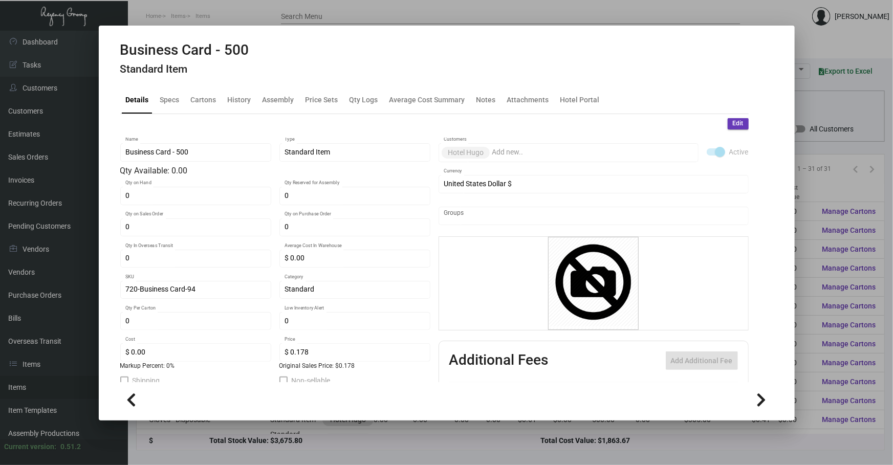
click at [237, 79] on div "Business Card - 500 Standard Item" at bounding box center [184, 60] width 129 height 38
click at [232, 97] on div "History" at bounding box center [240, 99] width 24 height 11
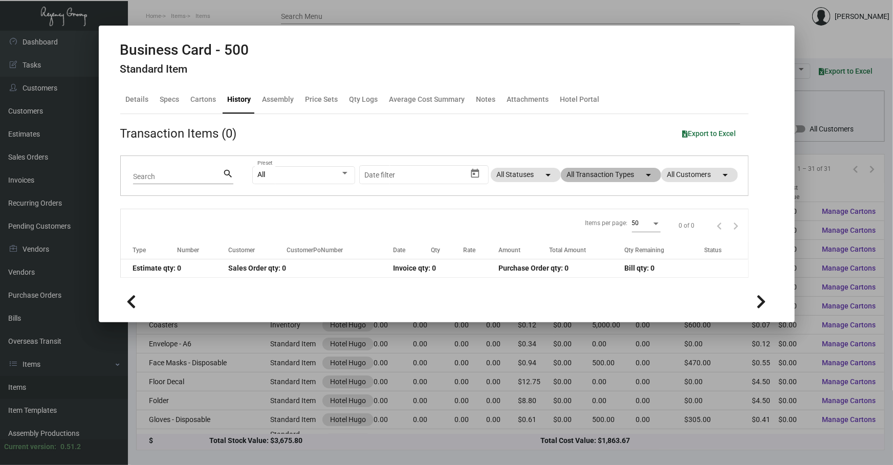
click at [607, 174] on mat-chip "All Transaction Types arrow_drop_down" at bounding box center [611, 175] width 100 height 14
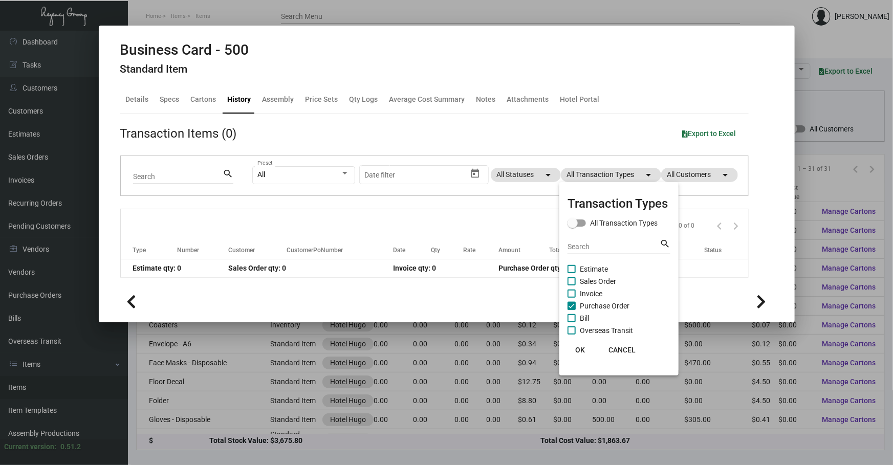
click at [600, 301] on span "Purchase Order" at bounding box center [605, 306] width 50 height 12
click at [571, 310] on input "Purchase Order" at bounding box center [571, 310] width 1 height 1
click at [616, 354] on button "CANCEL" at bounding box center [621, 350] width 43 height 18
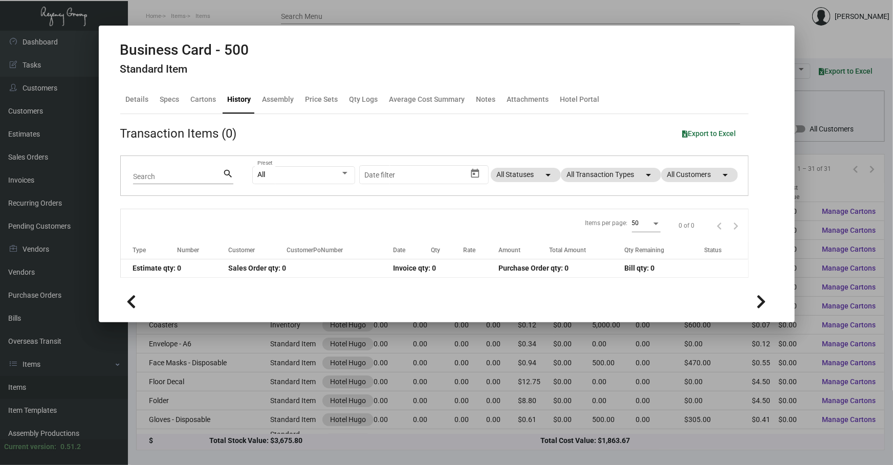
click at [611, 186] on div "All Preset Start date – Date filter All Statuses arrow_drop_down All Transactio…" at bounding box center [493, 176] width 483 height 40
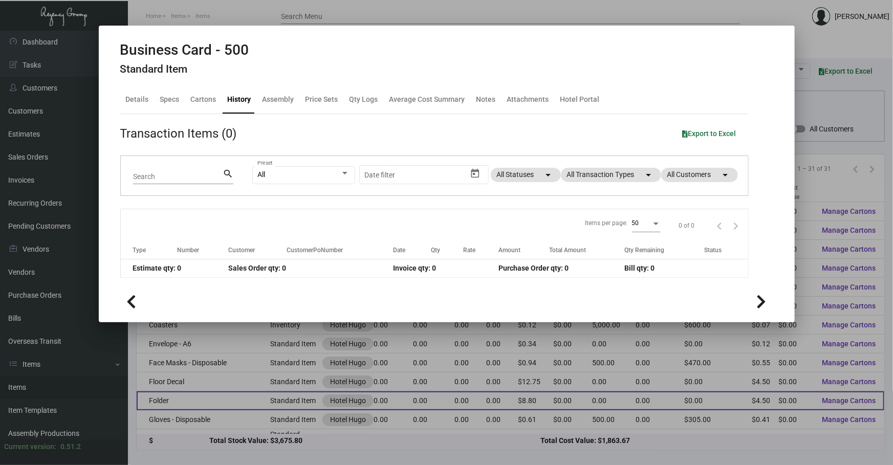
drag, startPoint x: 448, startPoint y: 418, endPoint x: 394, endPoint y: 404, distance: 56.1
click at [448, 418] on div at bounding box center [446, 232] width 893 height 465
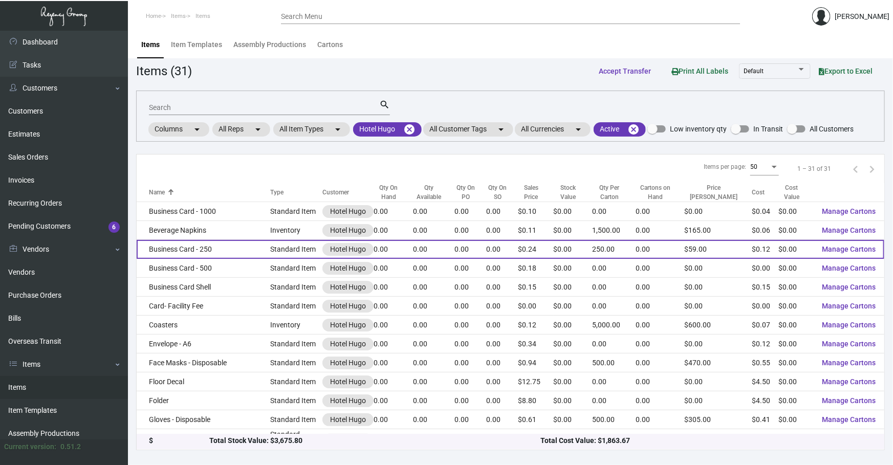
click at [225, 254] on td "Business Card - 250" at bounding box center [204, 249] width 134 height 19
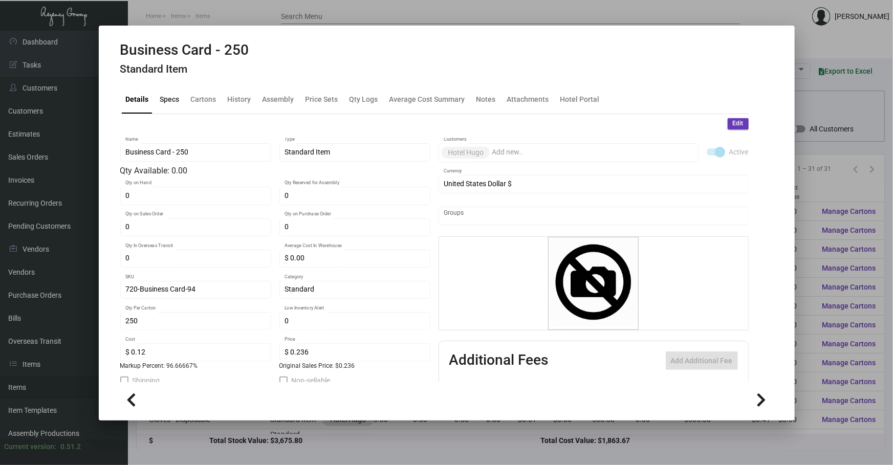
click at [167, 108] on div "Specs" at bounding box center [170, 99] width 28 height 25
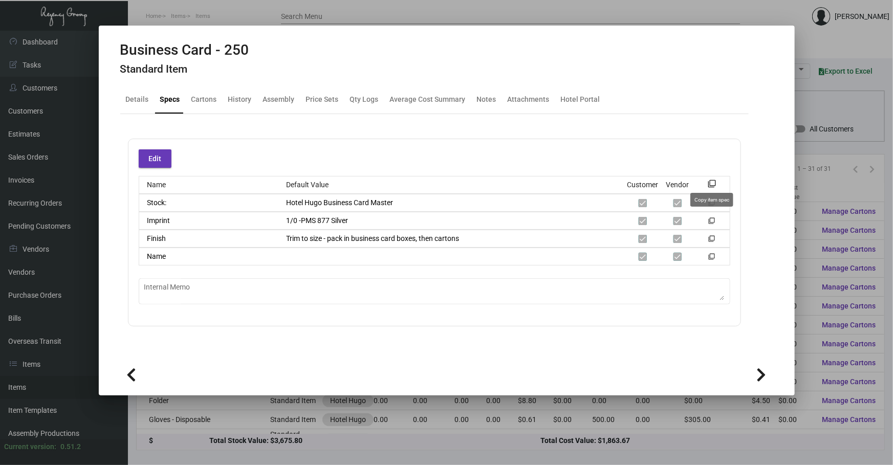
click at [711, 219] on mat-icon "filter_none" at bounding box center [711, 222] width 7 height 7
